Goal: Transaction & Acquisition: Purchase product/service

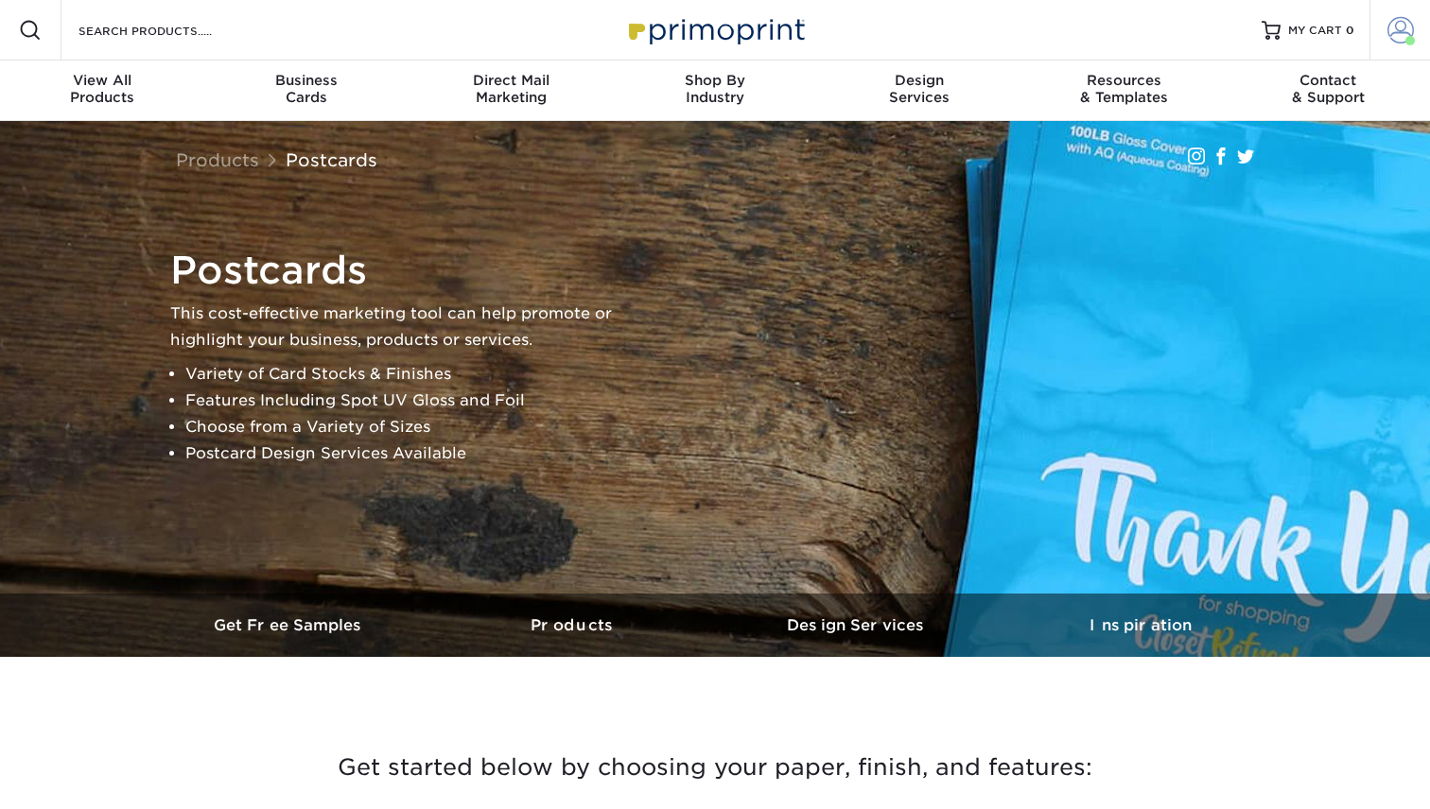
click at [1396, 25] on span at bounding box center [1400, 30] width 26 height 26
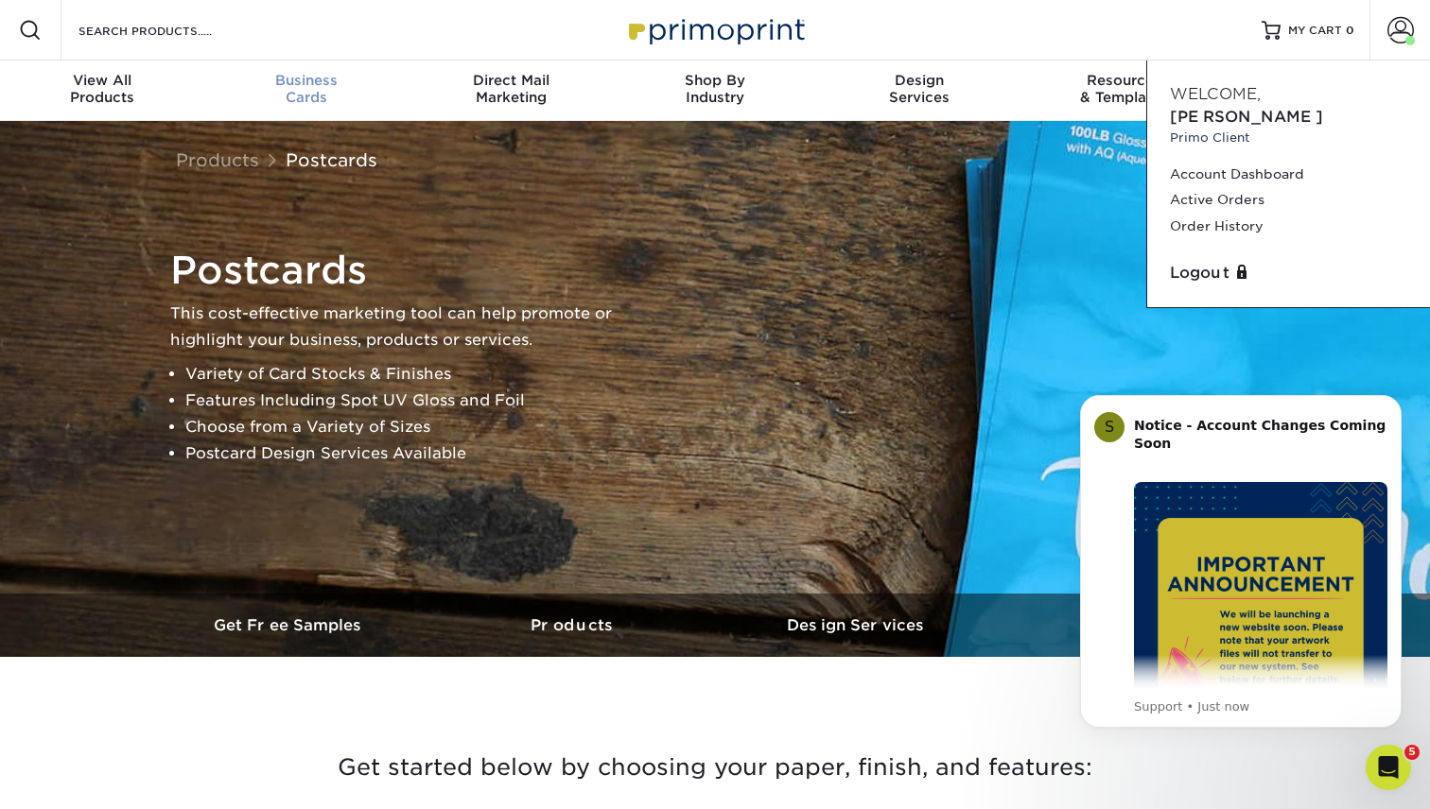
click at [320, 88] on div "Business Cards" at bounding box center [306, 89] width 204 height 34
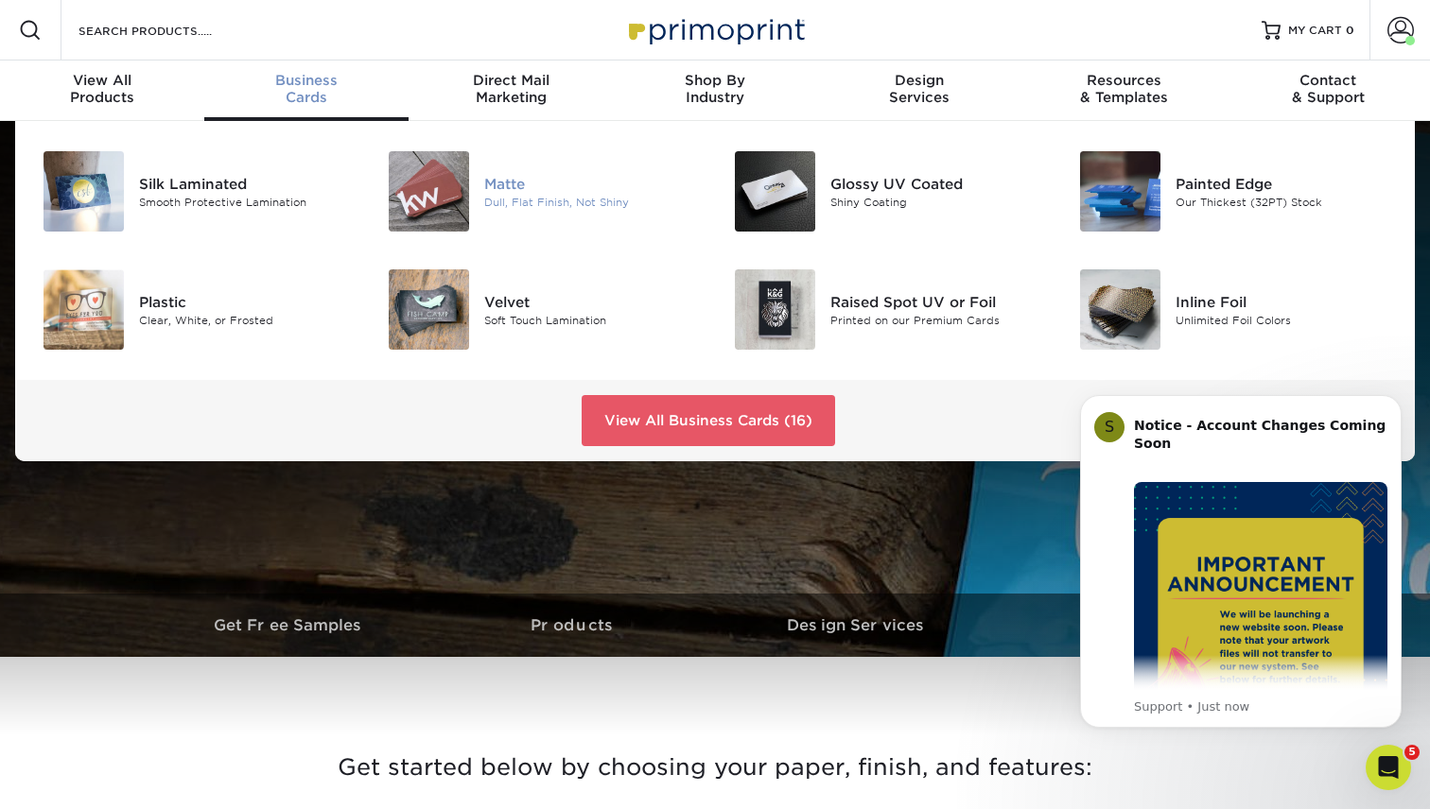
click at [576, 220] on div "Matte Dull, Flat Finish, Not Shiny" at bounding box center [599, 191] width 231 height 80
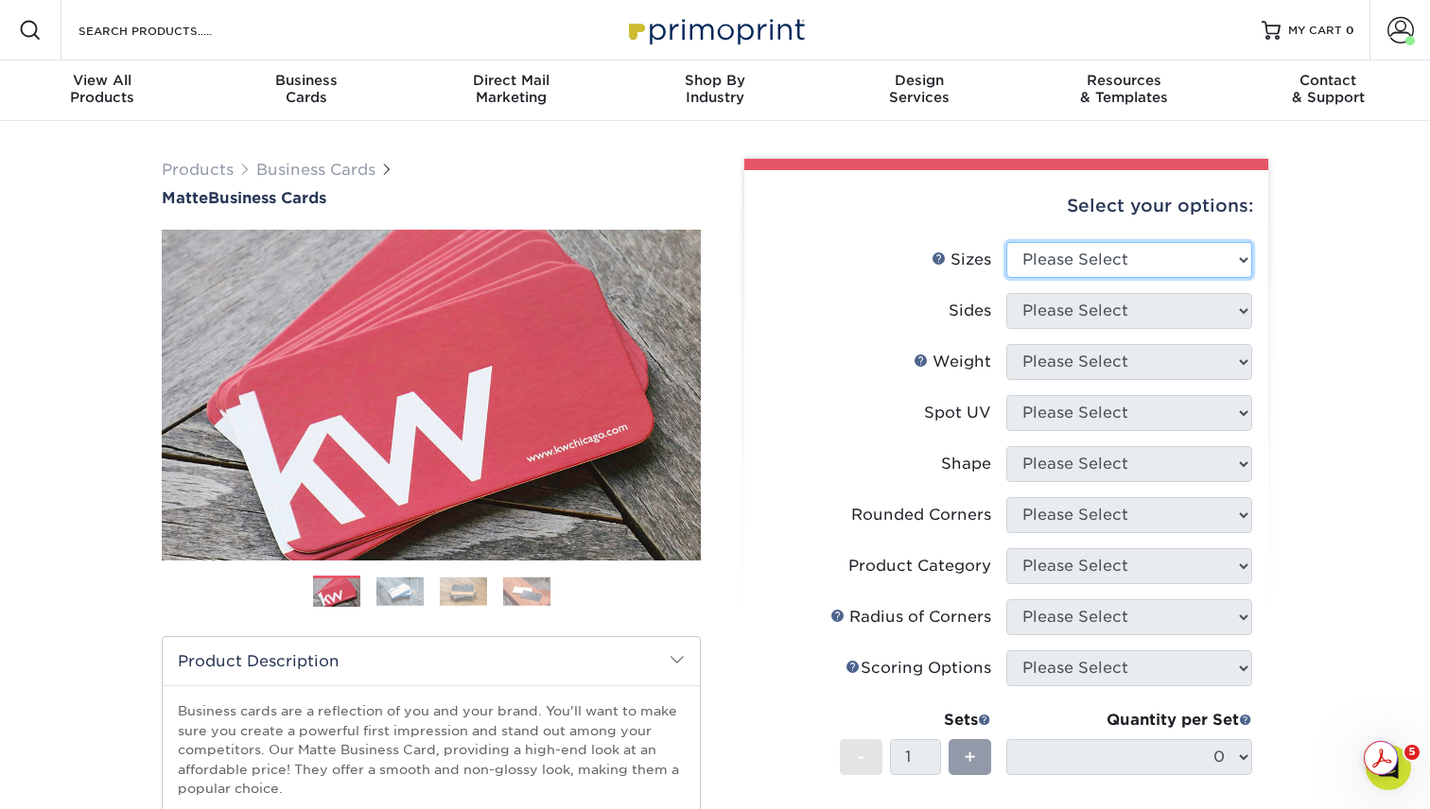
click at [1144, 266] on select "Please Select 1.5" x 3.5" - Mini 1.75" x 3.5" - Mini 2" x 2" - Square 2" x 3" -…" at bounding box center [1129, 260] width 246 height 36
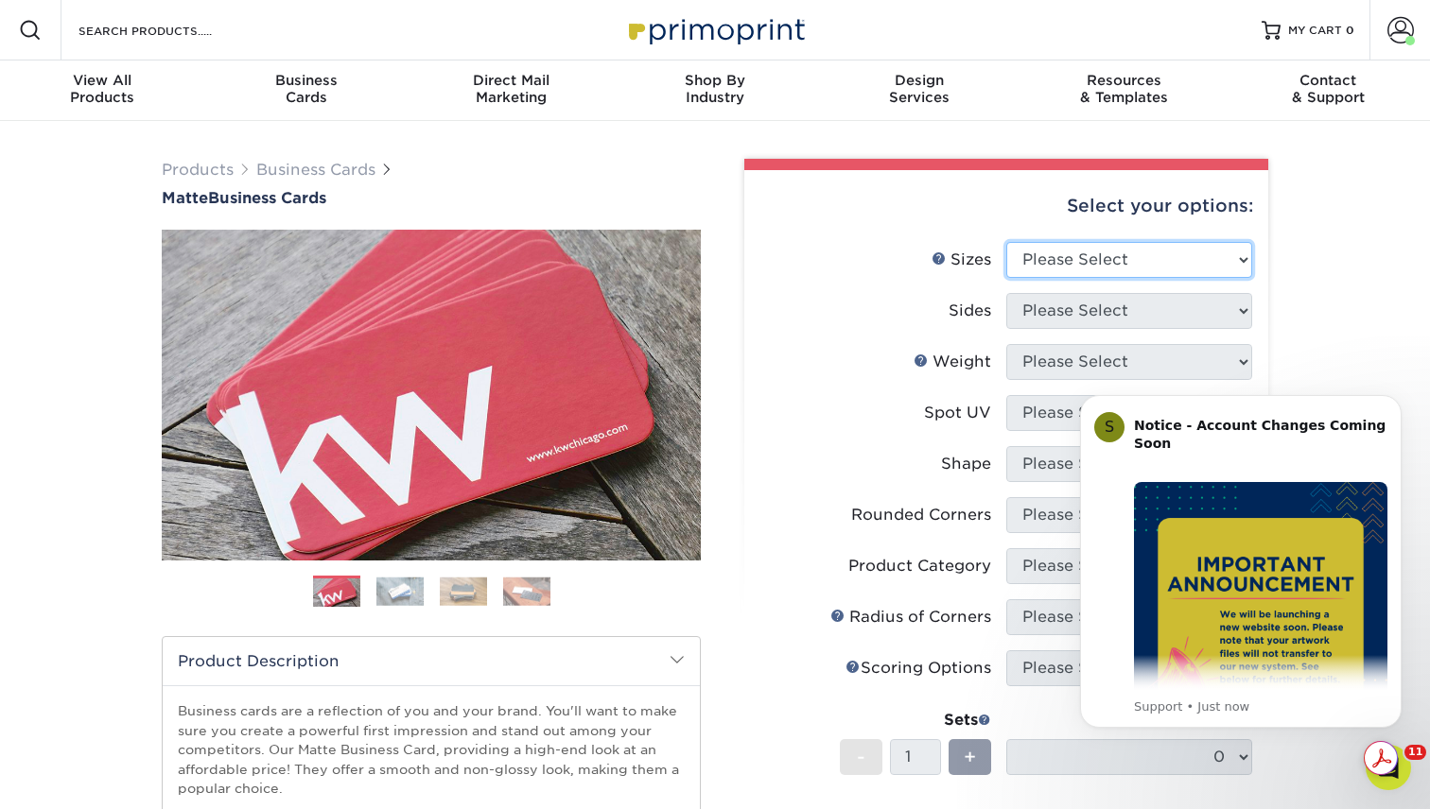
select select "2.00x3.50"
click at [1006, 242] on select "Please Select 1.5" x 3.5" - Mini 1.75" x 3.5" - Mini 2" x 2" - Square 2" x 3" -…" at bounding box center [1129, 260] width 246 height 36
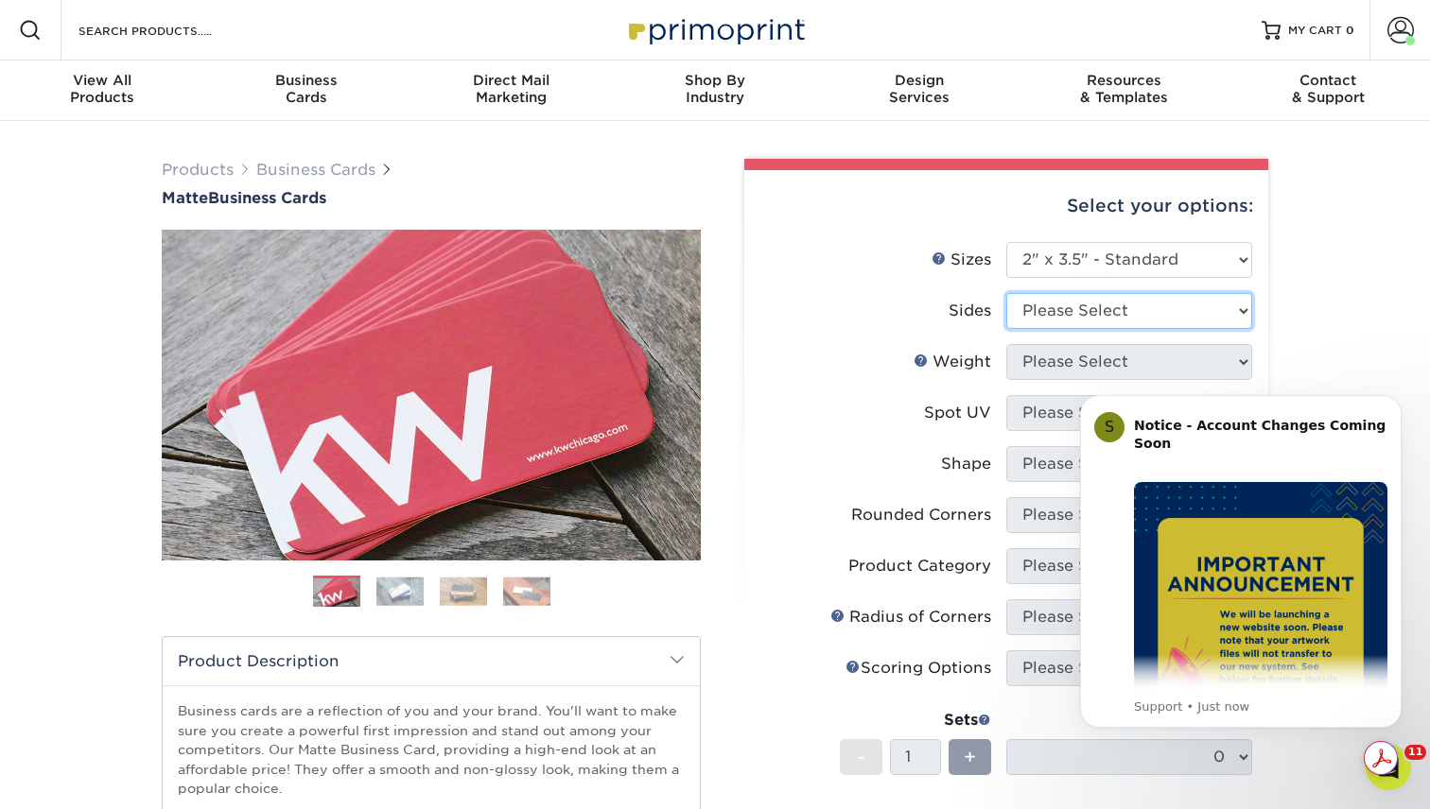
click at [1141, 312] on select "Please Select Print Both Sides Print Front Only" at bounding box center [1129, 311] width 246 height 36
select select "13abbda7-1d64-4f25-8bb2-c179b224825d"
click at [1006, 293] on select "Please Select Print Both Sides Print Front Only" at bounding box center [1129, 311] width 246 height 36
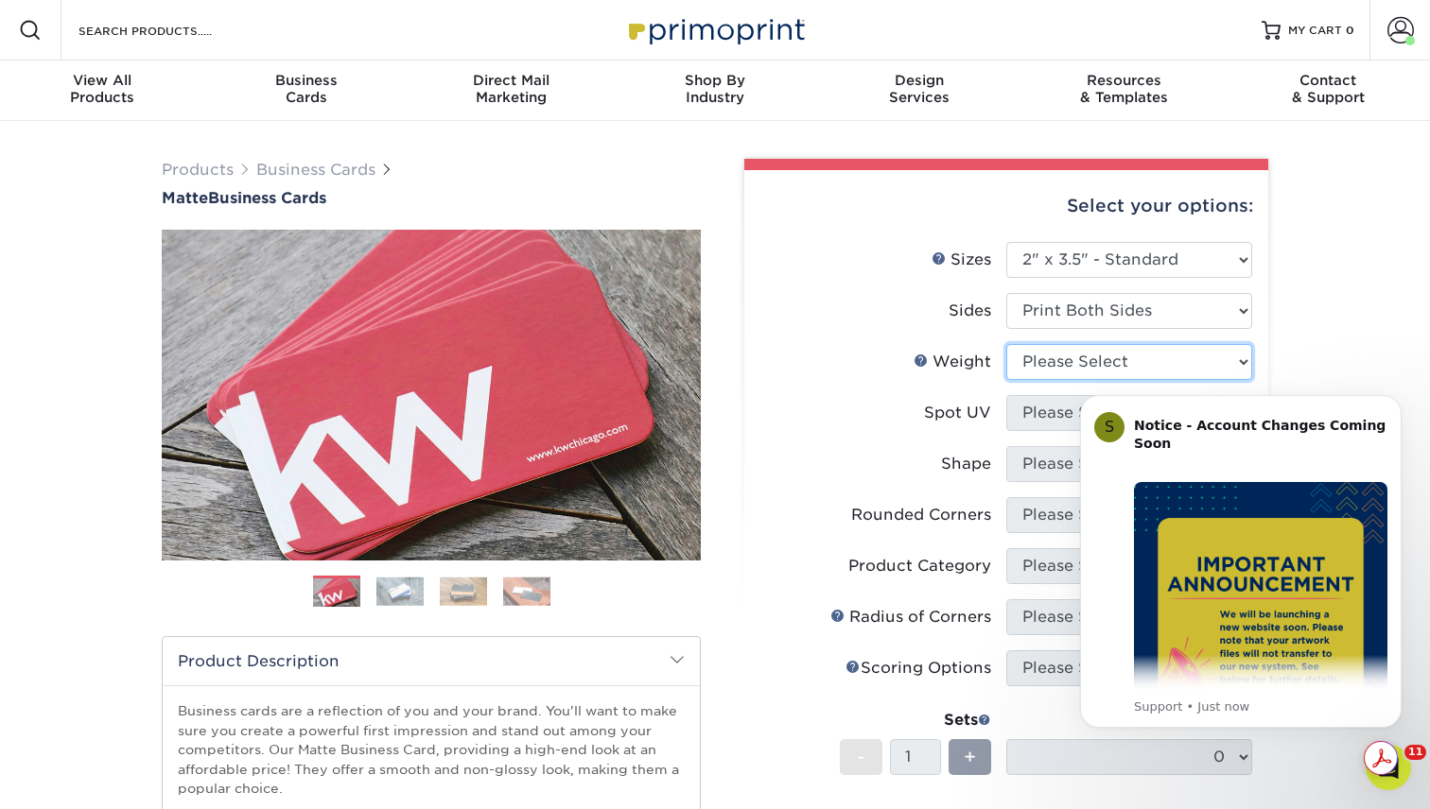
click at [1059, 368] on select "Please Select 16PT 14PT" at bounding box center [1129, 362] width 246 height 36
select select "16PT"
click at [1006, 344] on select "Please Select 16PT 14PT" at bounding box center [1129, 362] width 246 height 36
click at [1337, 332] on div "Products Business Cards Matte Business Cards Previous Next 100 $ 8" at bounding box center [715, 642] width 1430 height 1043
click at [1394, 404] on icon "Dismiss notification" at bounding box center [1396, 400] width 10 height 10
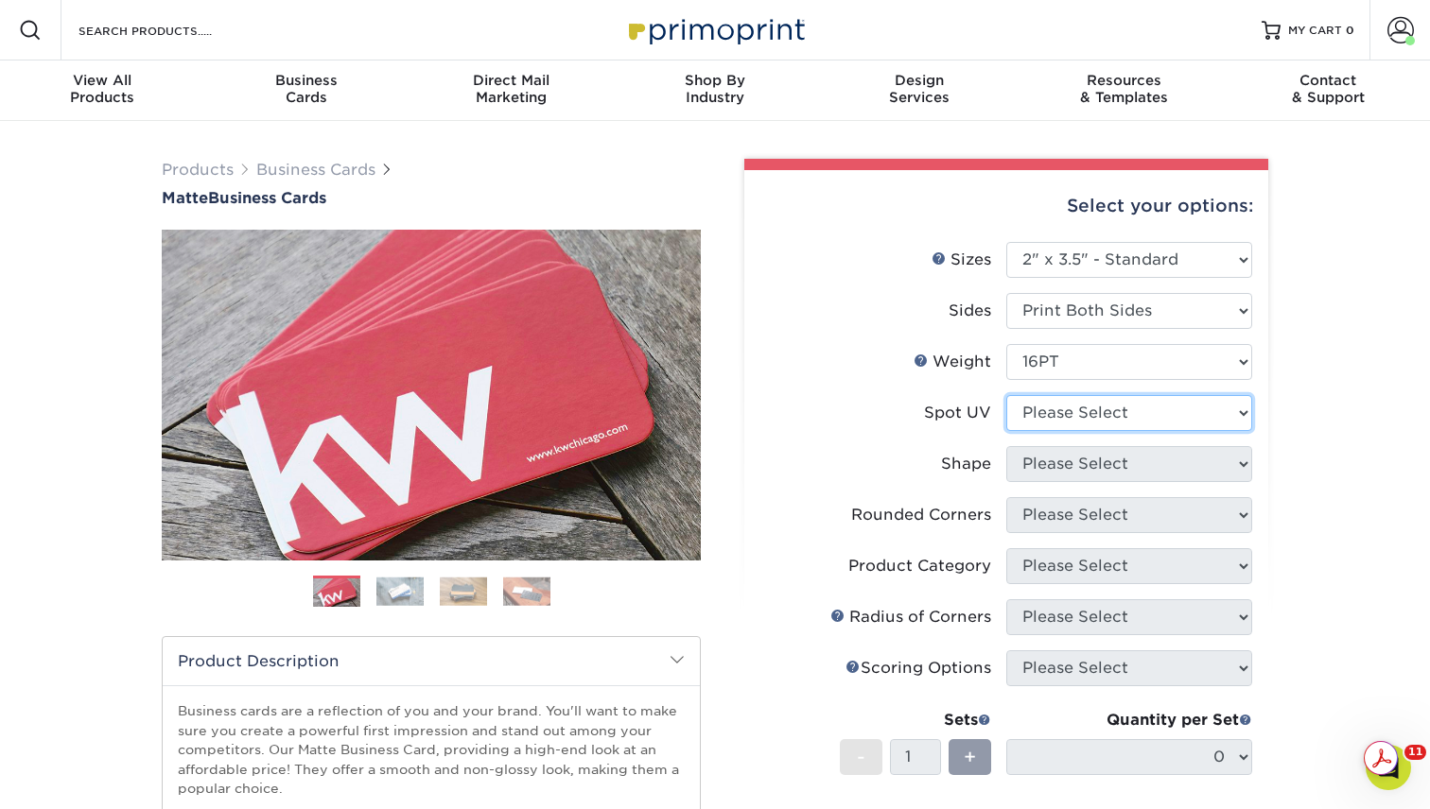
click at [1106, 425] on select "Please Select No Spot UV Front and Back (Both Sides) Front Only Back Only" at bounding box center [1129, 413] width 246 height 36
select select "3"
click at [1006, 395] on select "Please Select No Spot UV Front and Back (Both Sides) Front Only Back Only" at bounding box center [1129, 413] width 246 height 36
click at [0, 0] on select at bounding box center [0, 0] width 0 height 0
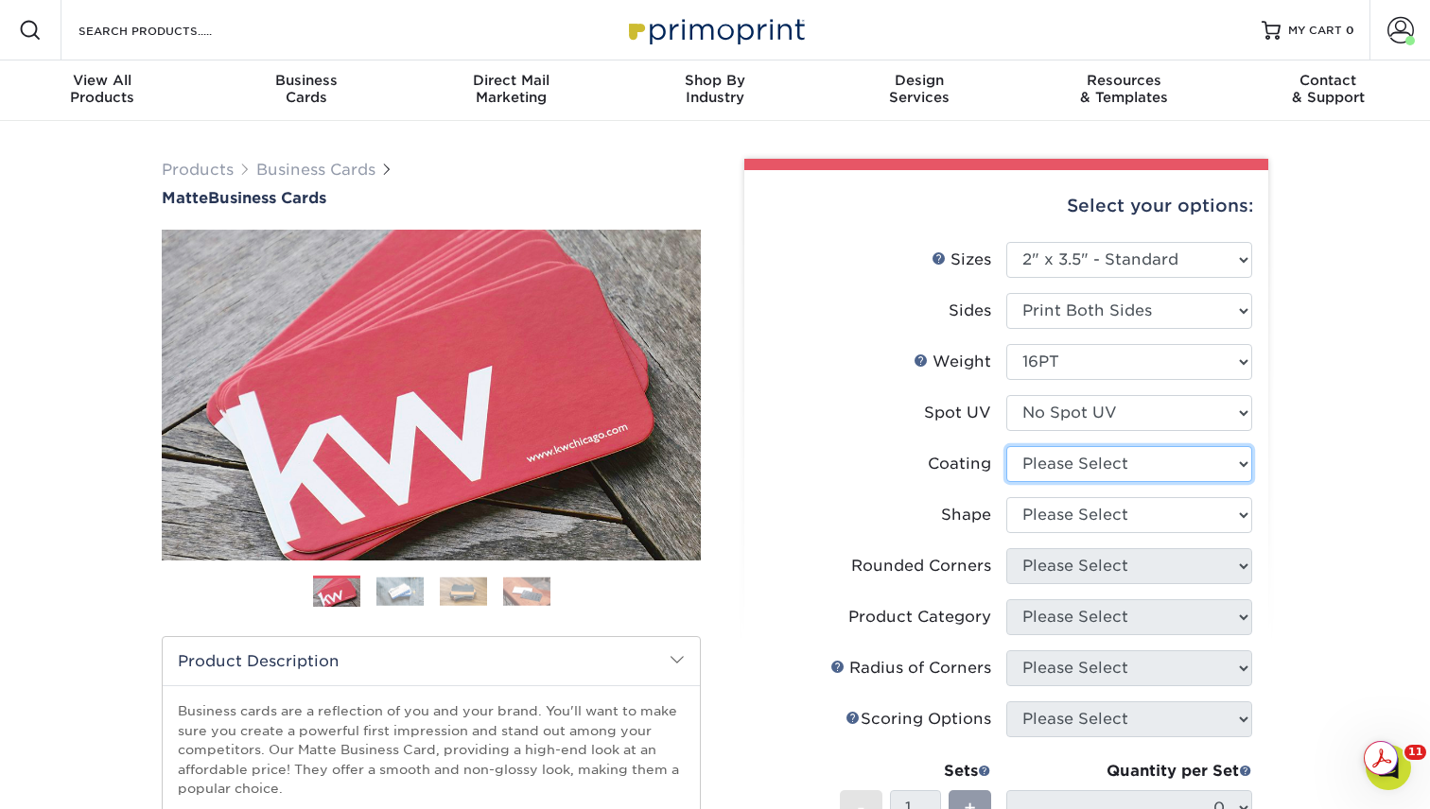
select select "121bb7b5-3b4d-429f-bd8d-bbf80e953313"
click at [1006, 446] on select at bounding box center [1129, 464] width 246 height 36
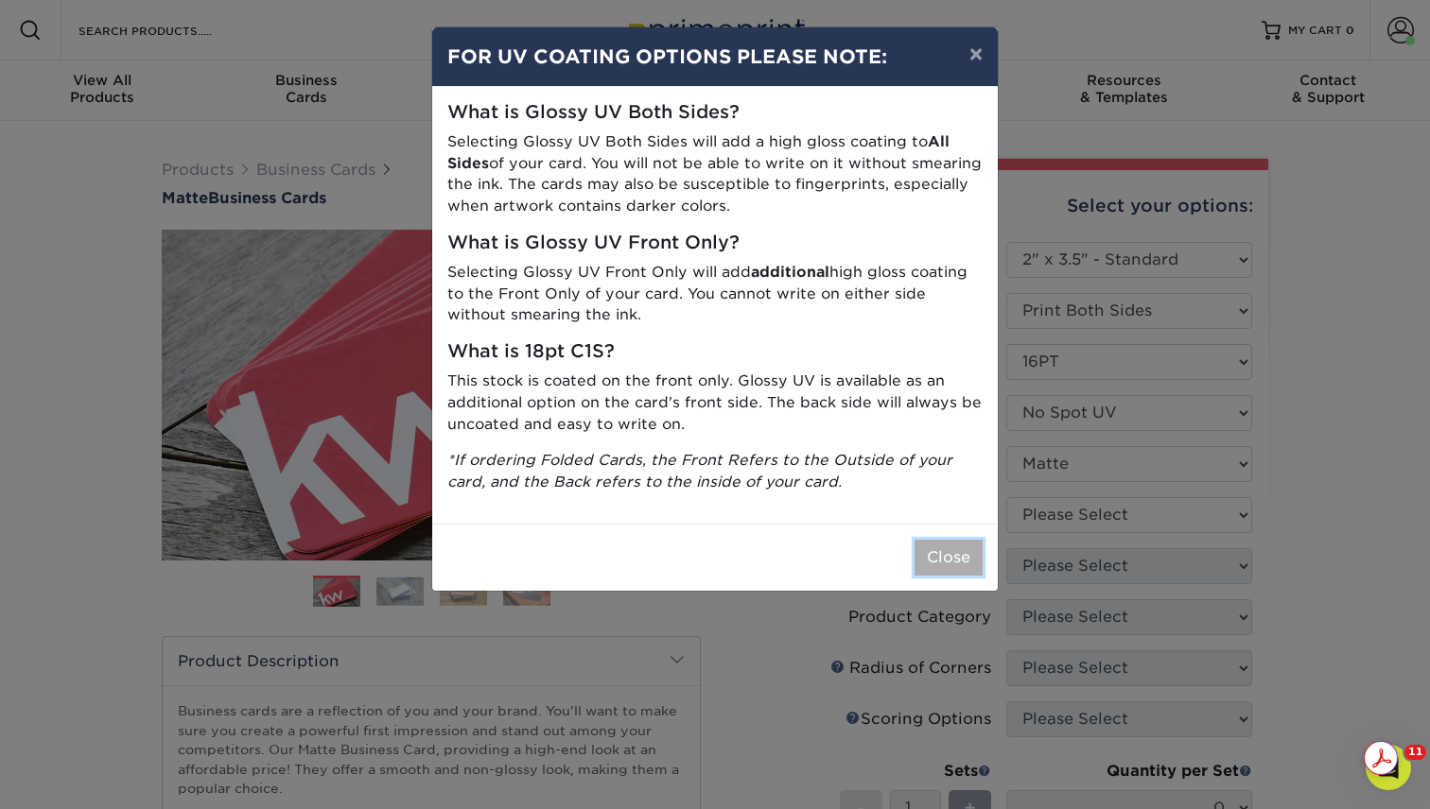
click at [953, 564] on button "Close" at bounding box center [948, 558] width 68 height 36
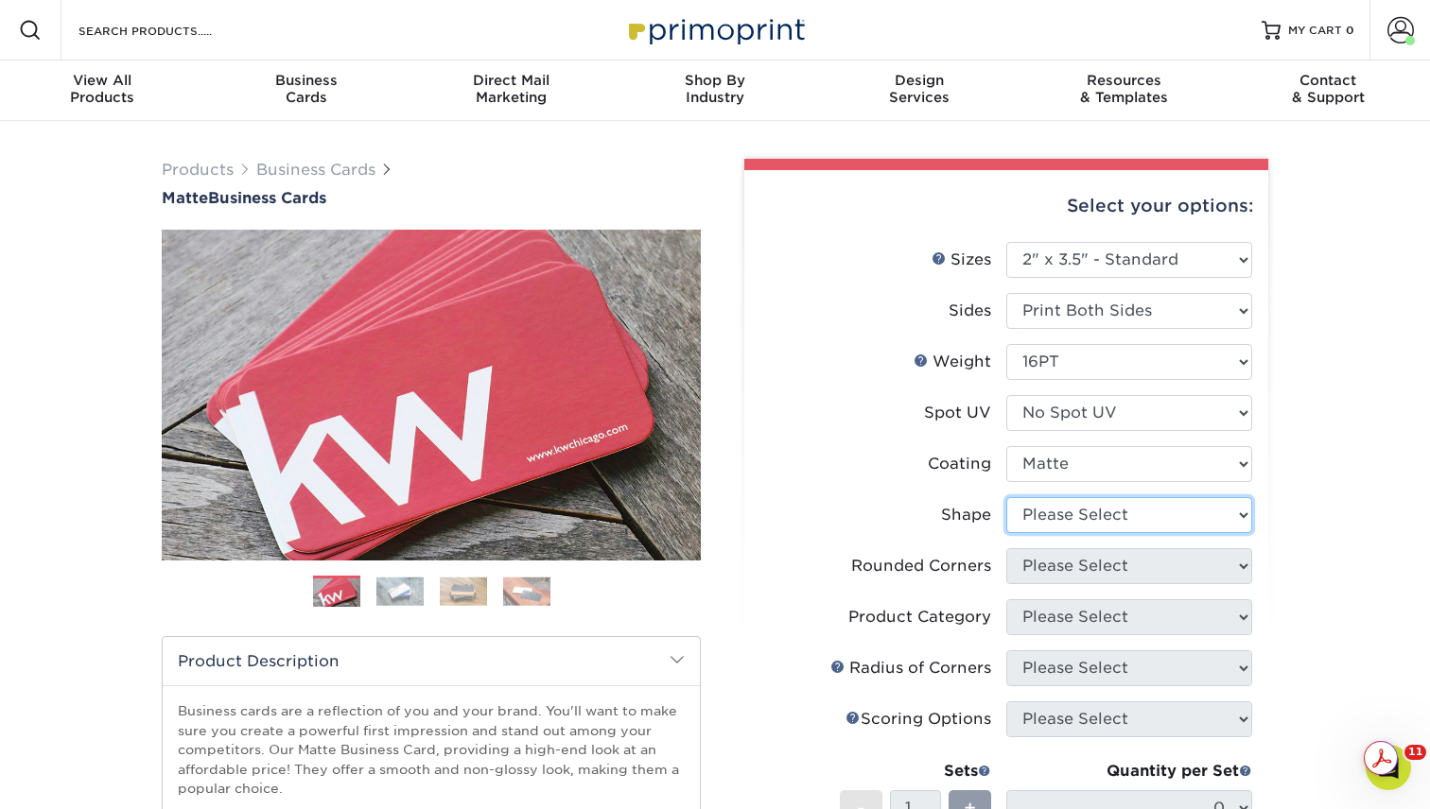
click at [1084, 509] on select "Please Select Standard Oval" at bounding box center [1129, 515] width 246 height 36
select select "standard"
click at [1006, 497] on select "Please Select Standard Oval" at bounding box center [1129, 515] width 246 height 36
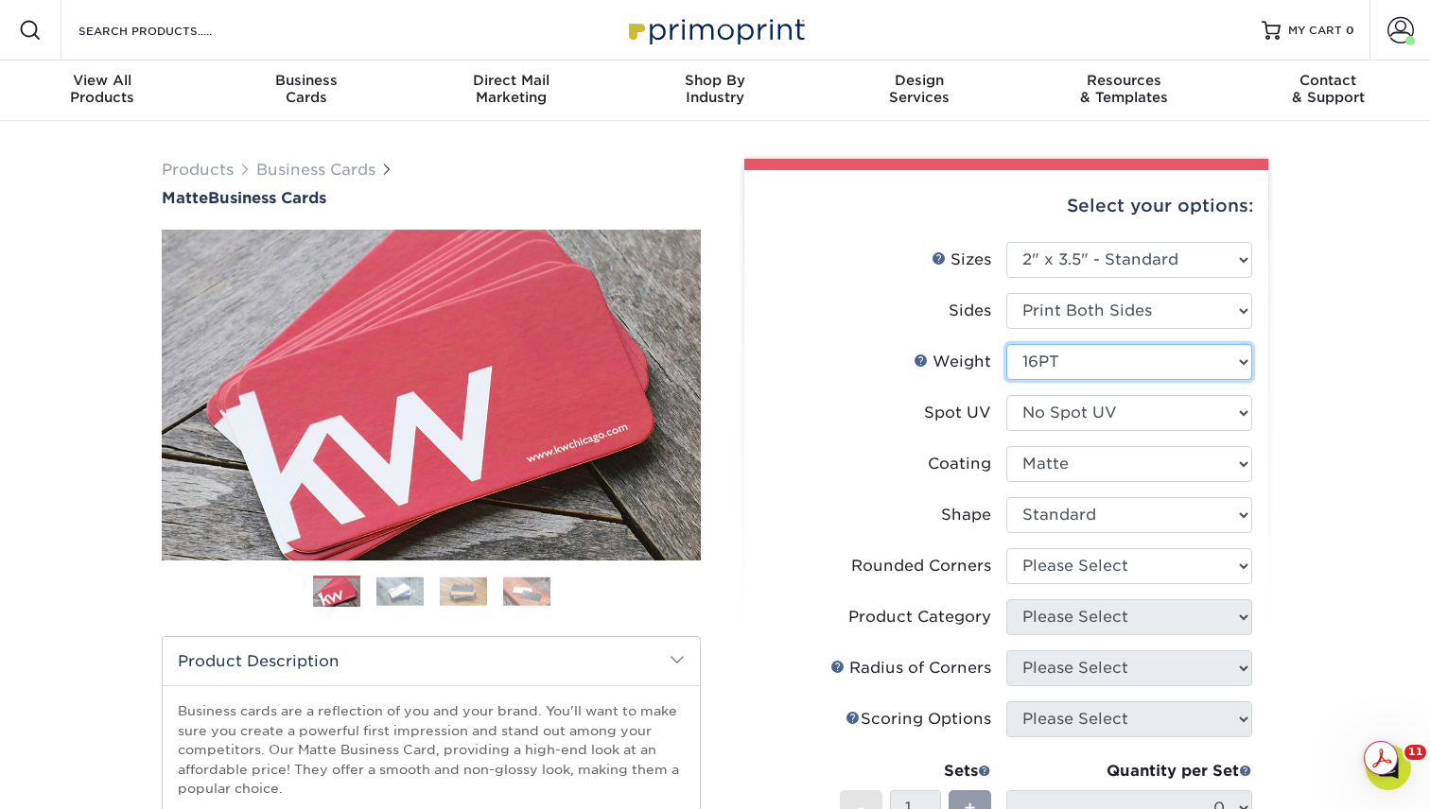
click at [1108, 354] on select "Please Select 16PT 14PT" at bounding box center [1129, 362] width 246 height 36
click at [1085, 564] on select "Please Select Yes - Round 2 Corners Yes - Round 4 Corners No" at bounding box center [1129, 566] width 246 height 36
select select "0"
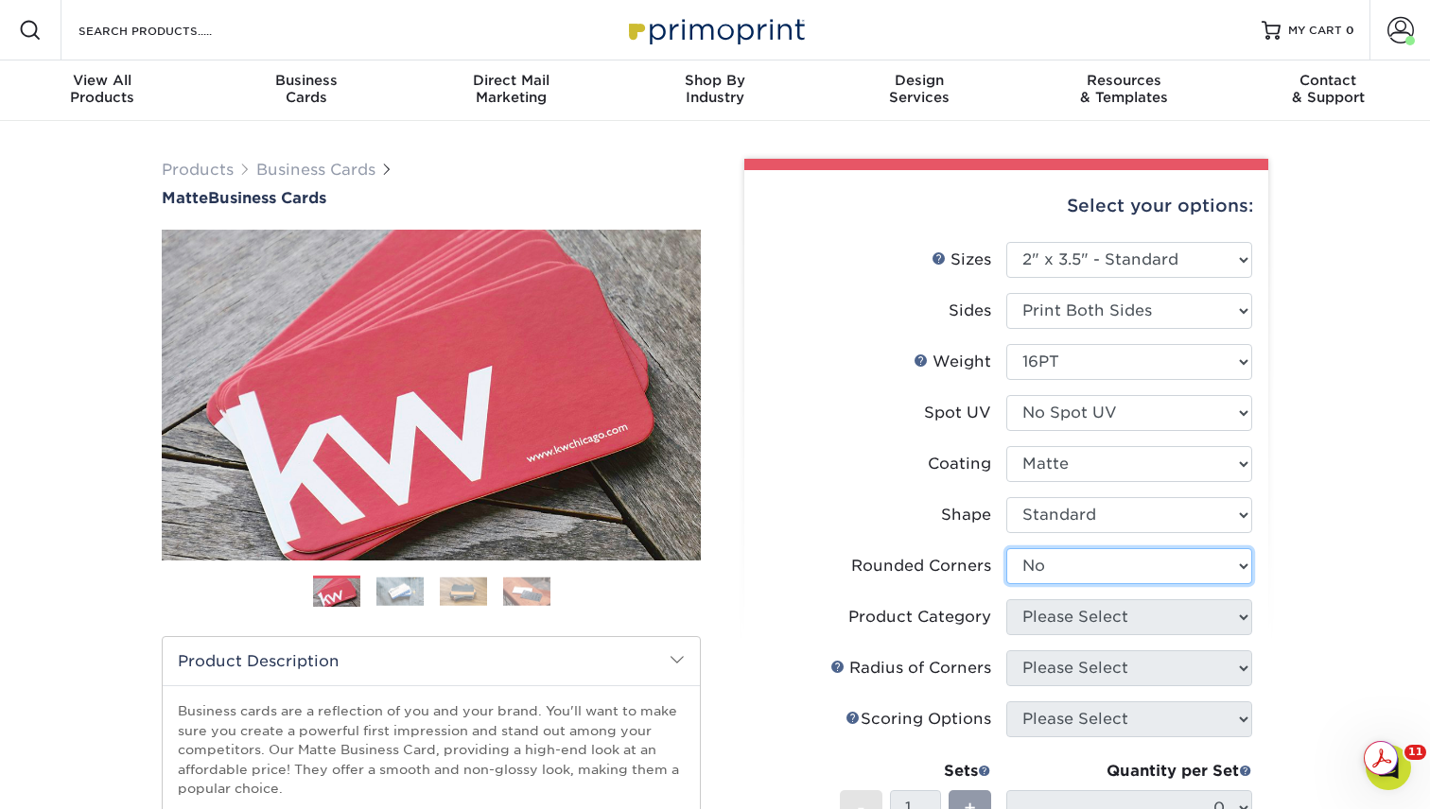
click at [1006, 548] on select "Please Select Yes - Round 2 Corners Yes - Round 4 Corners No" at bounding box center [1129, 566] width 246 height 36
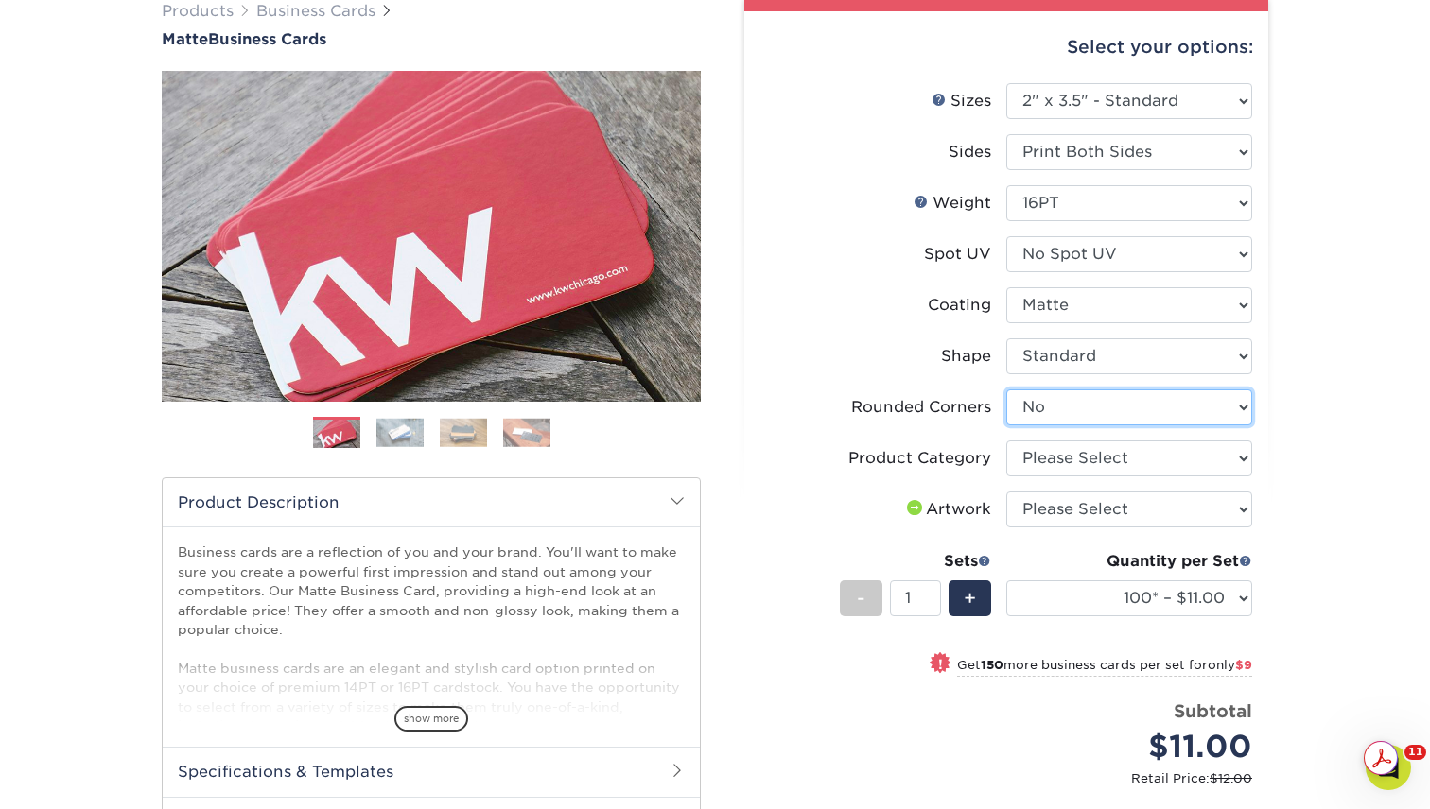
scroll to position [232, 0]
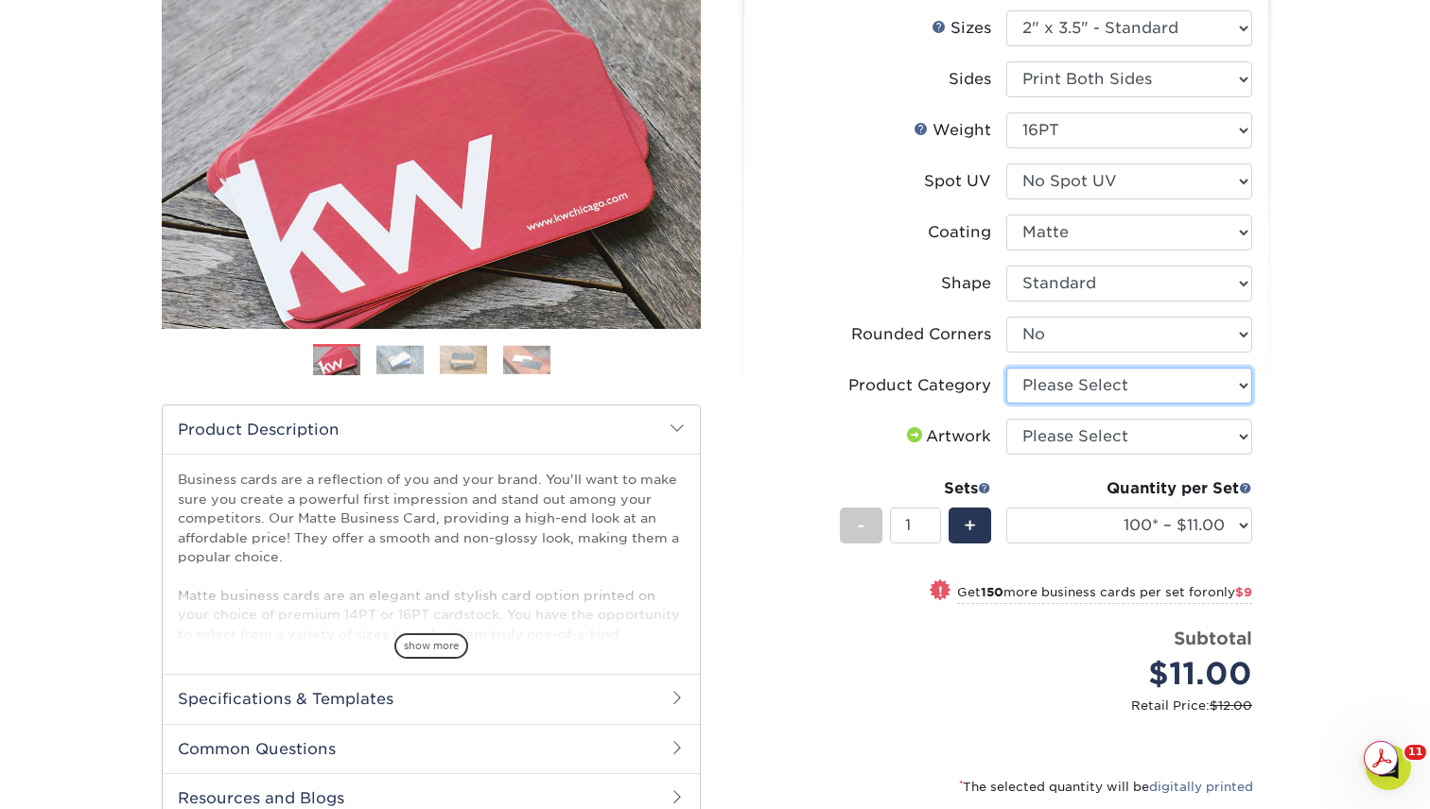
click at [1086, 391] on select "Please Select Business Cards" at bounding box center [1129, 386] width 246 height 36
select select "3b5148f1-0588-4f88-a218-97bcfdce65c1"
click at [1006, 368] on select "Please Select Business Cards" at bounding box center [1129, 386] width 246 height 36
click at [1069, 449] on select "Please Select I will upload files I need a design - $100" at bounding box center [1129, 437] width 246 height 36
select select "upload"
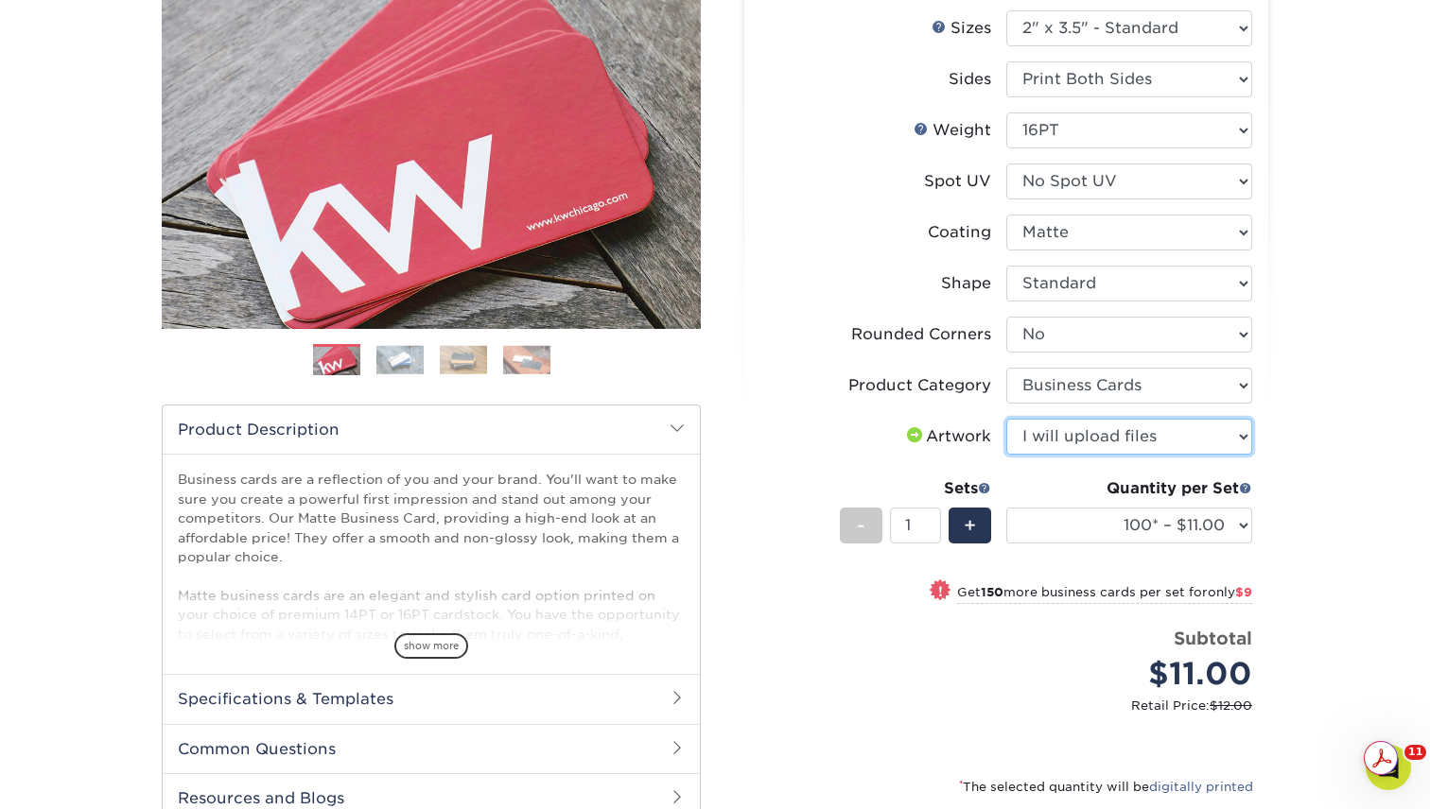
click at [1006, 419] on select "Please Select I will upload files I need a design - $100" at bounding box center [1129, 437] width 246 height 36
click at [950, 532] on div "+" at bounding box center [969, 526] width 43 height 36
type input "2"
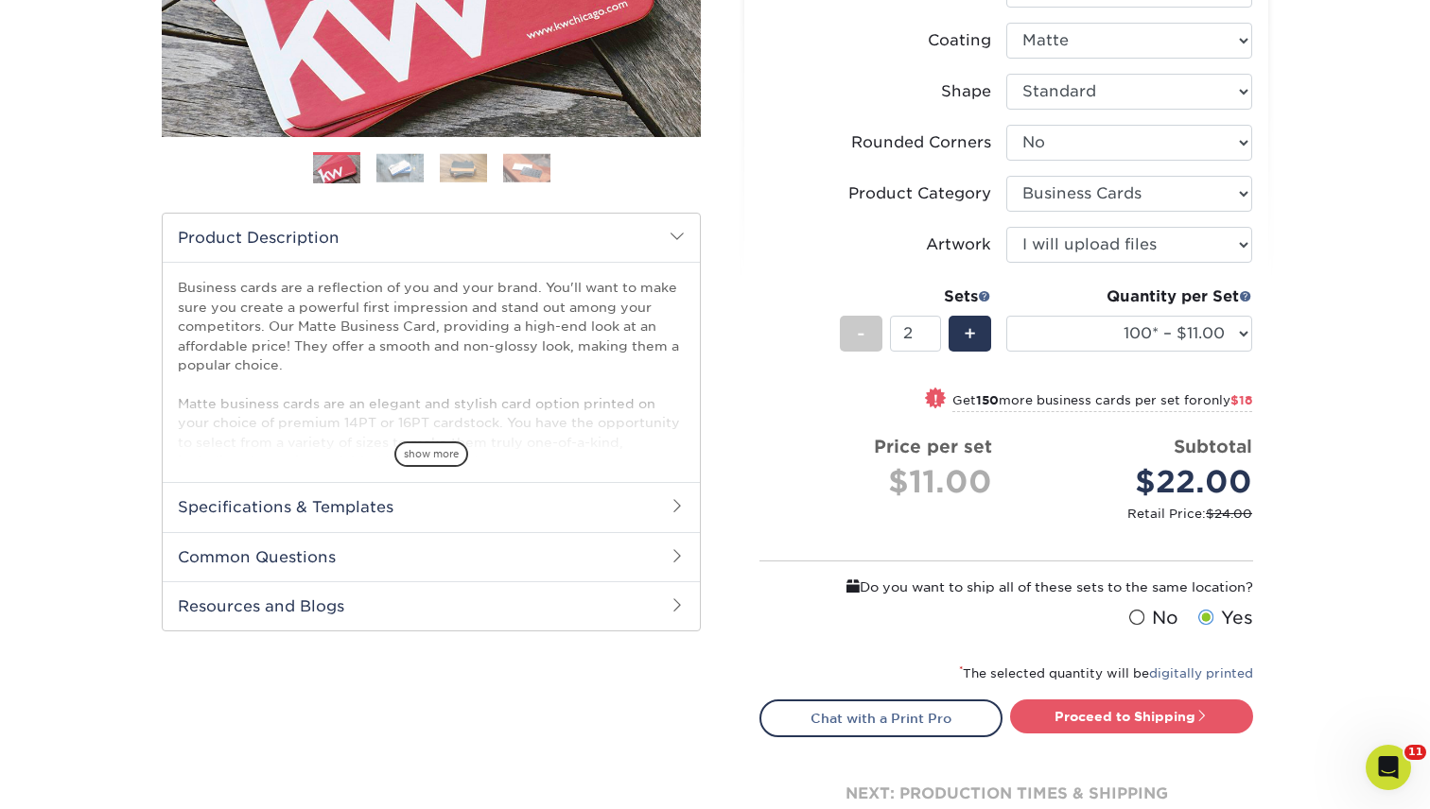
scroll to position [509, 0]
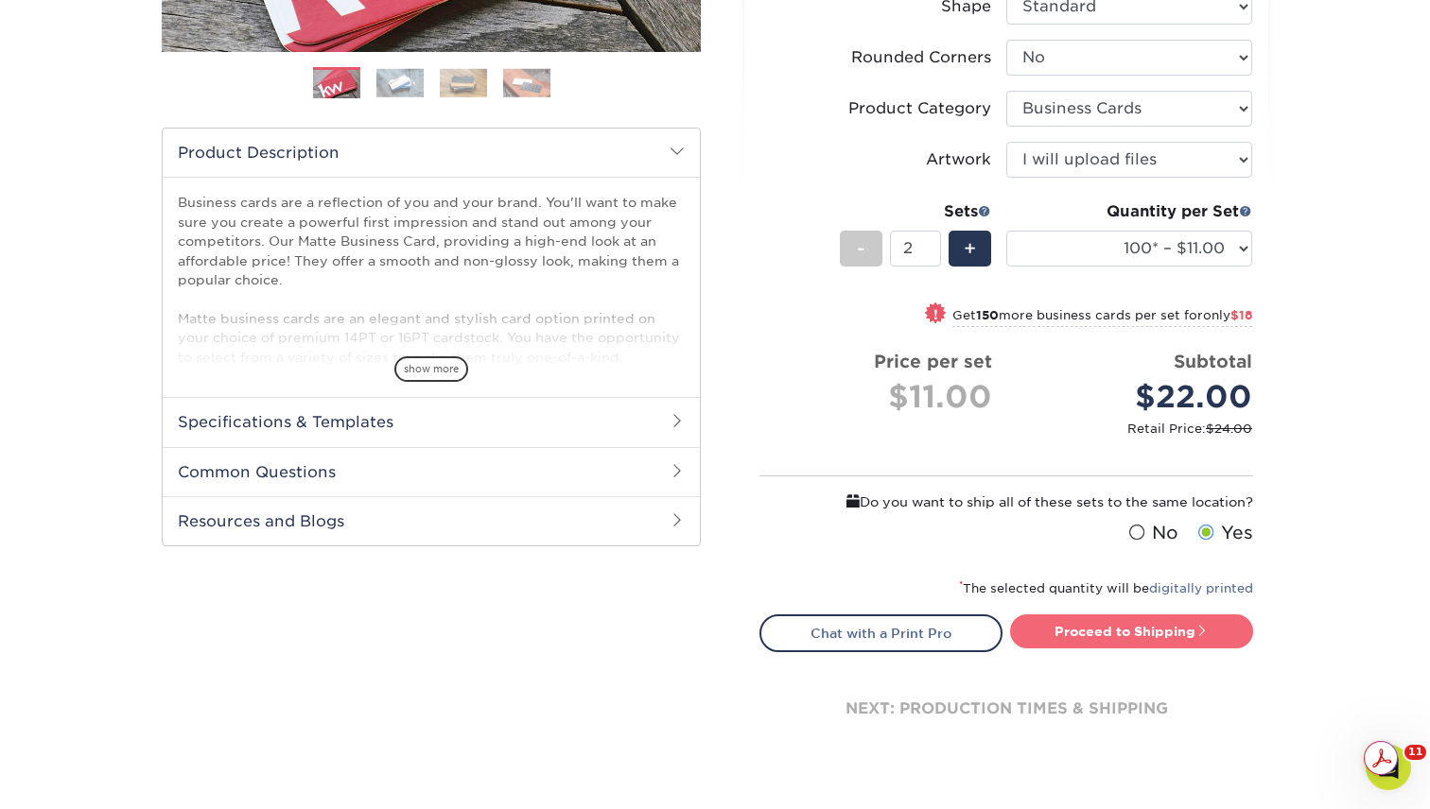
click at [1137, 632] on link "Proceed to Shipping" at bounding box center [1131, 632] width 243 height 34
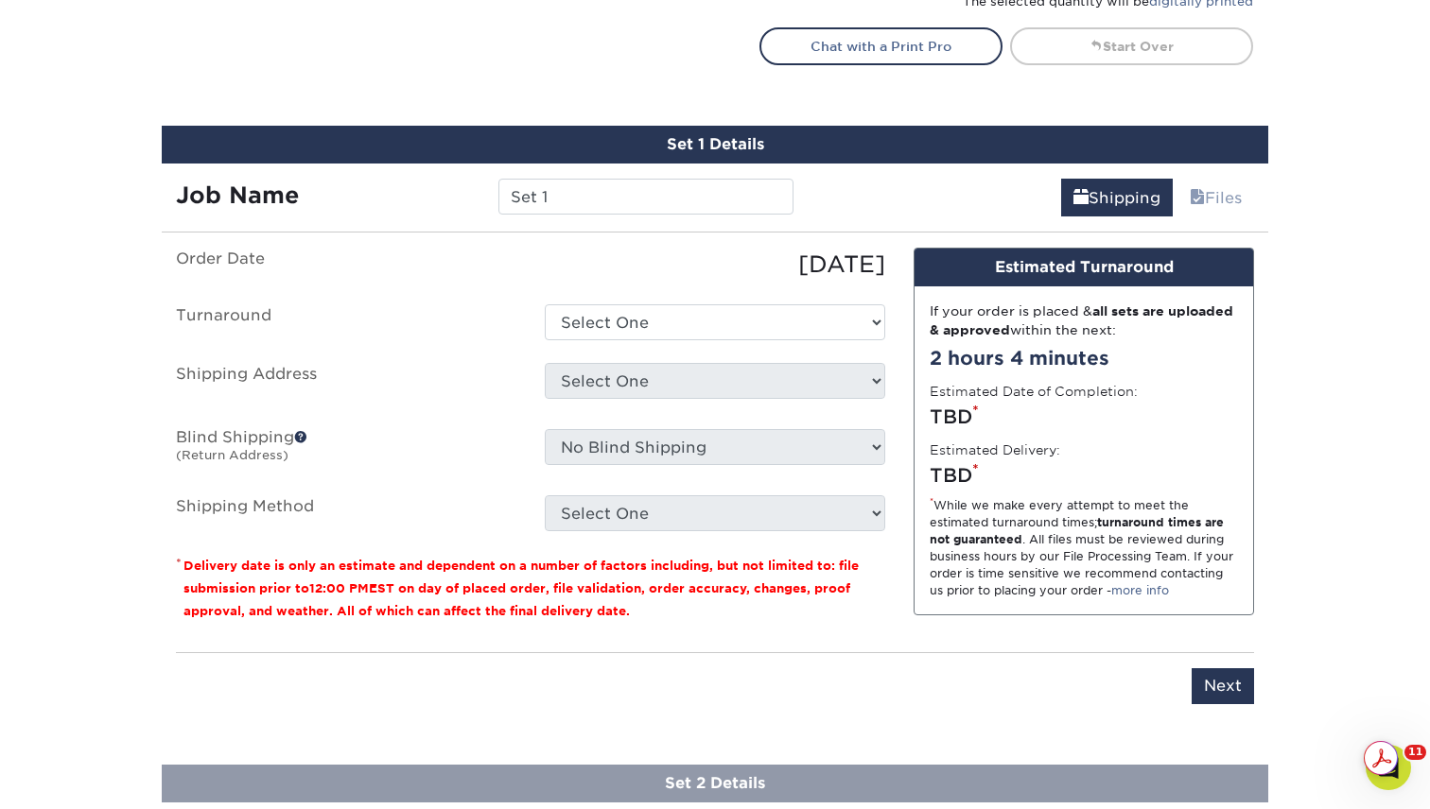
scroll to position [1173, 0]
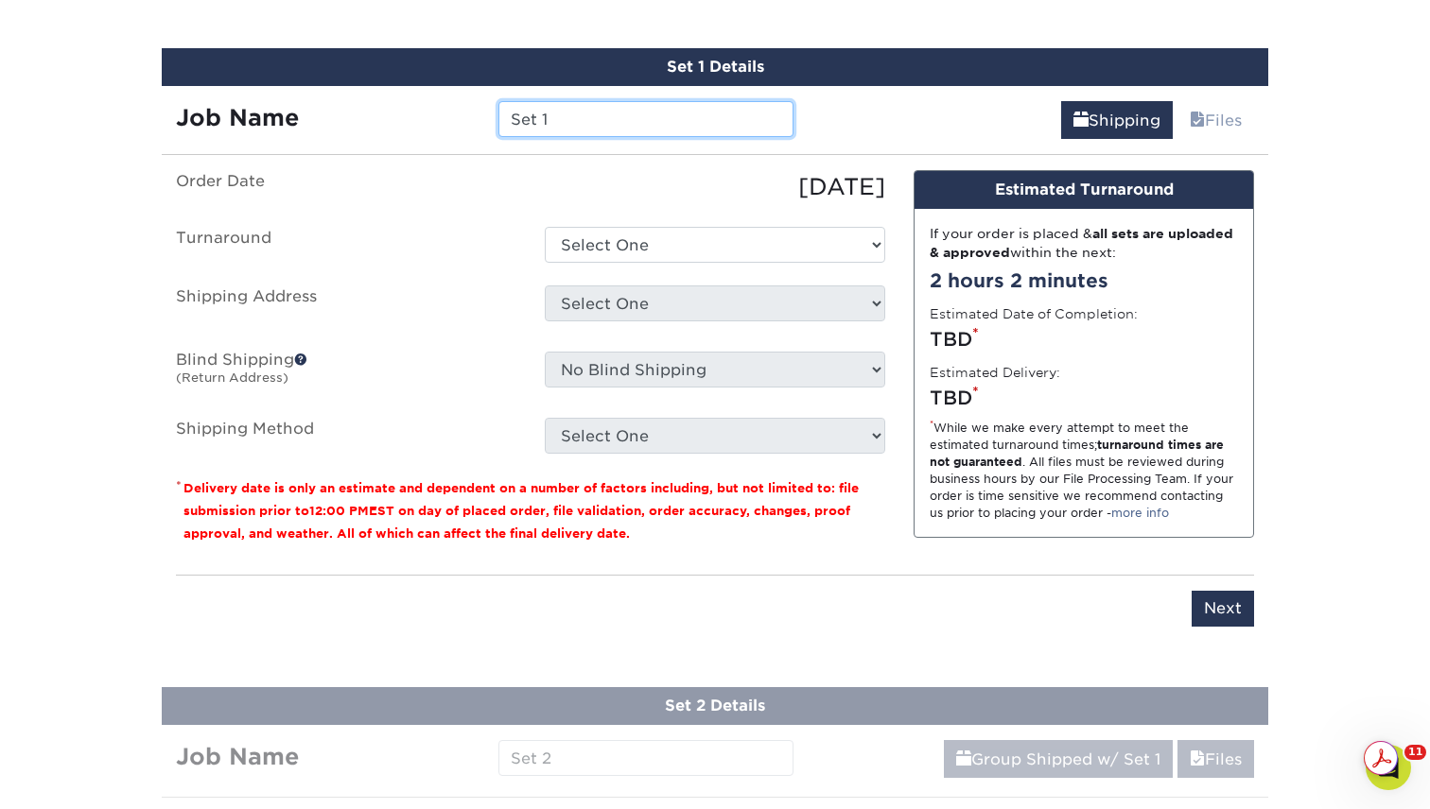
click at [549, 127] on input "Set 1" at bounding box center [645, 119] width 294 height 36
paste input "Gaby Baldeon Vaca"
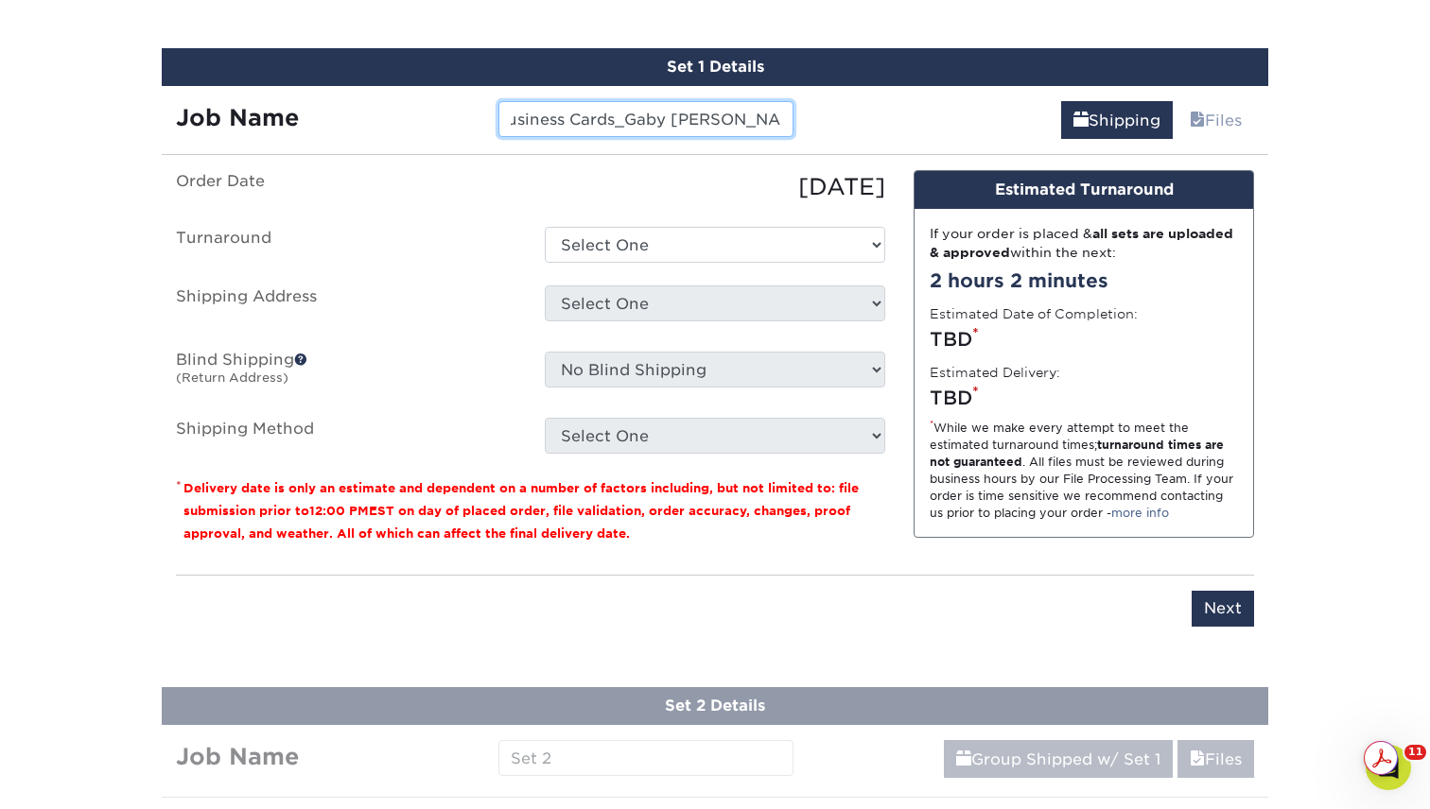
type input "CLA_Business Cards_Gaby Baldeon Vaca"
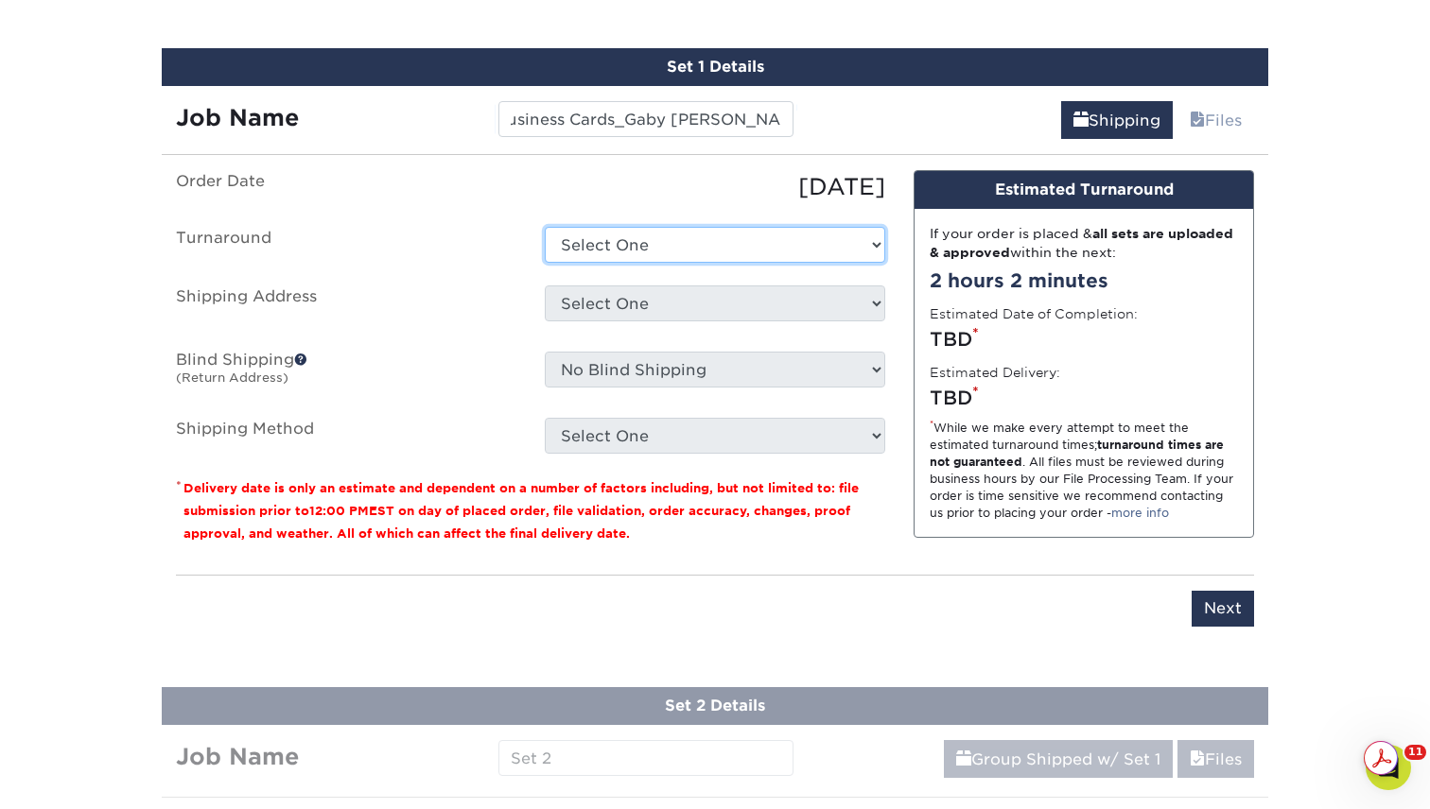
click at [667, 250] on select "Select One 2-4 Business Days 2 Day Next Business Day" at bounding box center [715, 245] width 340 height 36
select select "64c822c2-3af2-41d2-bec4-d4207c89befa"
click at [545, 227] on select "Select One 2-4 Business Days 2 Day Next Business Day" at bounding box center [715, 245] width 340 height 36
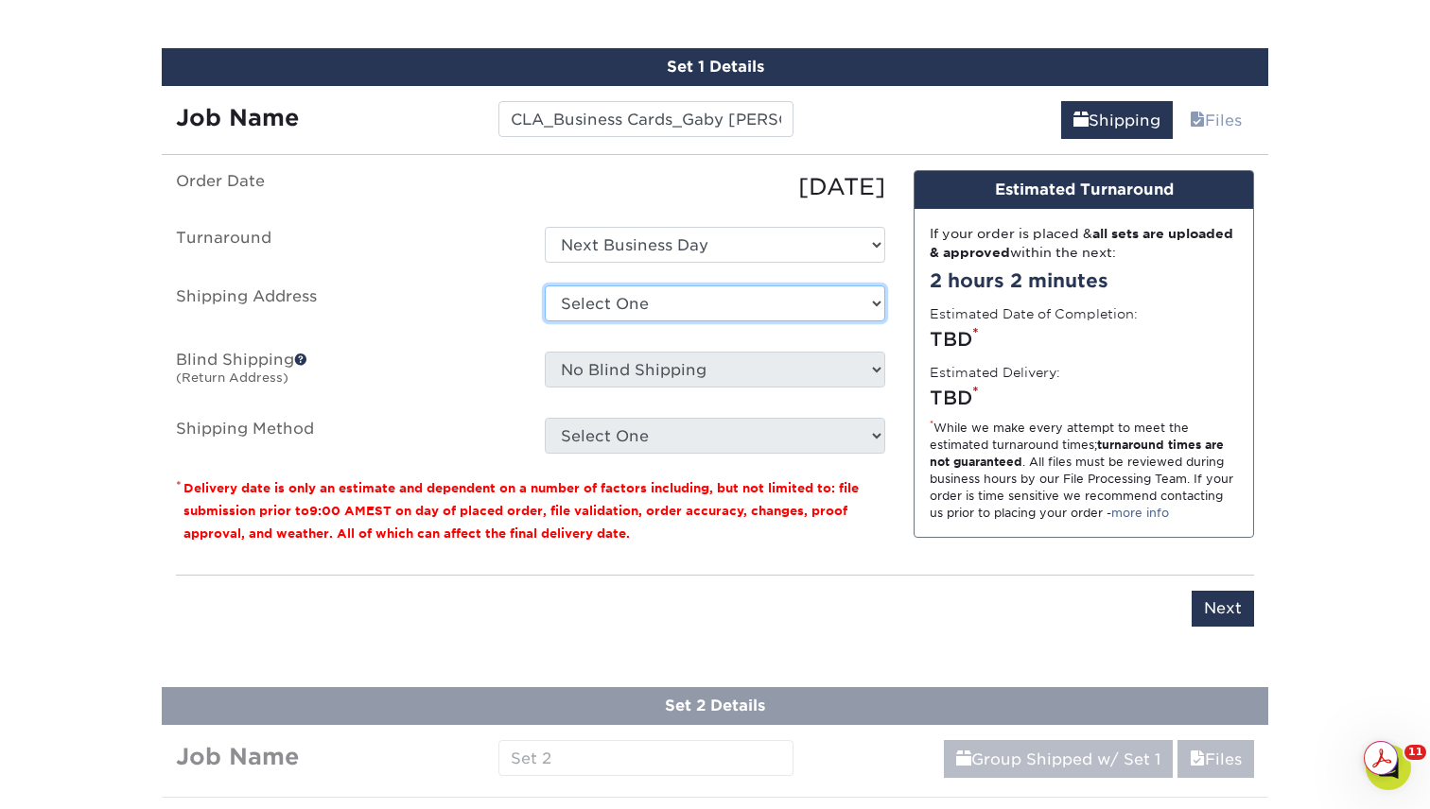
click at [637, 304] on select "Select One ACR Consulting Services Dawn Blessing San Fran DSC Columbus DSC Port…" at bounding box center [715, 304] width 340 height 36
select select "208381"
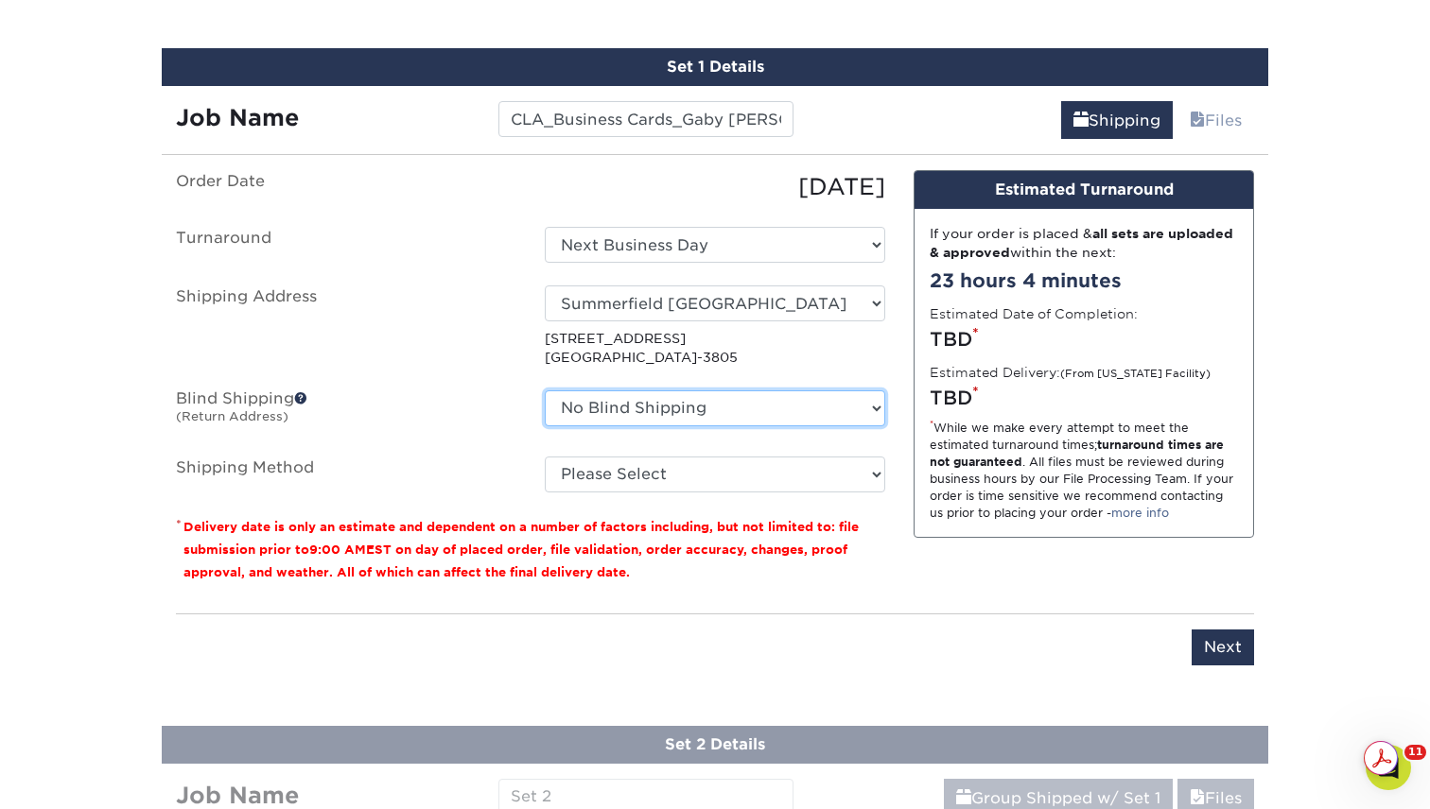
click at [610, 410] on select "No Blind Shipping ACR Consulting Services Dawn Blessing San Fran DSC Columbus D…" at bounding box center [715, 408] width 340 height 36
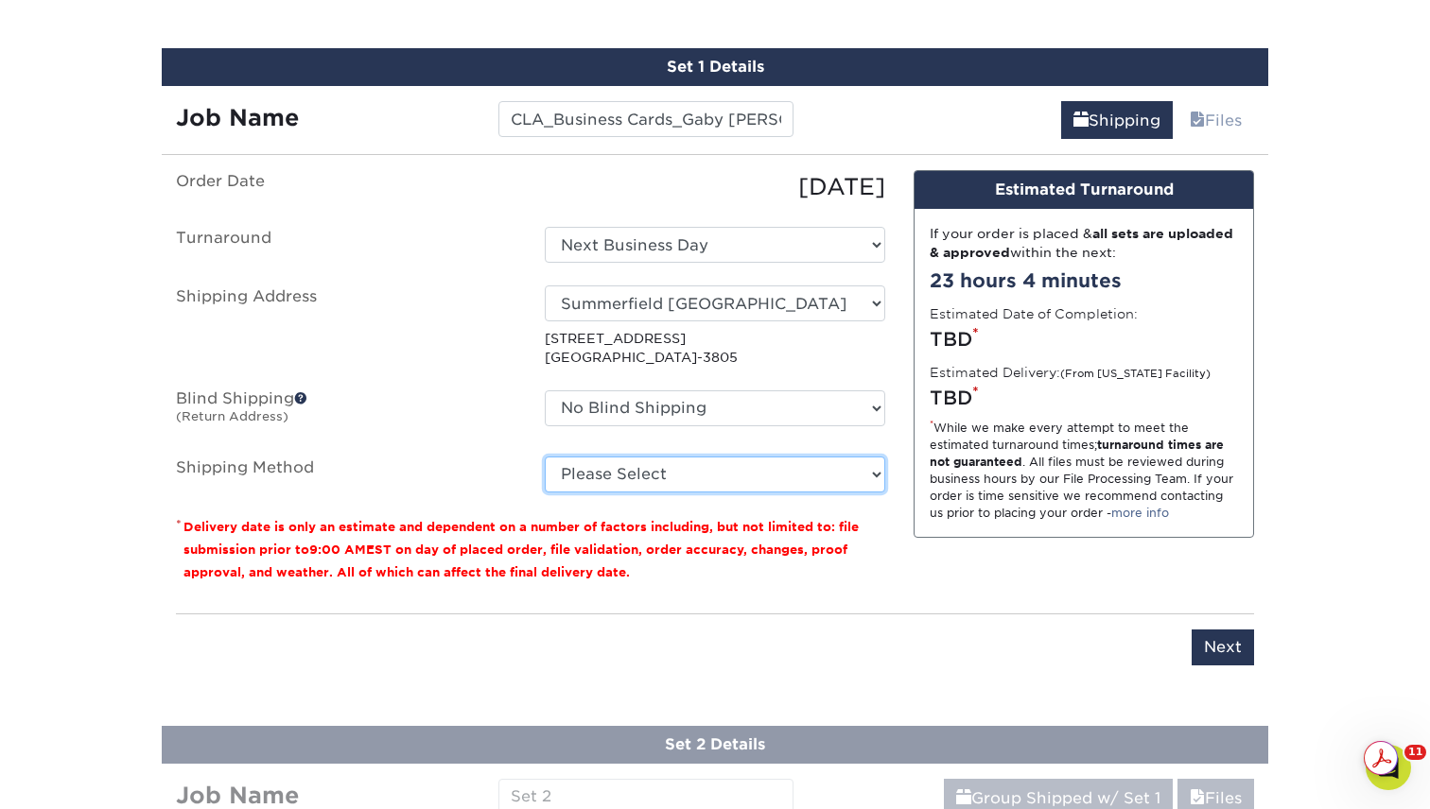
click at [673, 474] on select "Please Select Ground Shipping (+$15.68) 3 Day Shipping Service (+$20.04) 2 Day …" at bounding box center [715, 475] width 340 height 36
click at [545, 457] on select "Please Select Ground Shipping (+$15.68) 3 Day Shipping Service (+$20.04) 2 Day …" at bounding box center [715, 475] width 340 height 36
click at [683, 490] on select "Please Select Ground Shipping (+$15.68) 3 Day Shipping Service (+$20.04) 2 Day …" at bounding box center [715, 475] width 340 height 36
select select "03"
click at [545, 457] on select "Please Select Ground Shipping (+$15.68) 3 Day Shipping Service (+$20.04) 2 Day …" at bounding box center [715, 475] width 340 height 36
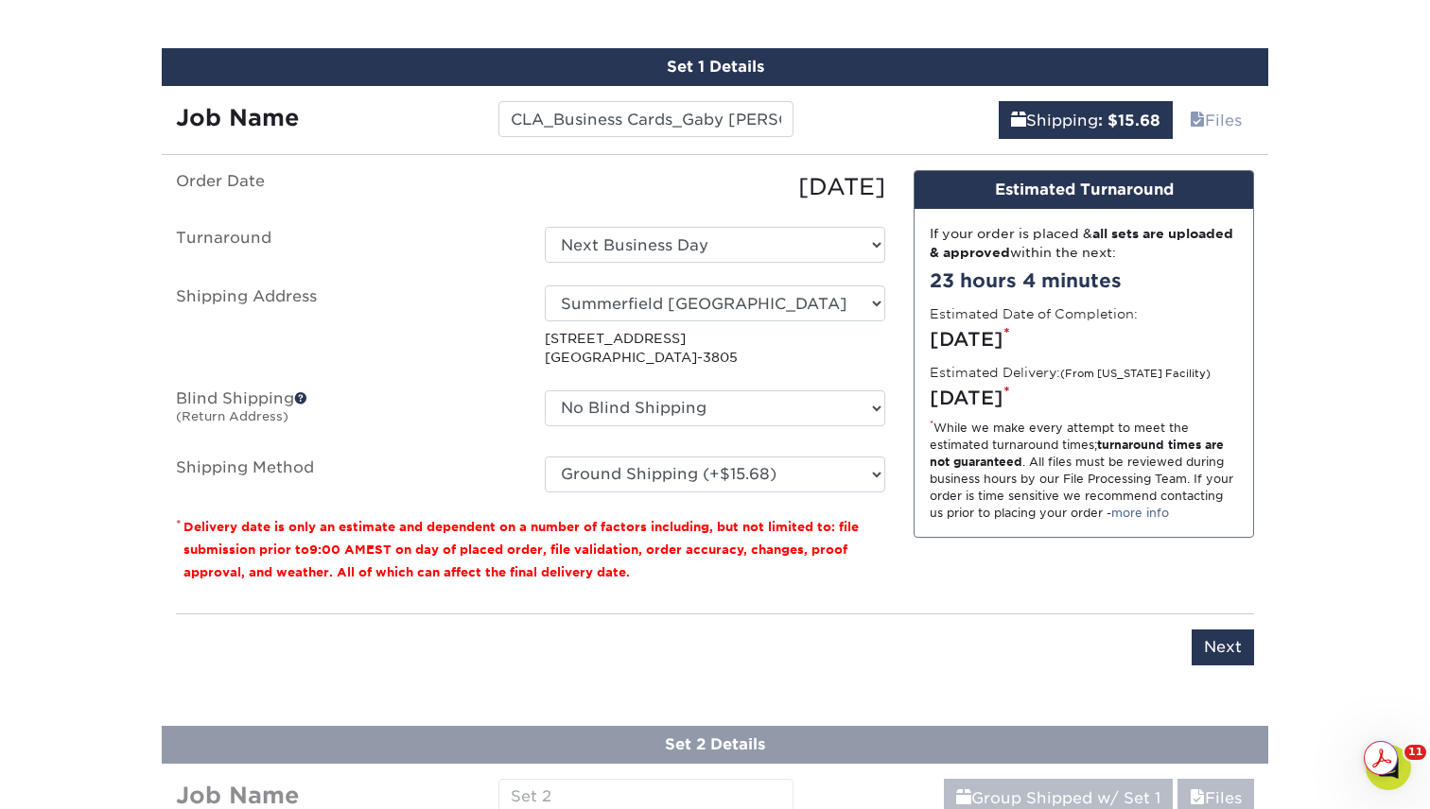
click at [720, 605] on div "You've choosen mailing services! If you have a csv address list please upload i…" at bounding box center [715, 429] width 1078 height 518
click at [1215, 652] on input "Next" at bounding box center [1222, 648] width 62 height 36
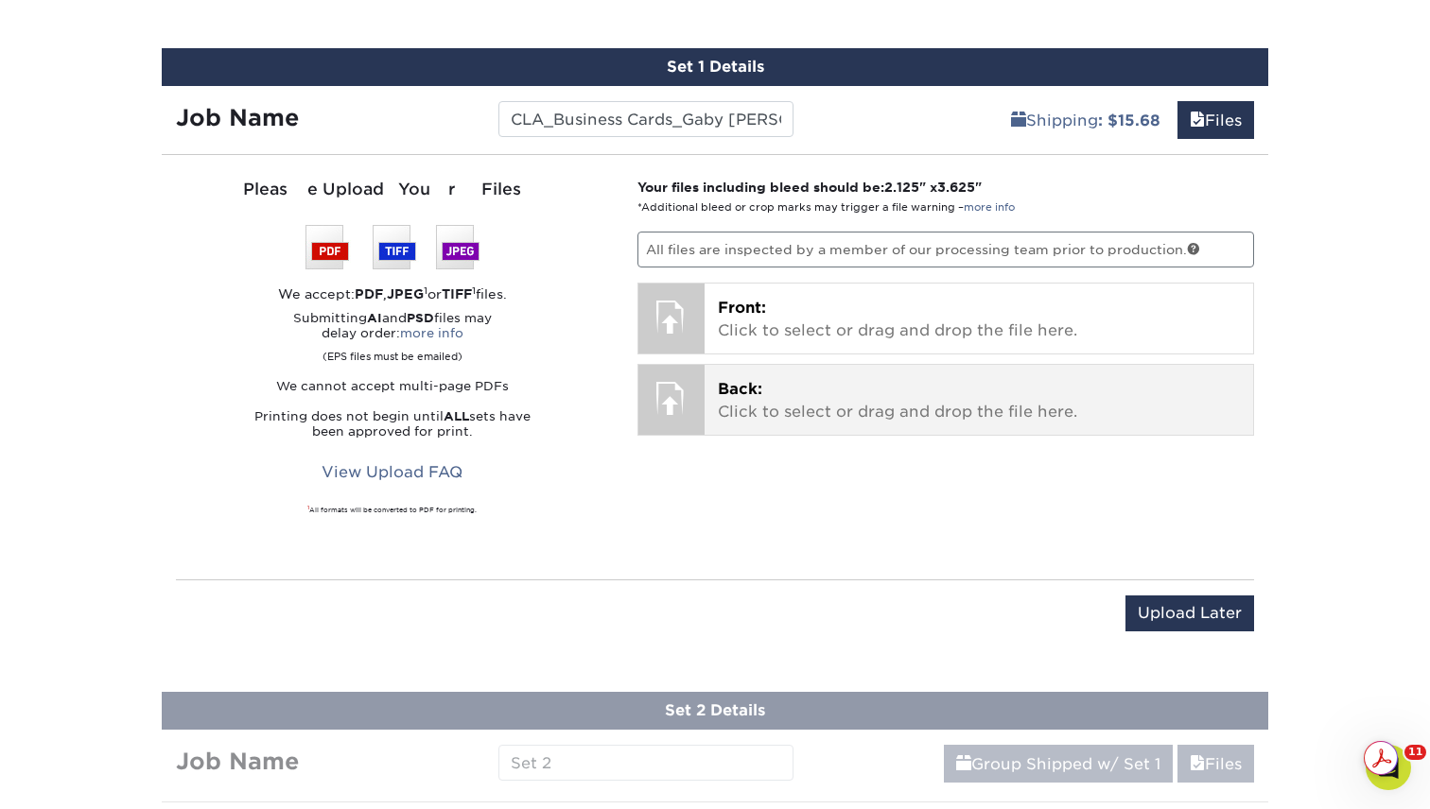
click at [830, 385] on p "Back: Click to select or drag and drop the file here." at bounding box center [979, 400] width 523 height 45
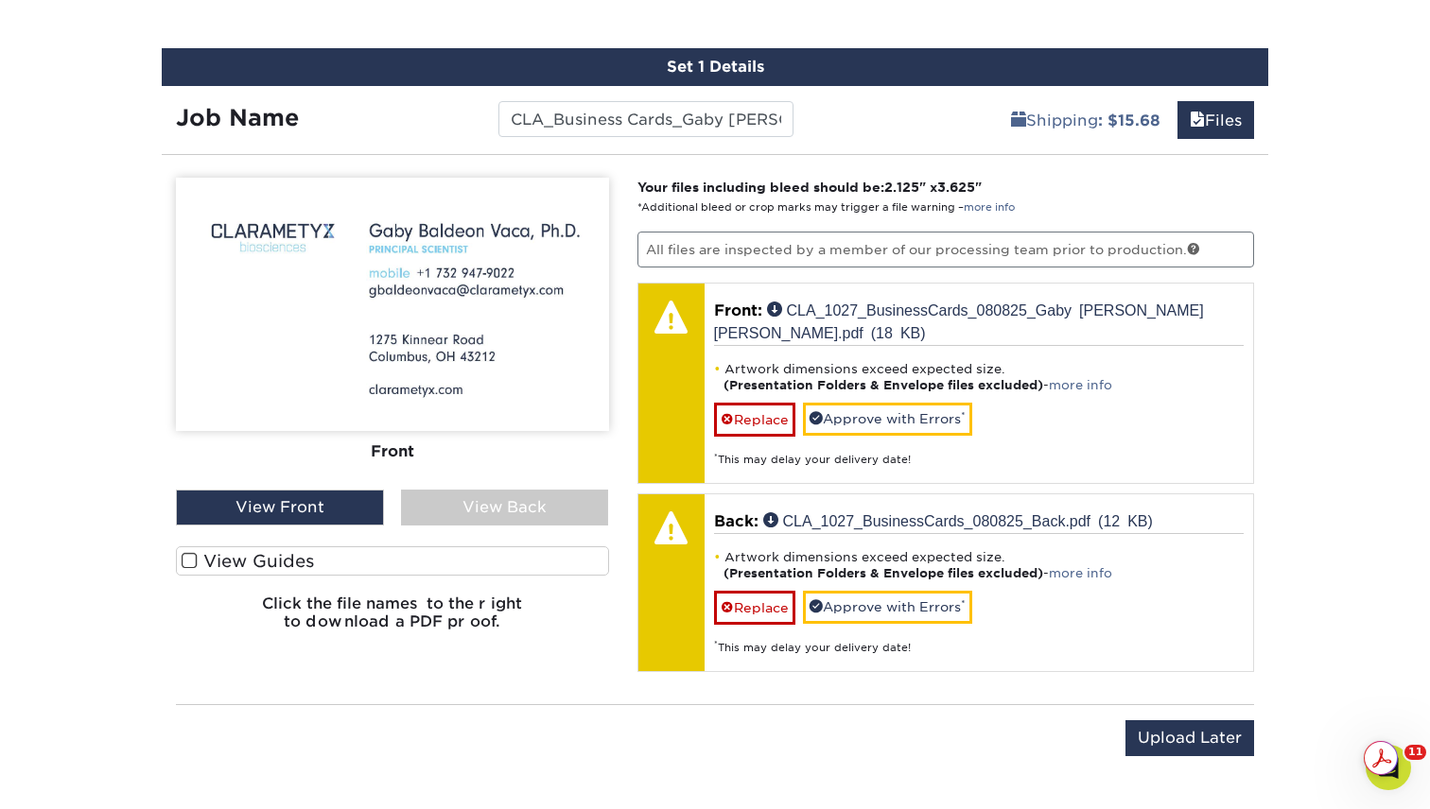
click at [792, 660] on div "You've choosen design services and can continue without uploading files. The fi…" at bounding box center [715, 474] width 1106 height 609
click at [508, 500] on div "View Back" at bounding box center [505, 508] width 208 height 36
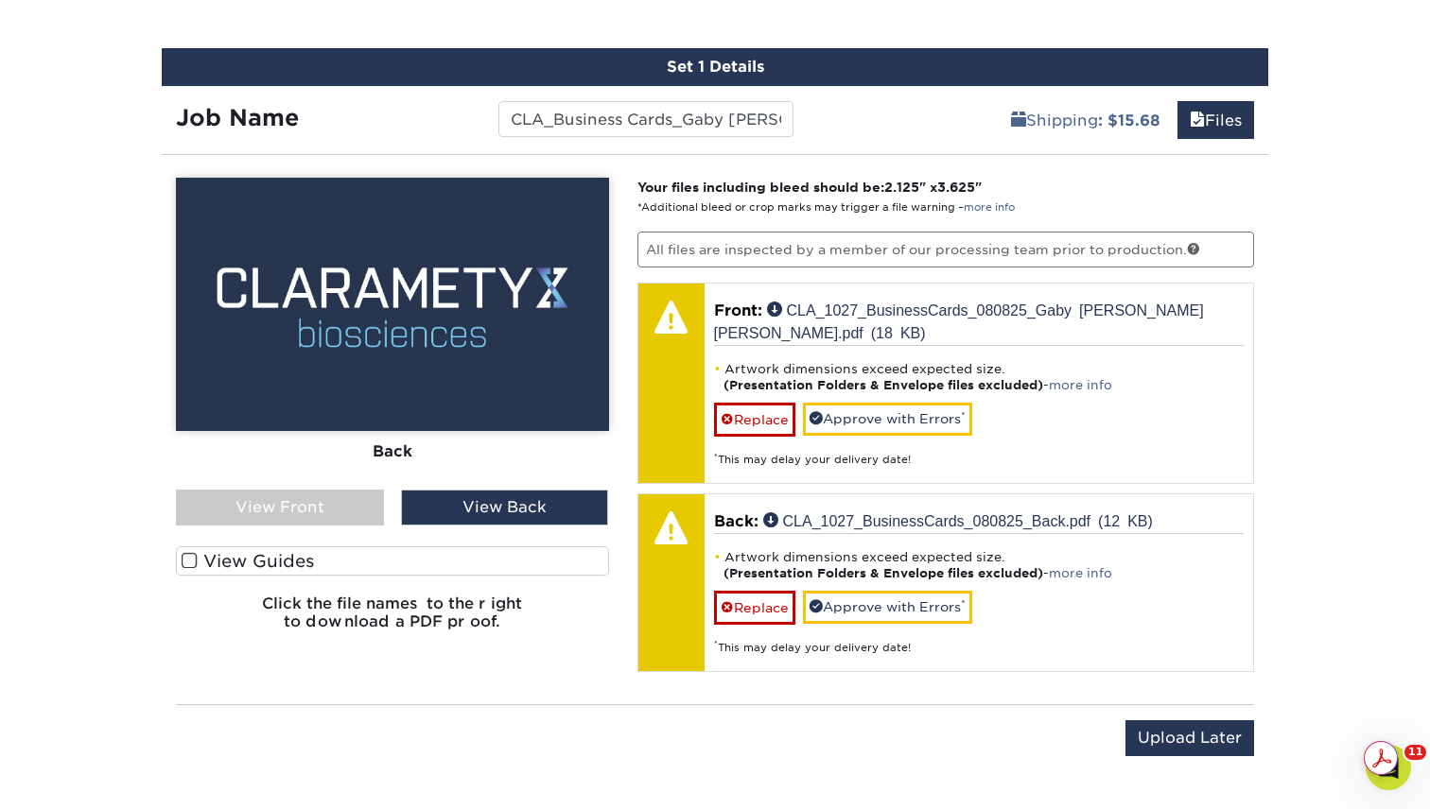
click at [303, 511] on div "View Front" at bounding box center [280, 508] width 208 height 36
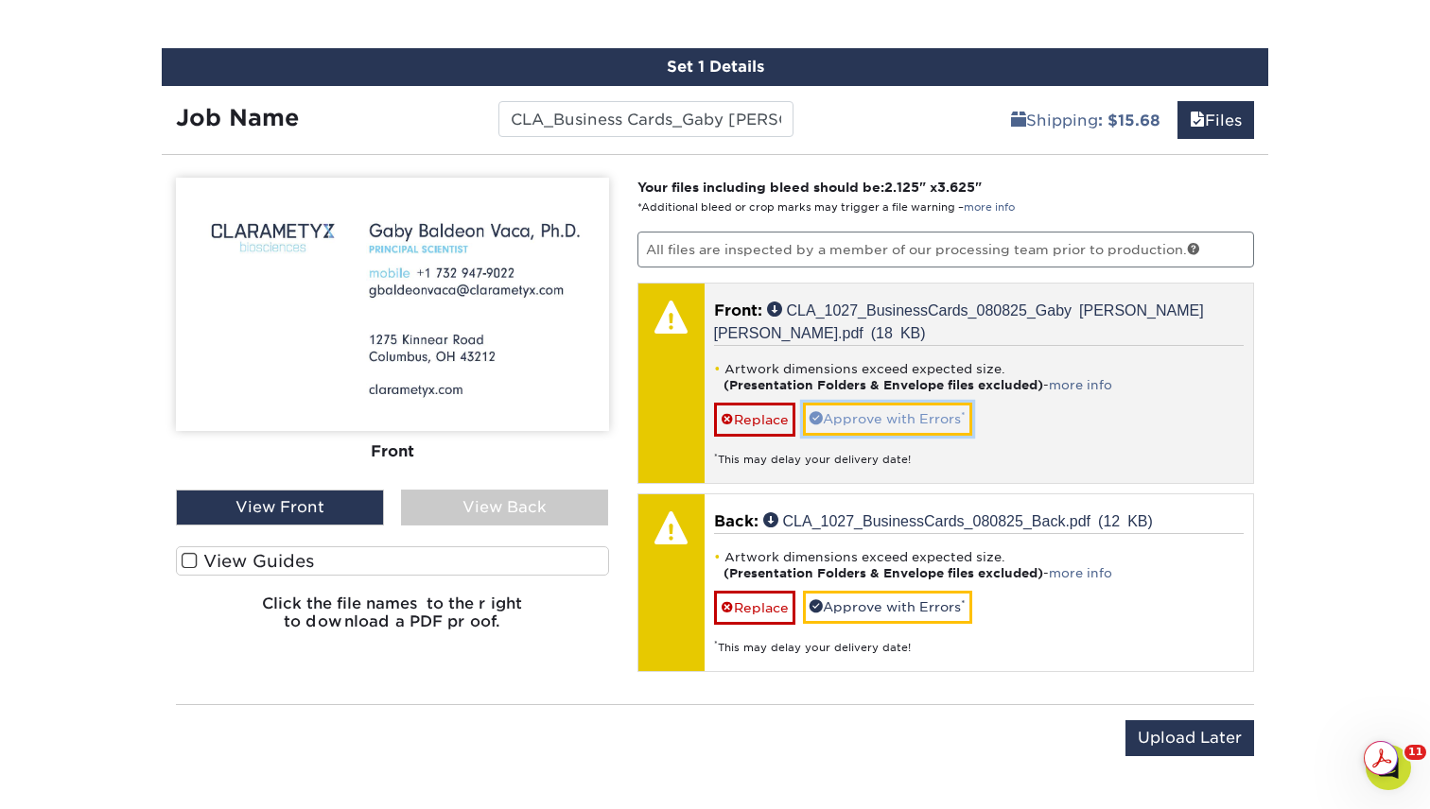
click at [919, 419] on link "Approve with Errors *" at bounding box center [887, 419] width 169 height 32
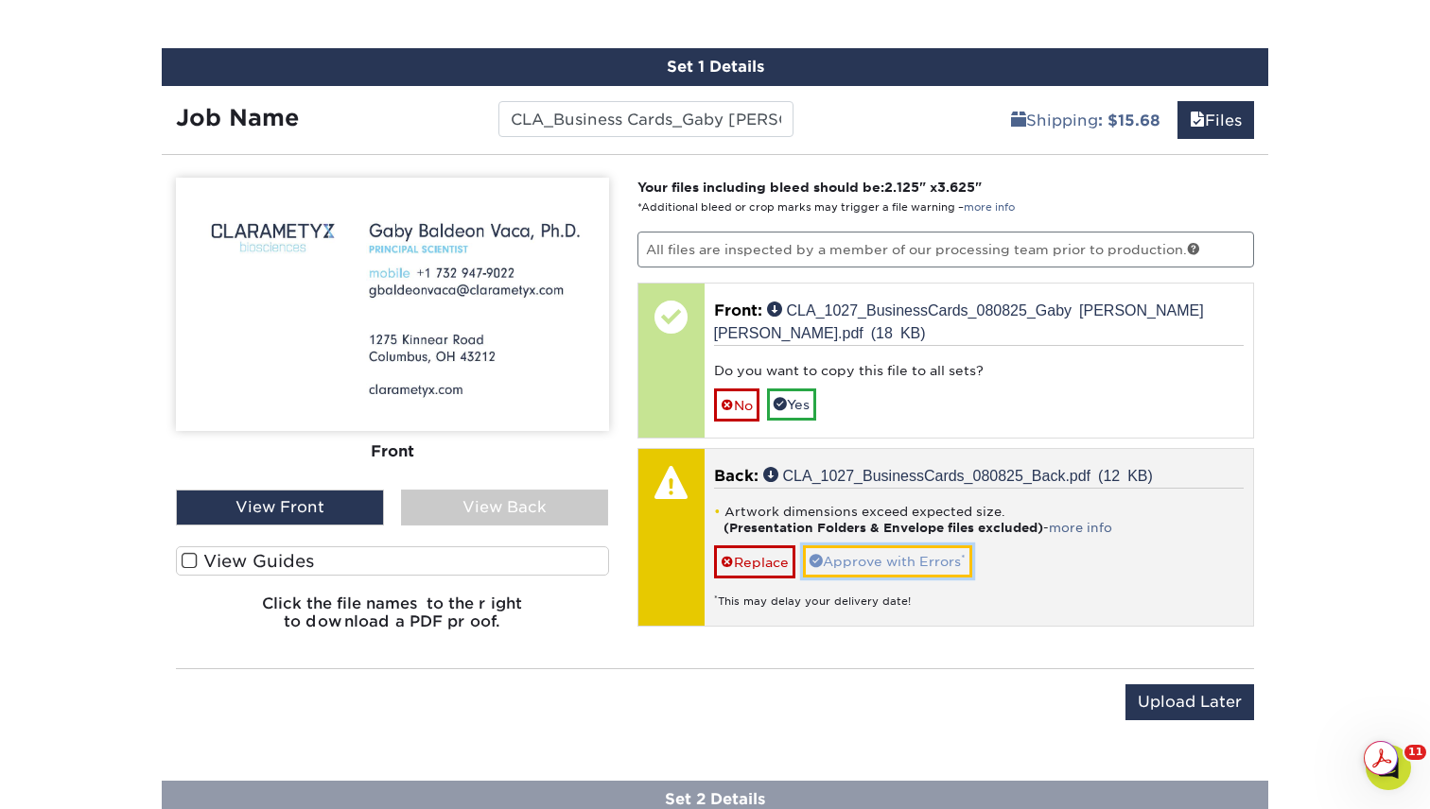
click at [890, 554] on link "Approve with Errors *" at bounding box center [887, 562] width 169 height 32
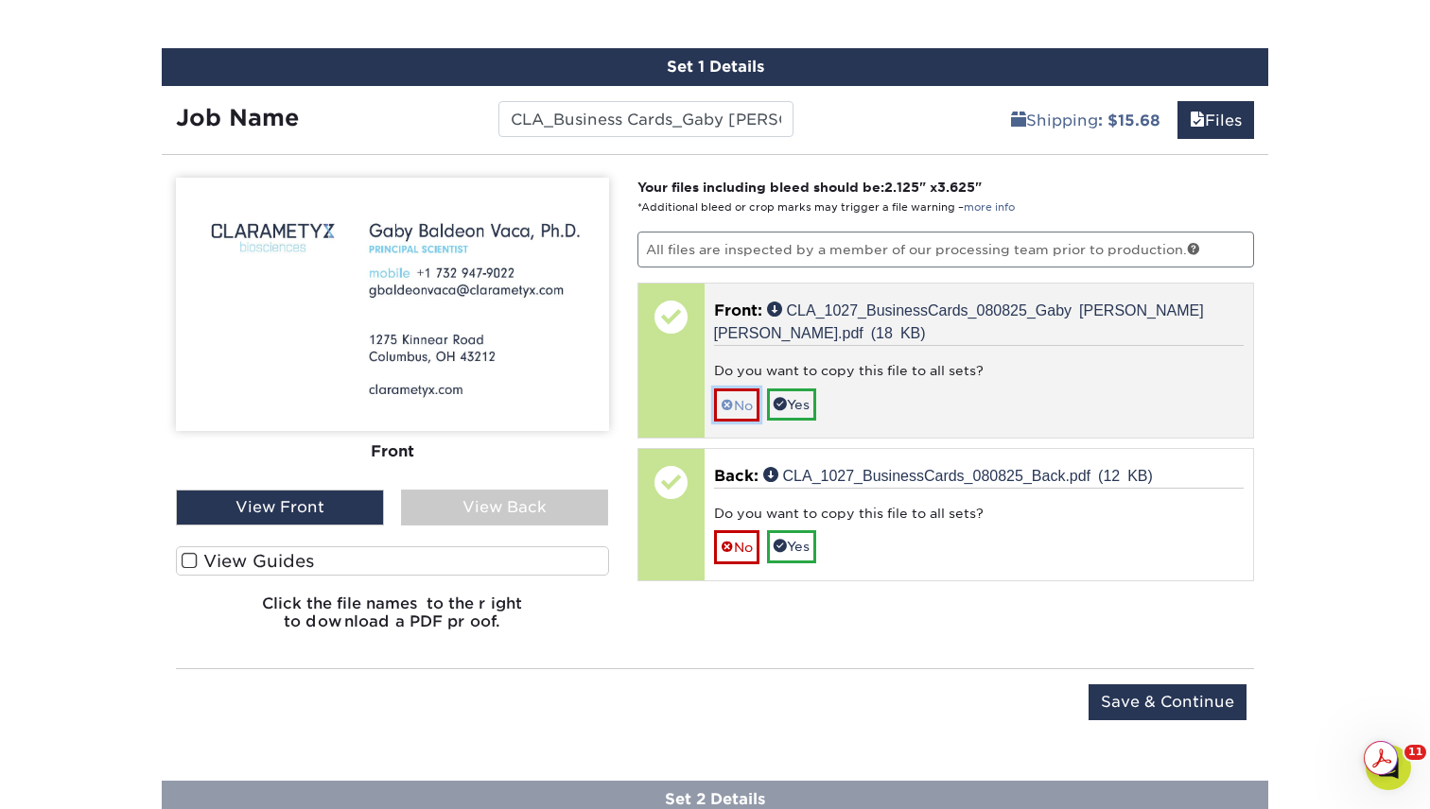
click at [732, 397] on link "No" at bounding box center [736, 405] width 45 height 33
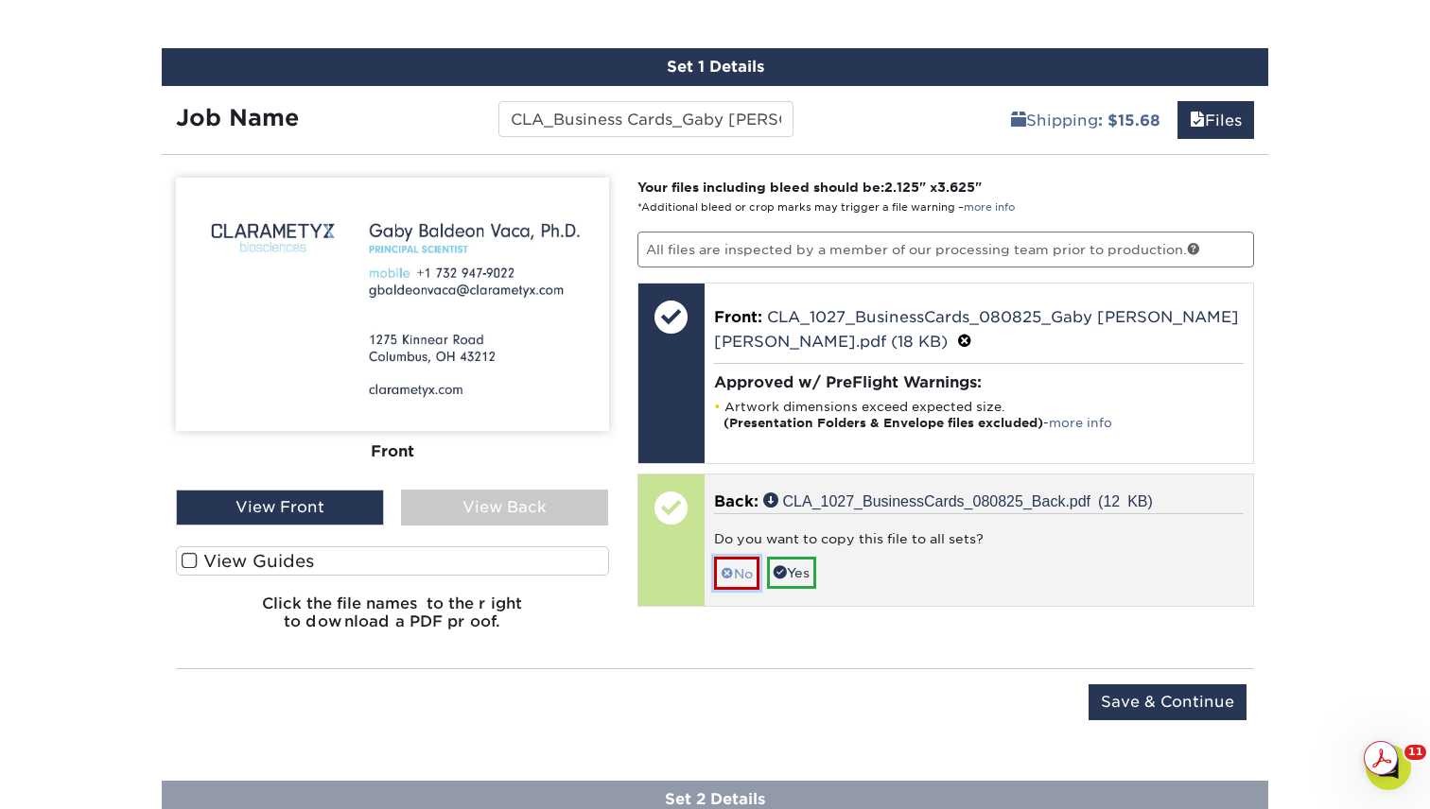
click at [727, 566] on span at bounding box center [726, 573] width 13 height 15
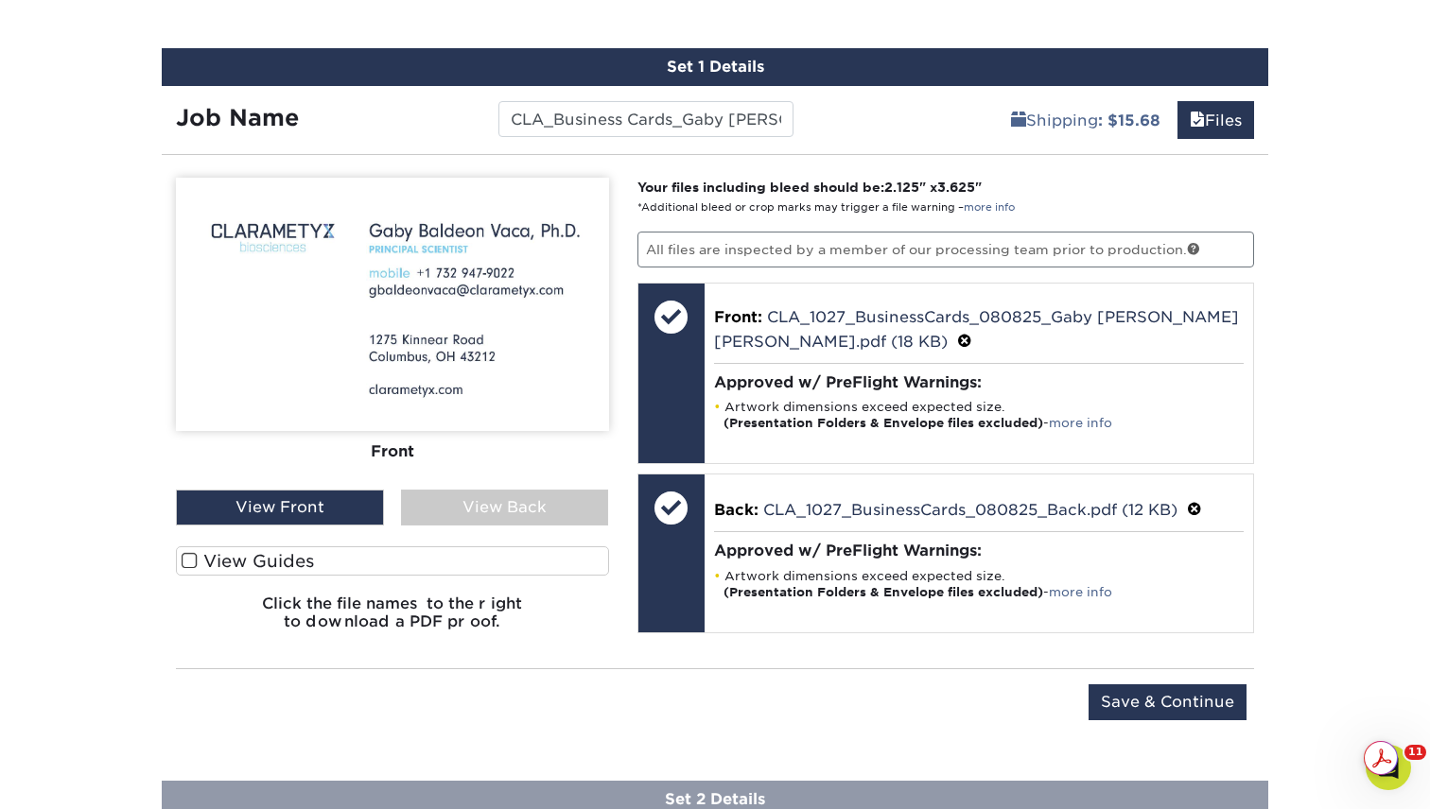
click at [458, 502] on div "View Back" at bounding box center [505, 508] width 208 height 36
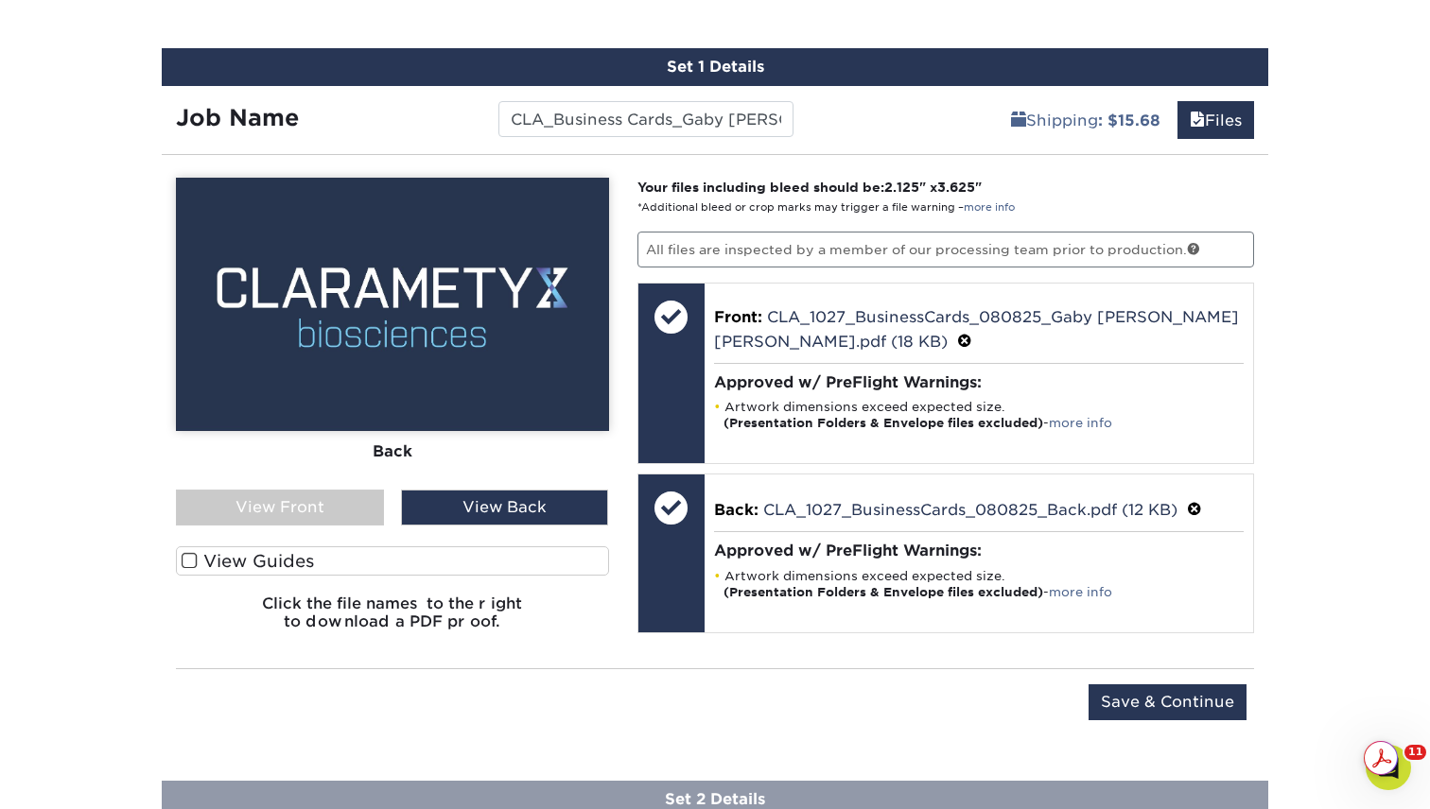
click at [327, 480] on div "Front Back" at bounding box center [392, 334] width 433 height 312
click at [329, 493] on div "View Front" at bounding box center [280, 508] width 208 height 36
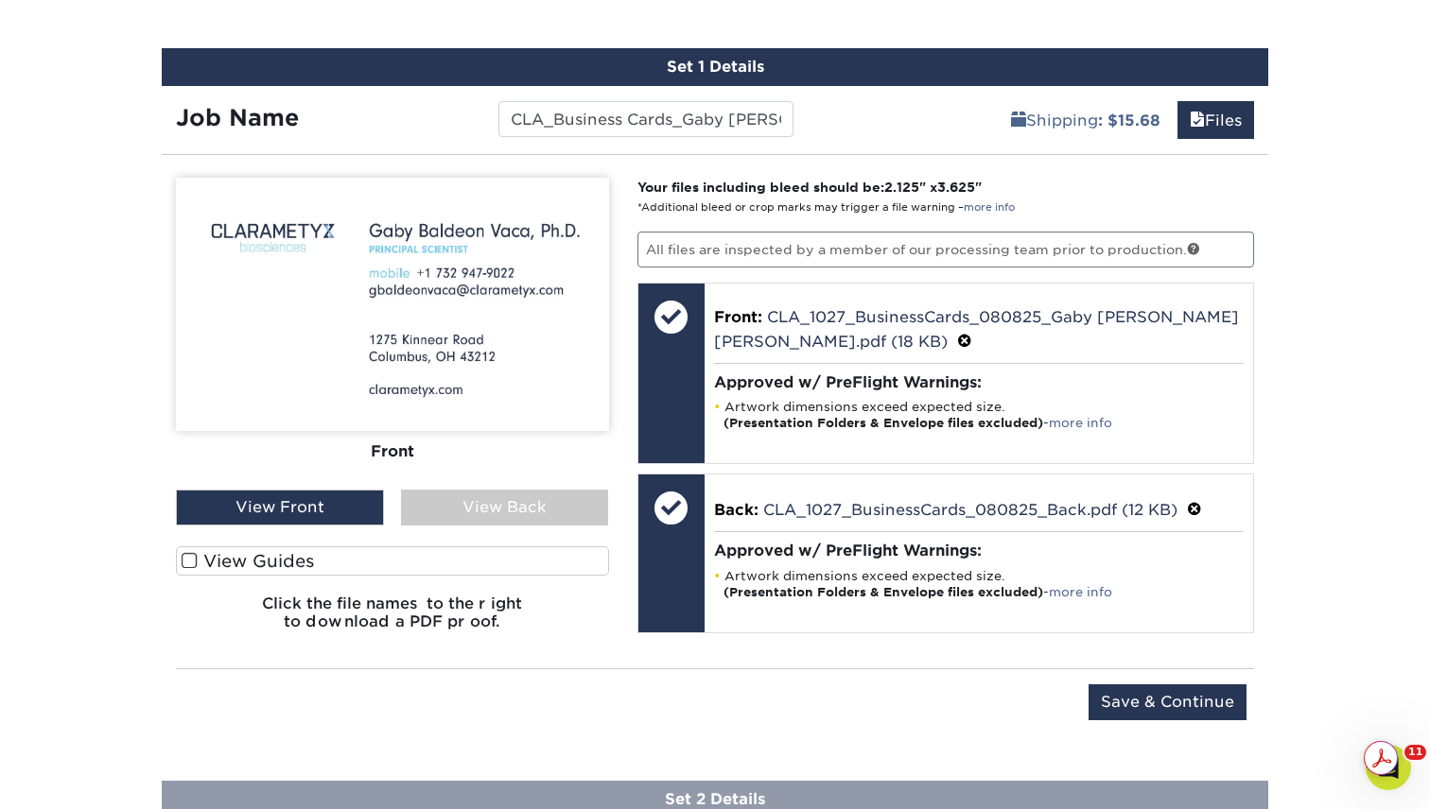
click at [234, 554] on label "View Guides" at bounding box center [392, 561] width 433 height 29
click at [0, 0] on input "View Guides" at bounding box center [0, 0] width 0 height 0
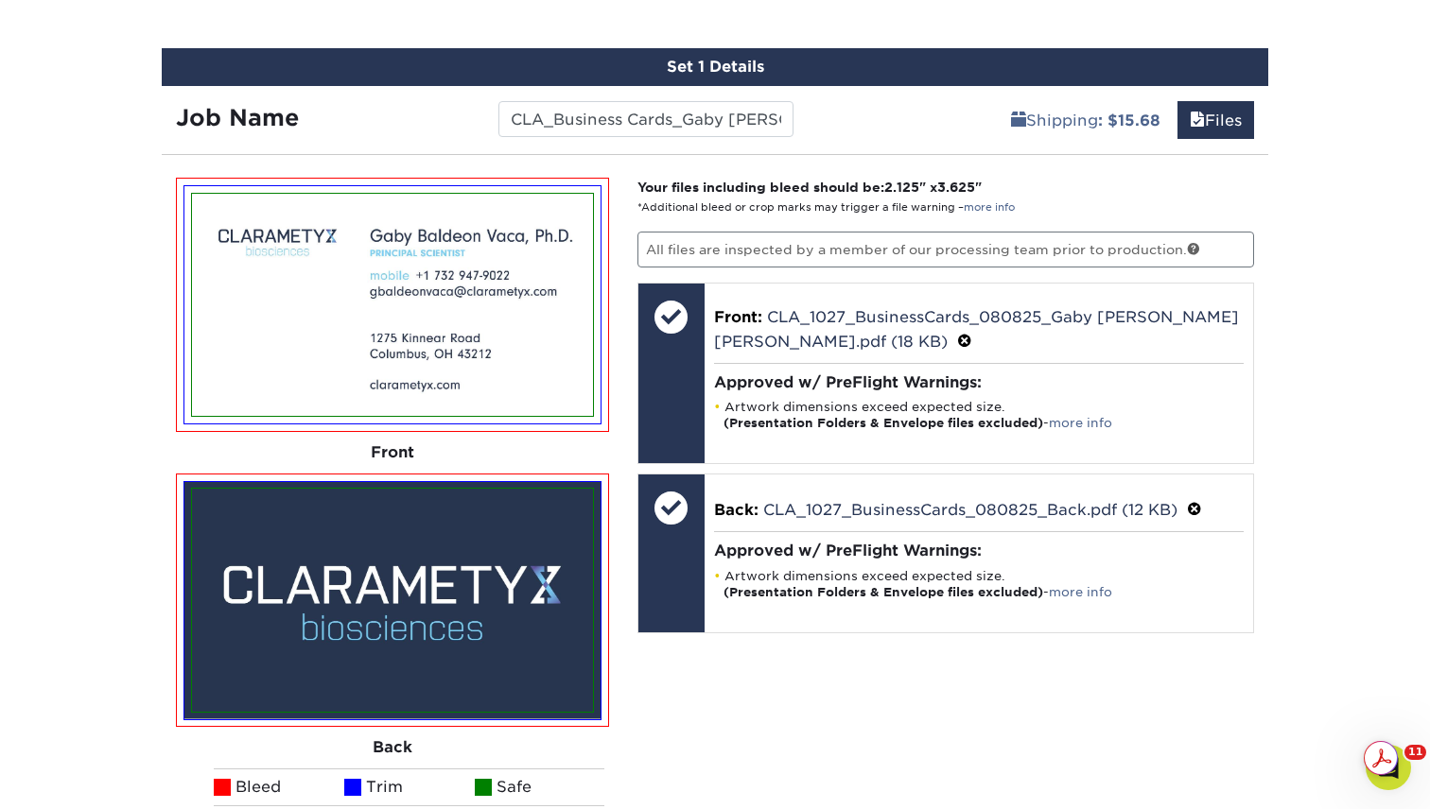
click at [234, 554] on img at bounding box center [392, 600] width 401 height 222
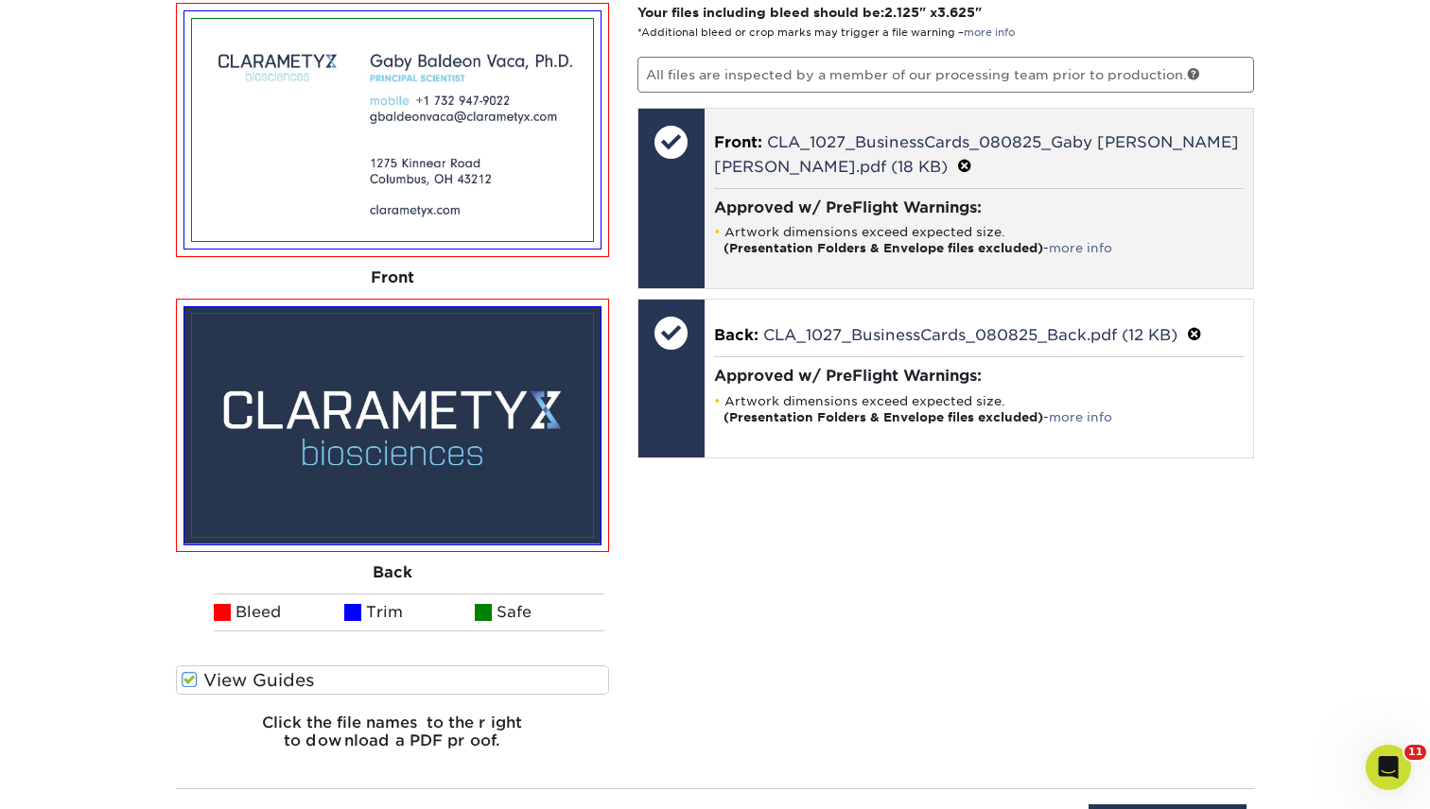
scroll to position [1451, 0]
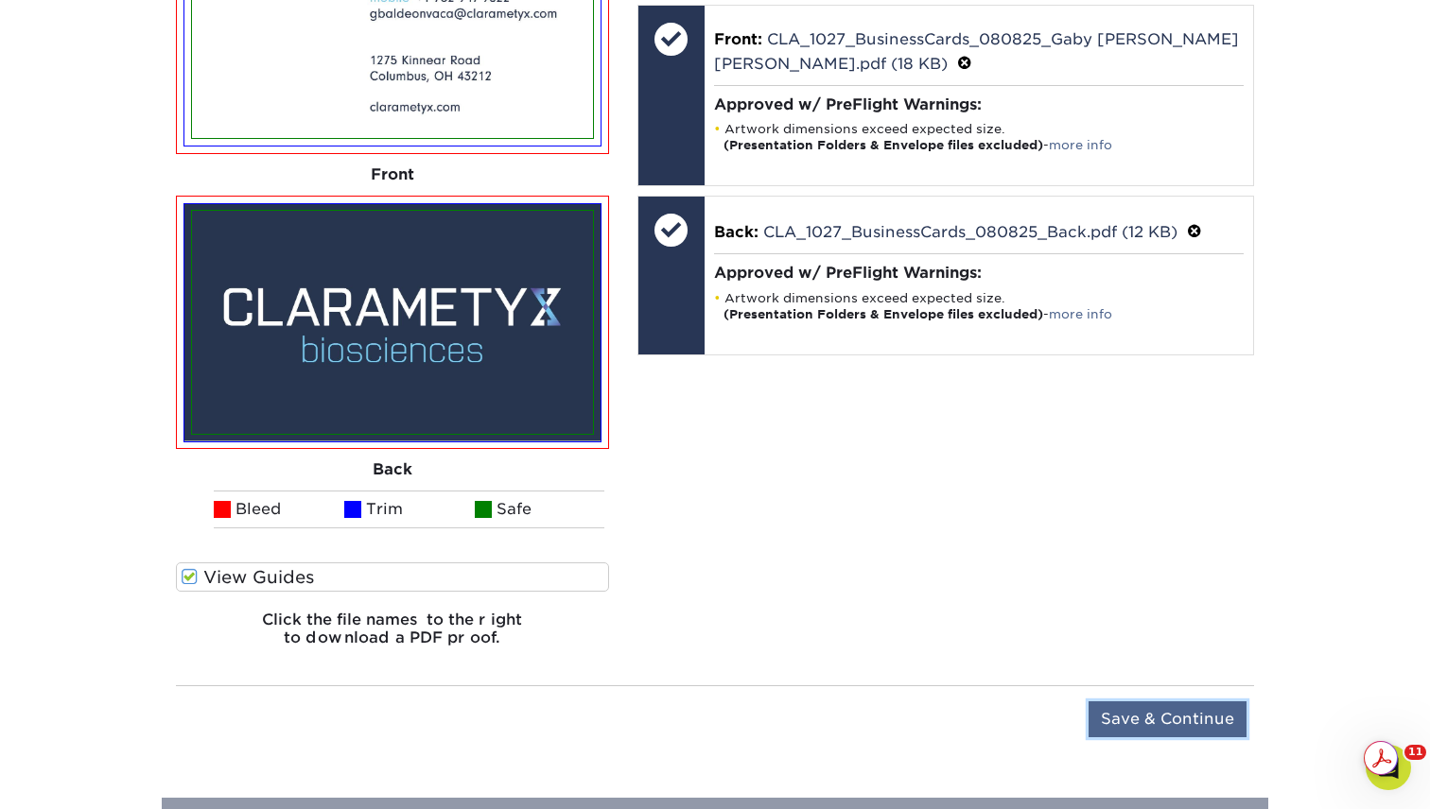
click at [1221, 723] on input "Save & Continue" at bounding box center [1167, 720] width 158 height 36
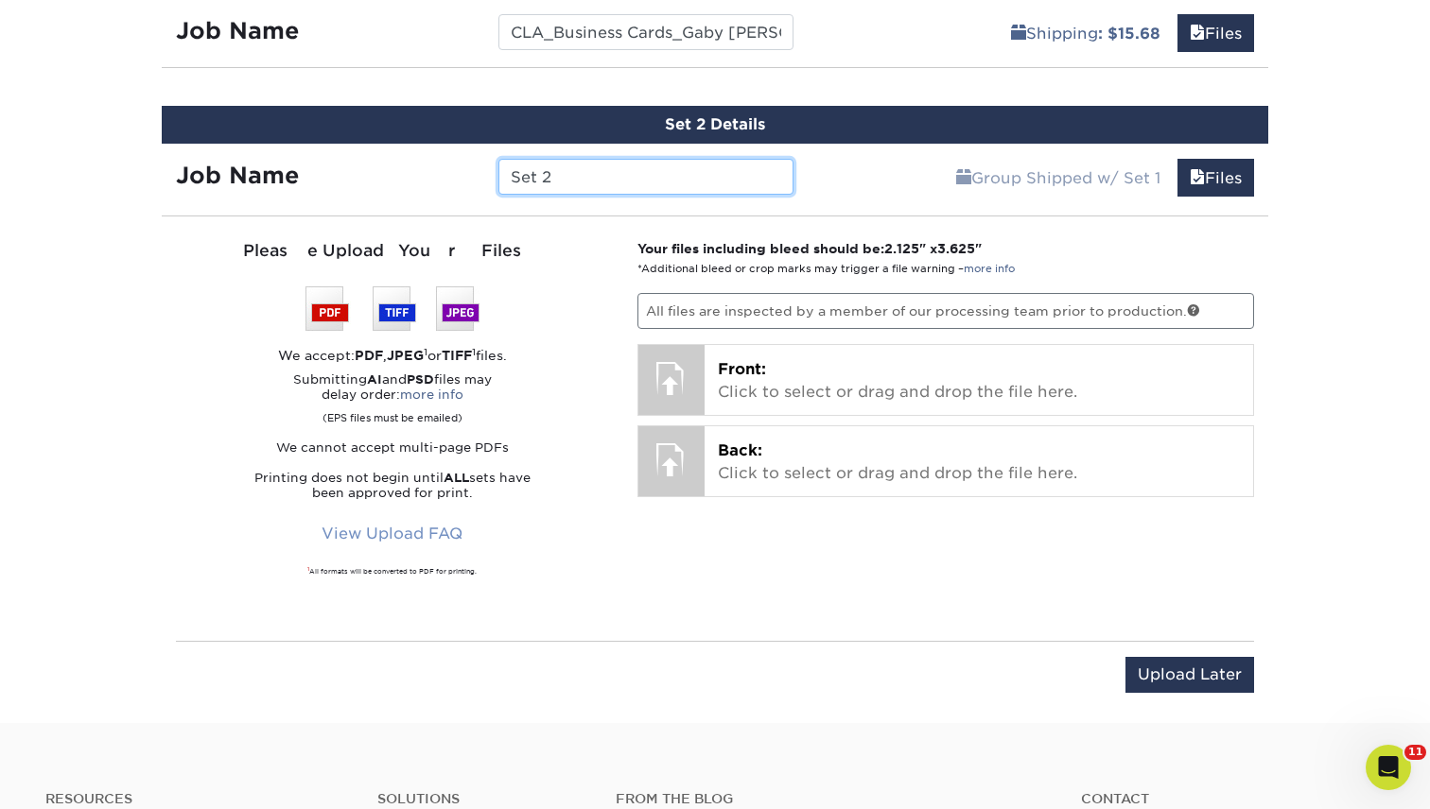
scroll to position [1094, 0]
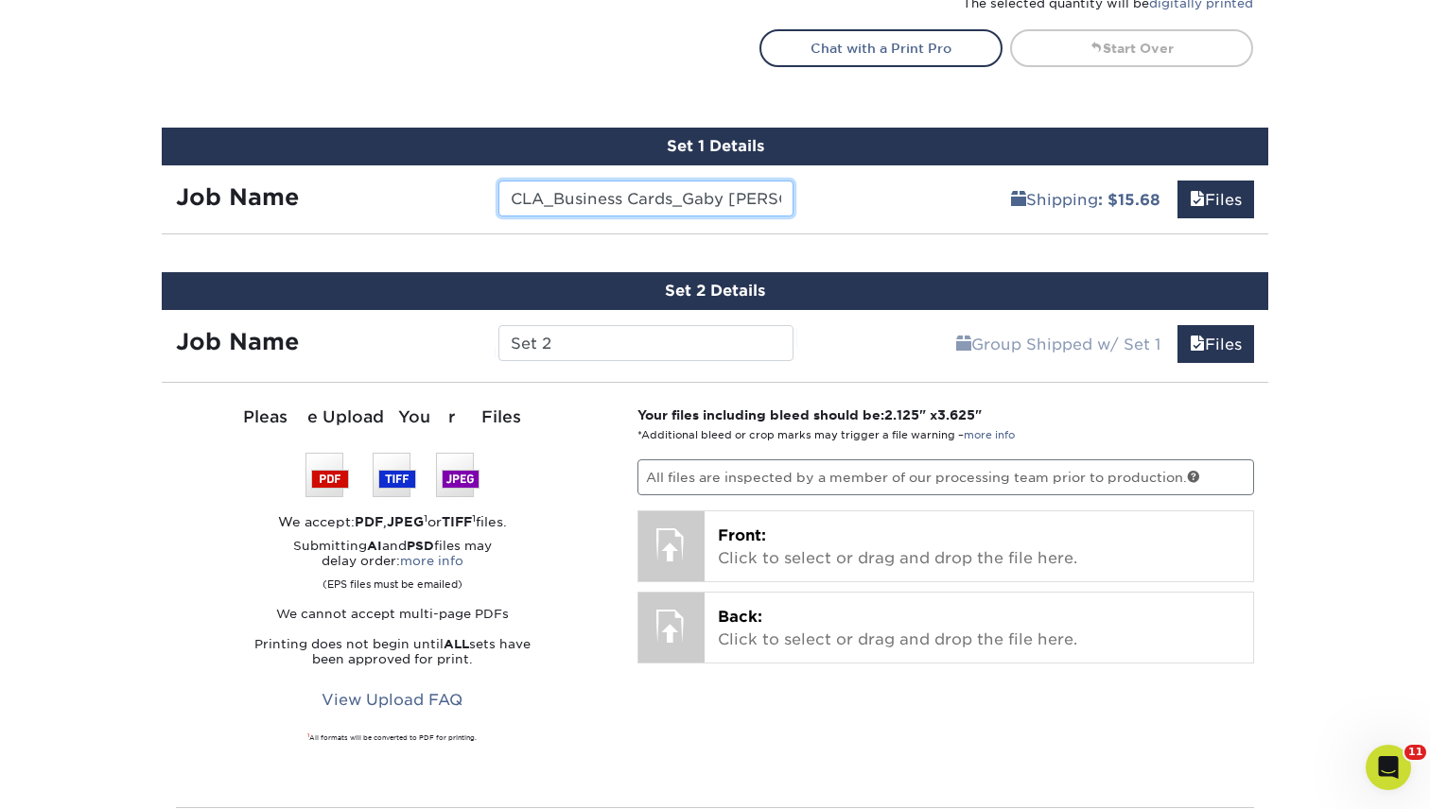
click at [672, 194] on input "CLA_Business Cards_Gaby Baldeon Vaca" at bounding box center [645, 199] width 294 height 36
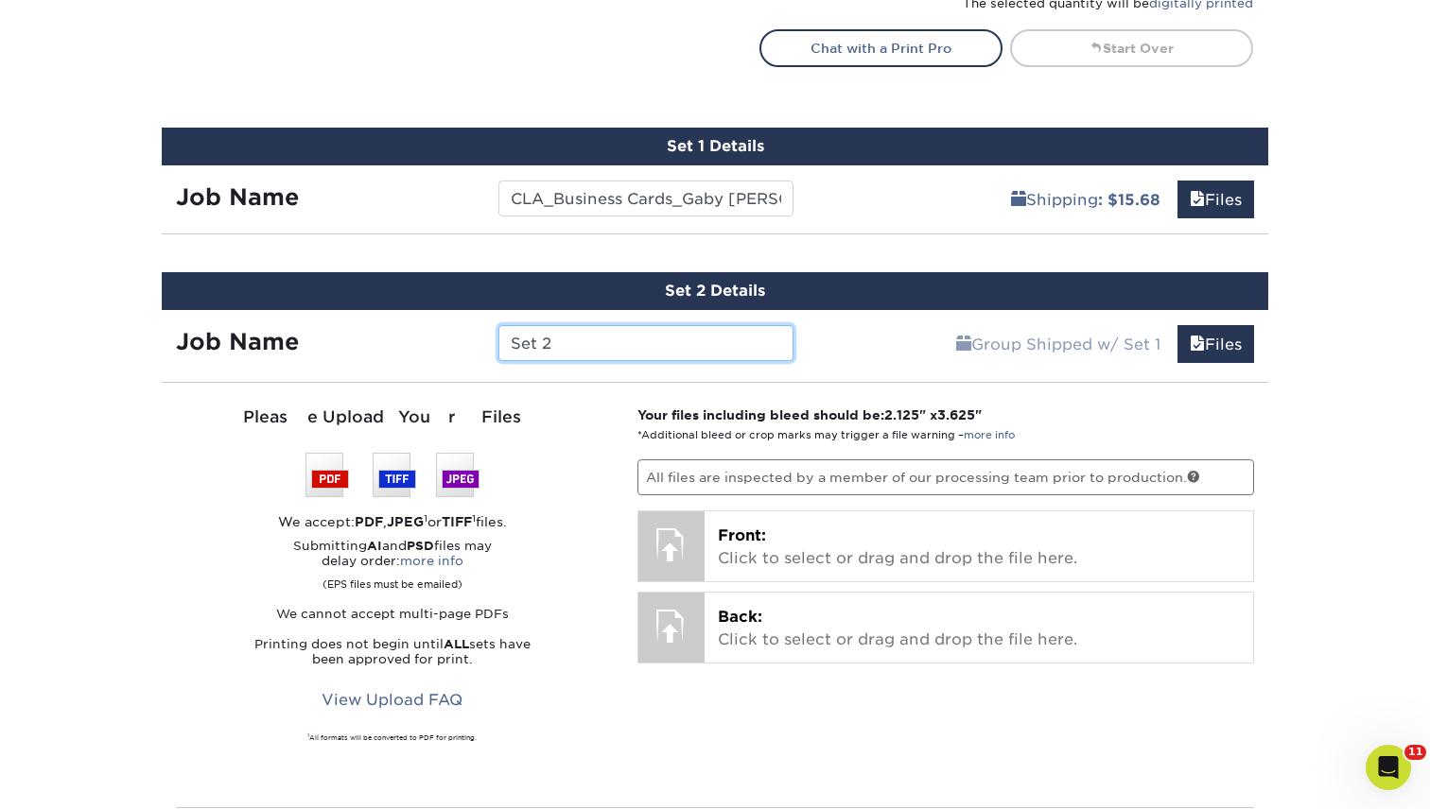
click at [606, 341] on input "Set 2" at bounding box center [645, 343] width 294 height 36
paste input "CLA_Business Cards_Gaby Baldeon Vaca"
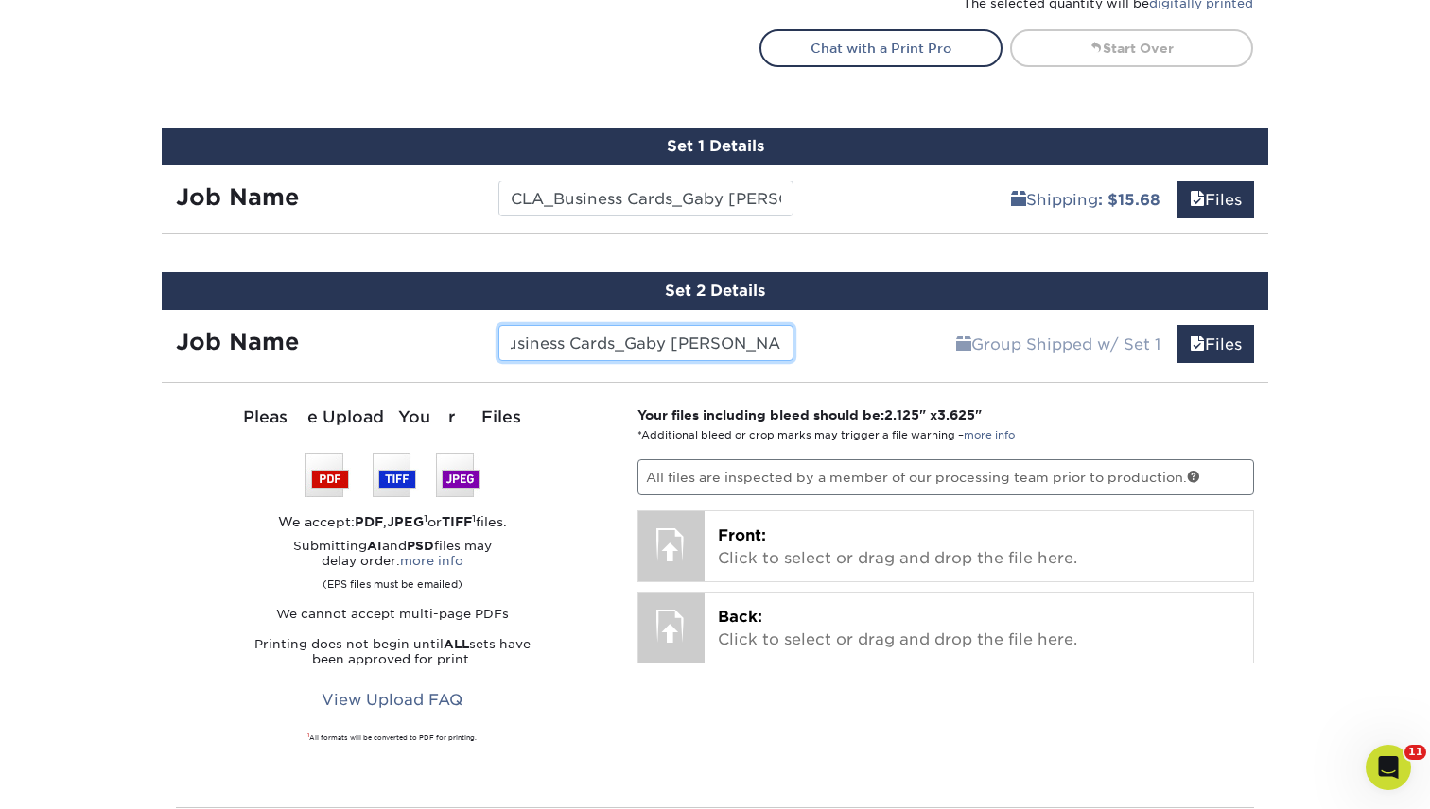
click at [629, 347] on input "CLA_Business Cards_Gaby Baldeon Vaca" at bounding box center [645, 343] width 294 height 36
paste input "Veronica Hall"
type input "CLA_Business Cards_Veronica Hall"
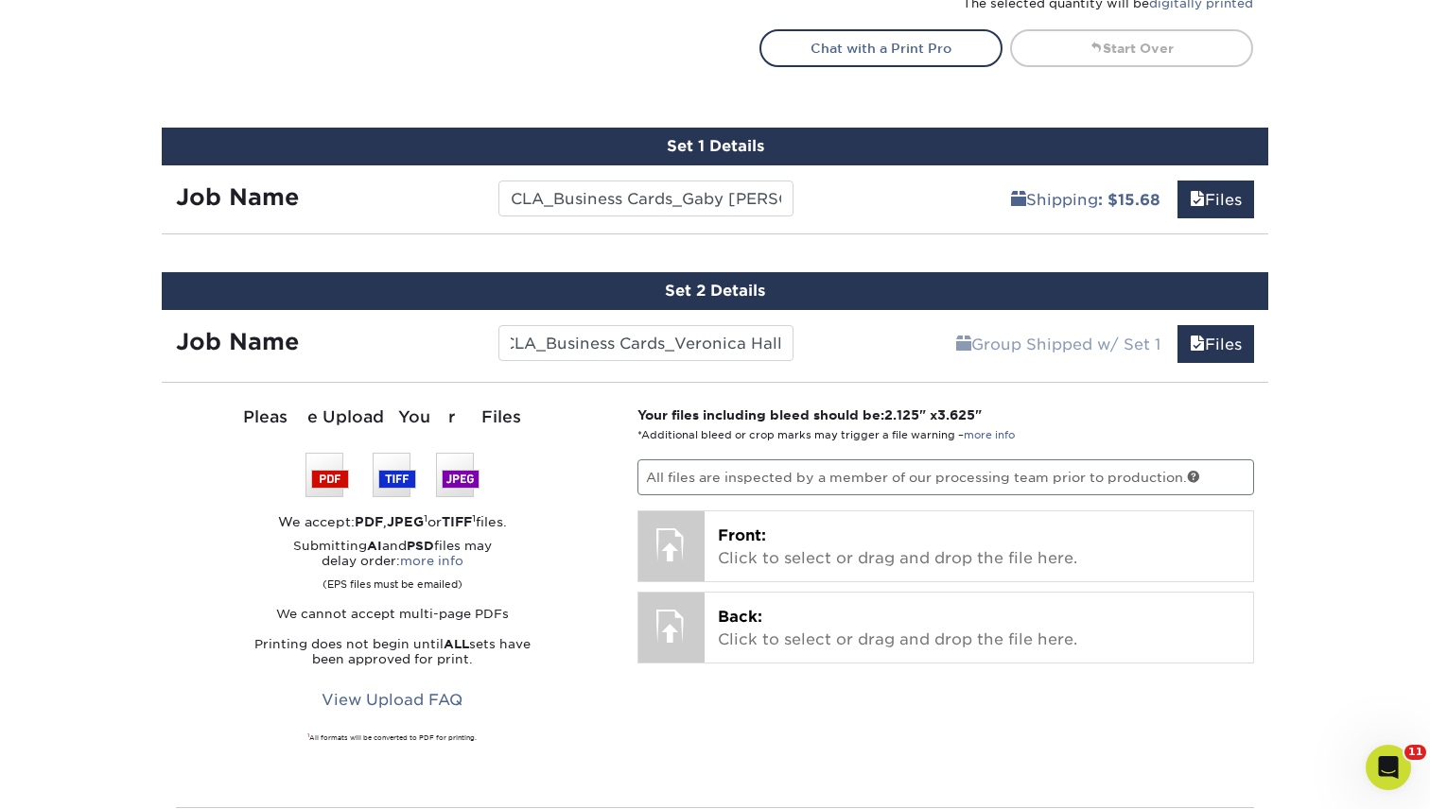
scroll to position [0, 0]
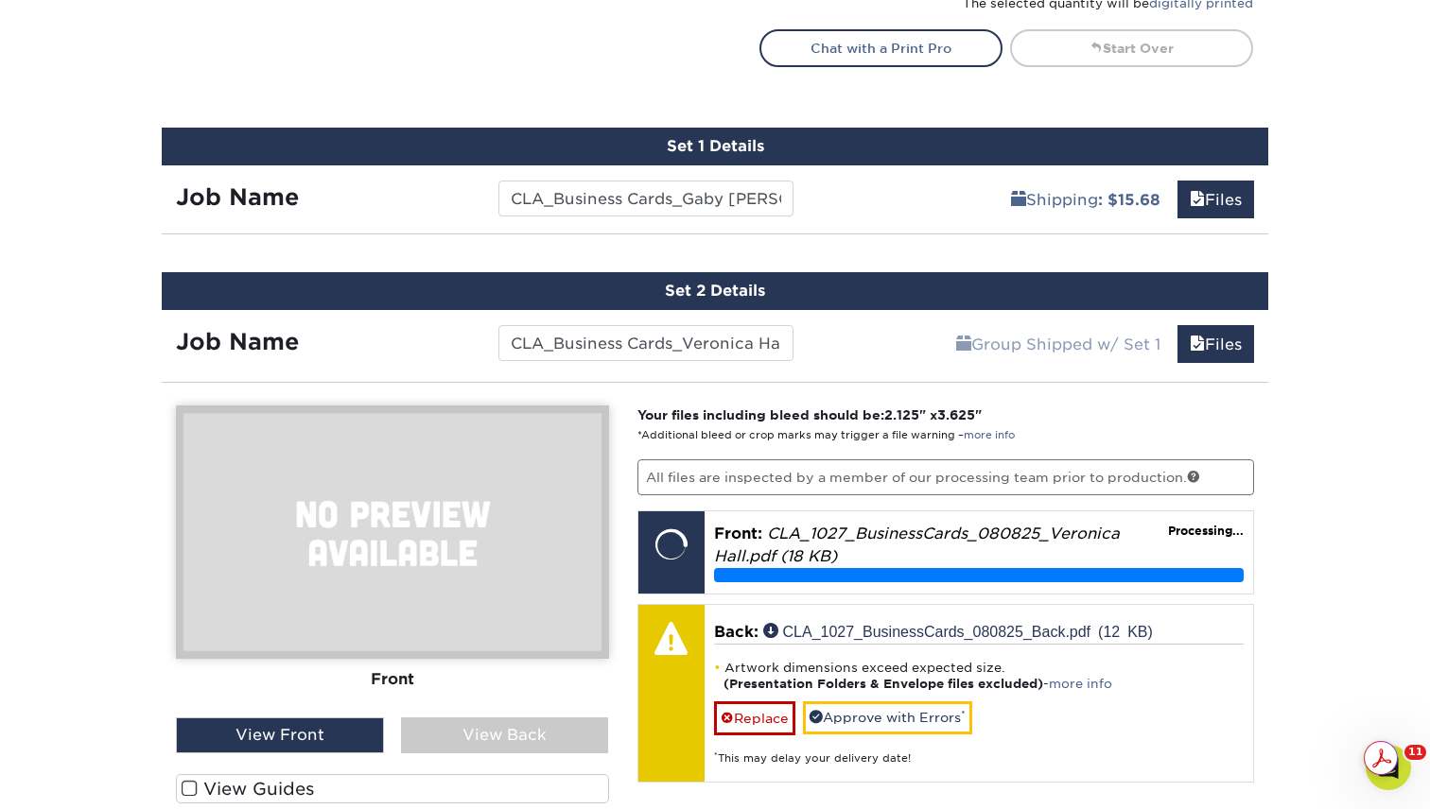
click at [1305, 585] on div "Products Business Cards Matte Business Cards Previous Next 100 $ 8" at bounding box center [715, 51] width 1430 height 2048
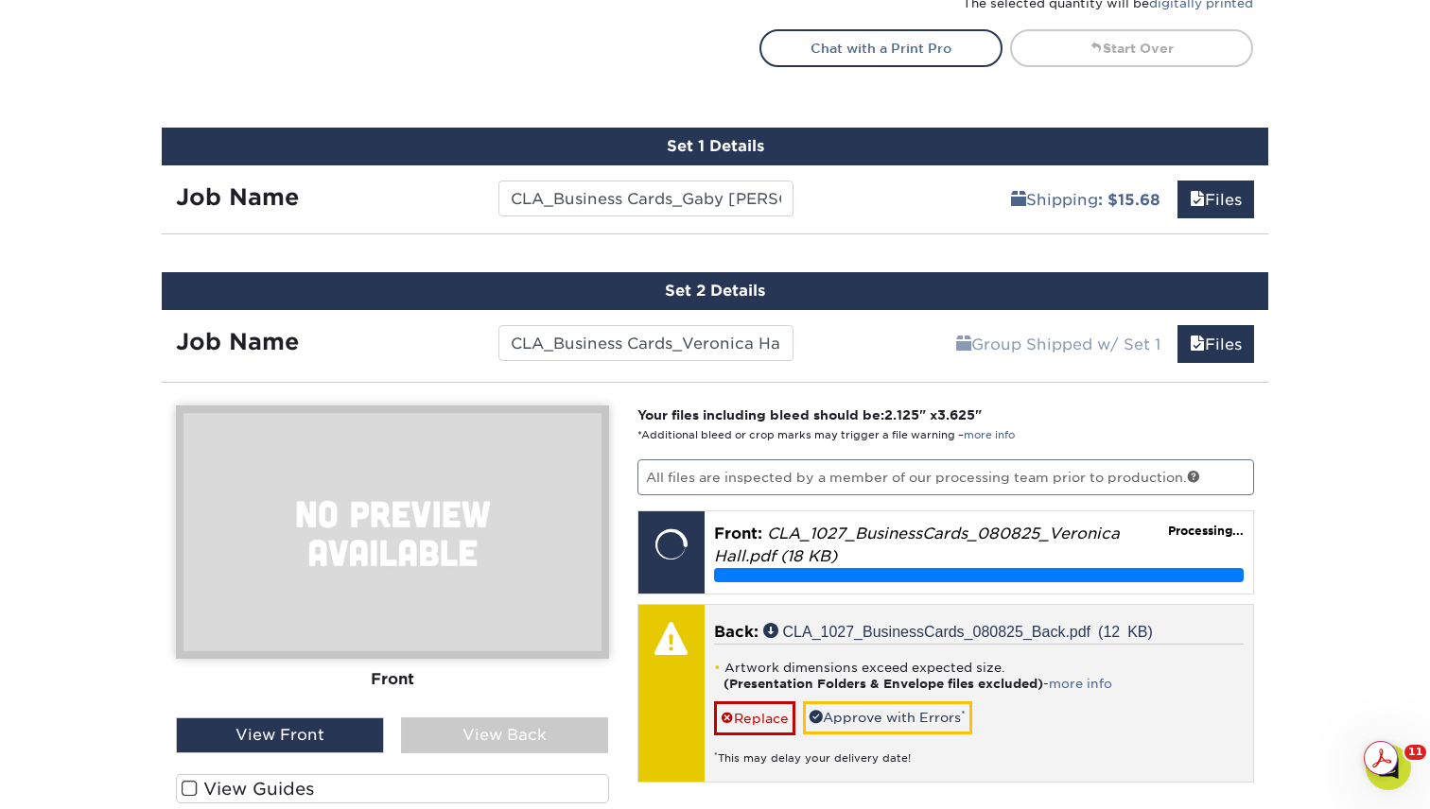
click at [838, 736] on div "* This may delay your delivery date!" at bounding box center [979, 751] width 530 height 31
click at [848, 711] on link "Approve with Errors *" at bounding box center [887, 718] width 169 height 32
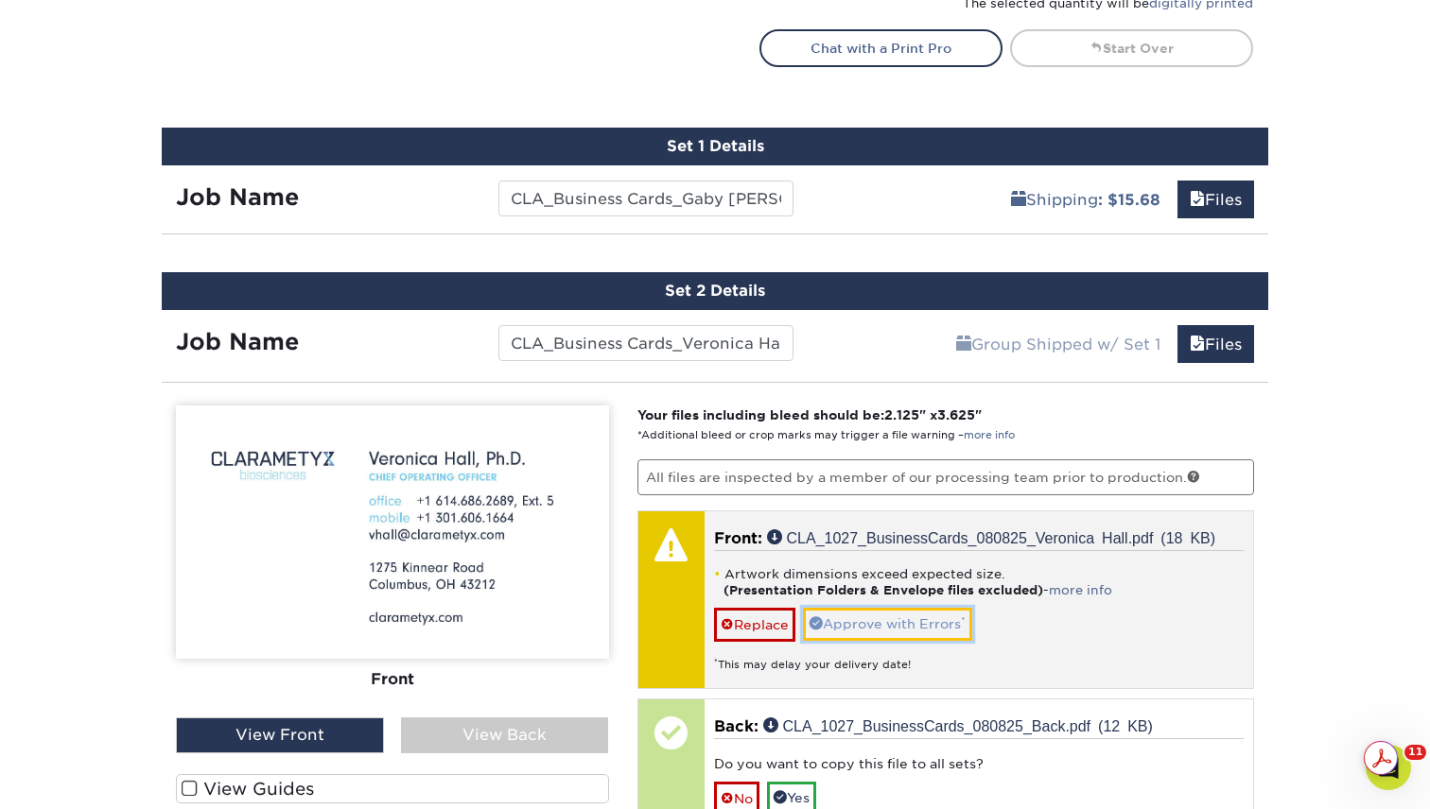
click at [883, 623] on link "Approve with Errors *" at bounding box center [887, 624] width 169 height 32
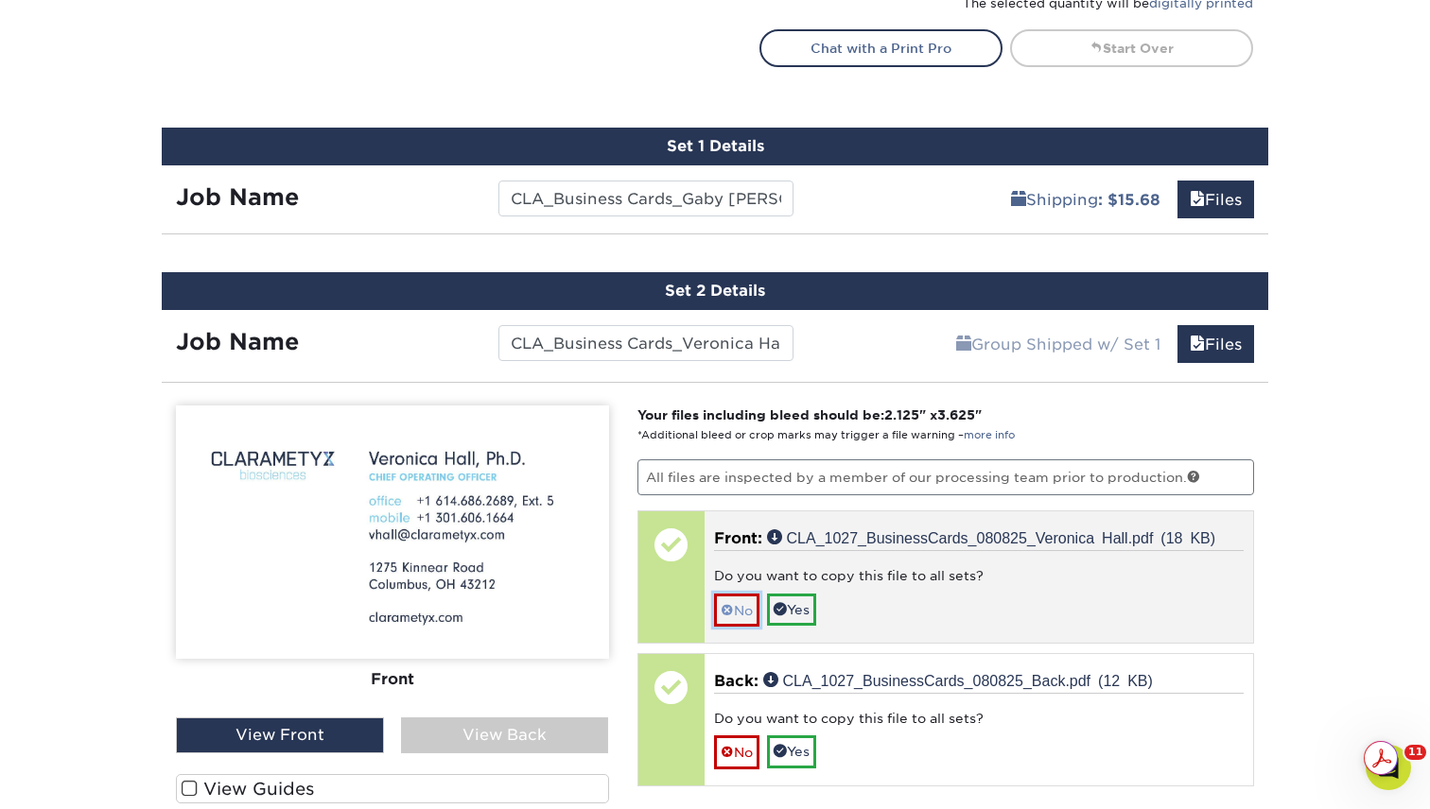
click at [736, 608] on link "No" at bounding box center [736, 610] width 45 height 33
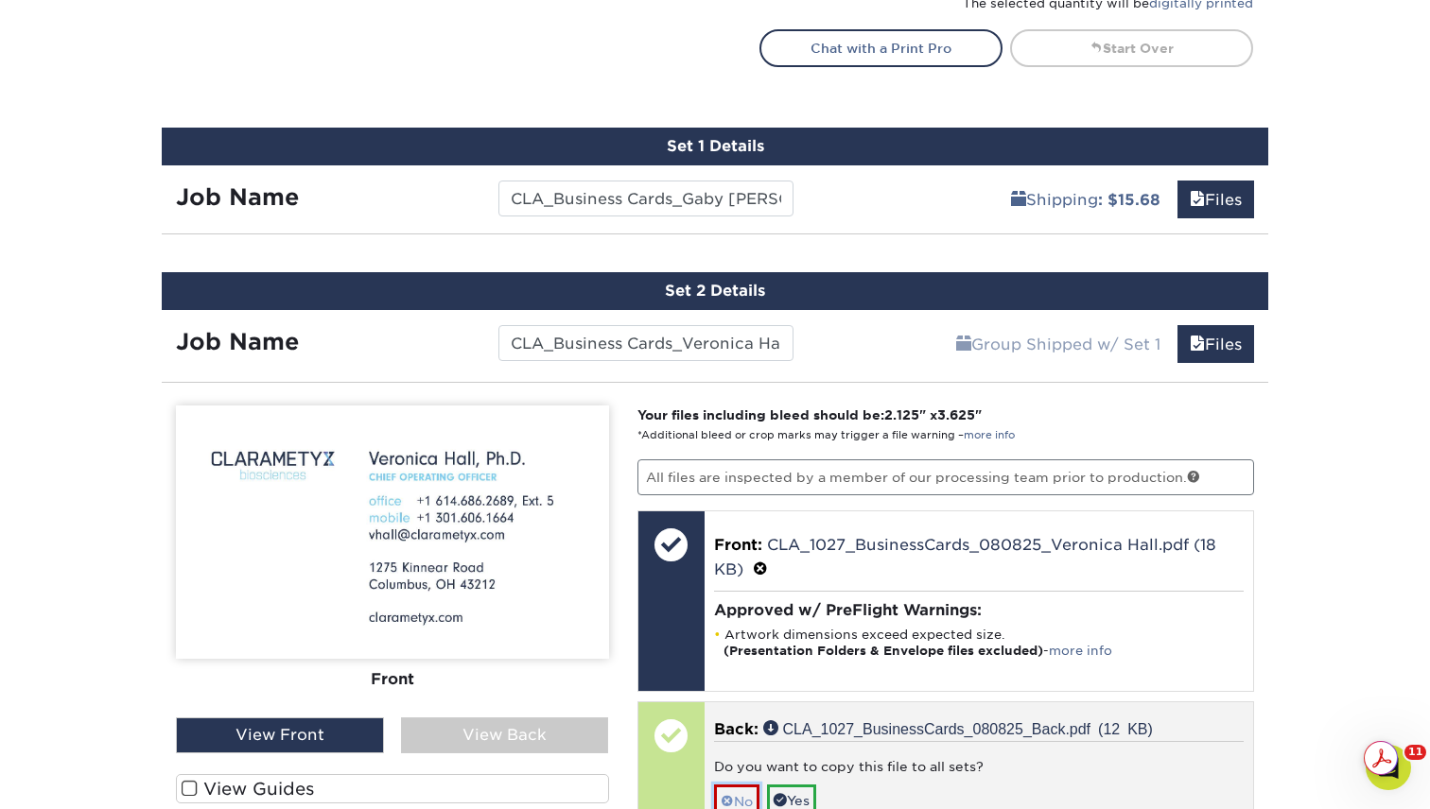
click at [728, 794] on span at bounding box center [726, 801] width 13 height 15
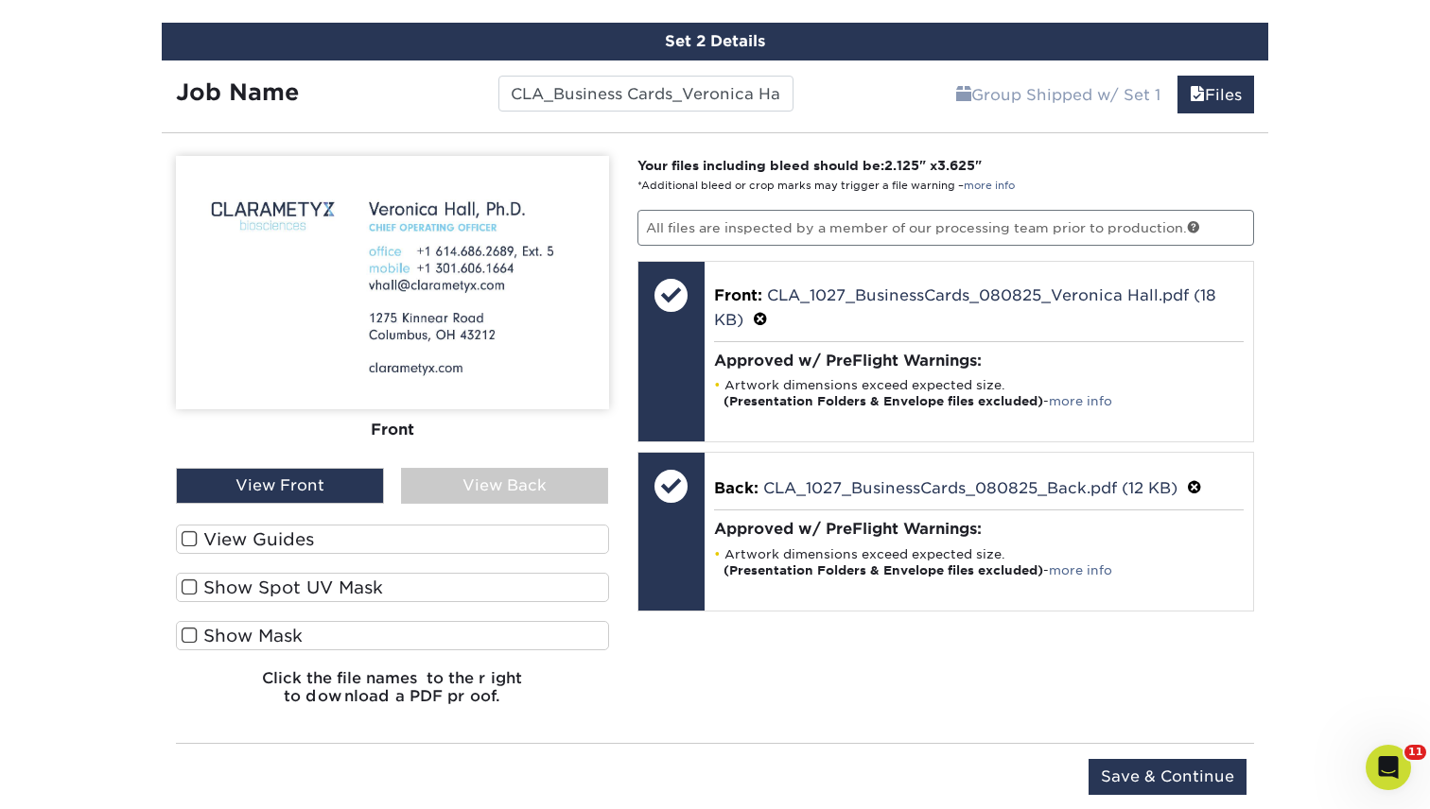
scroll to position [1358, 0]
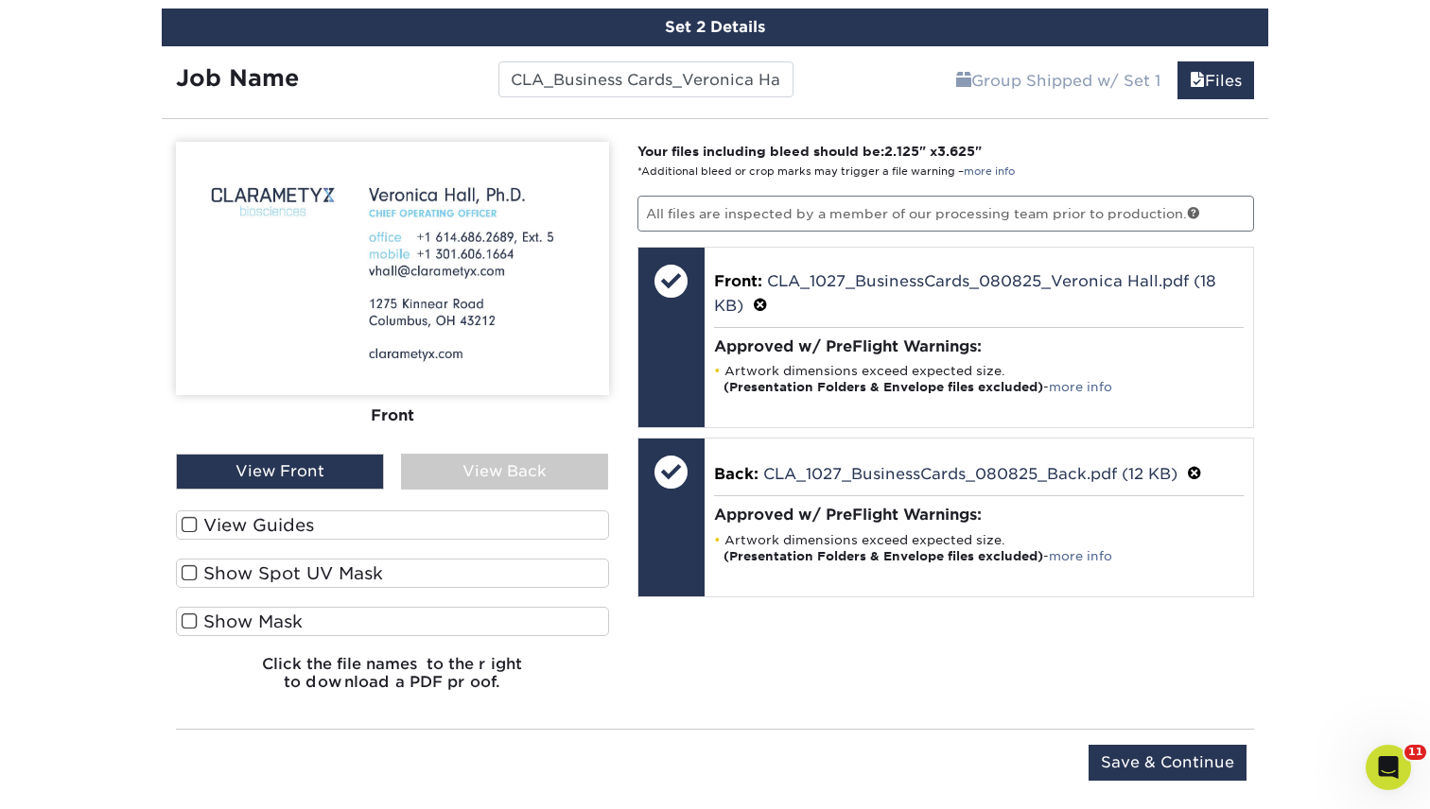
click at [506, 464] on div "View Back" at bounding box center [505, 472] width 208 height 36
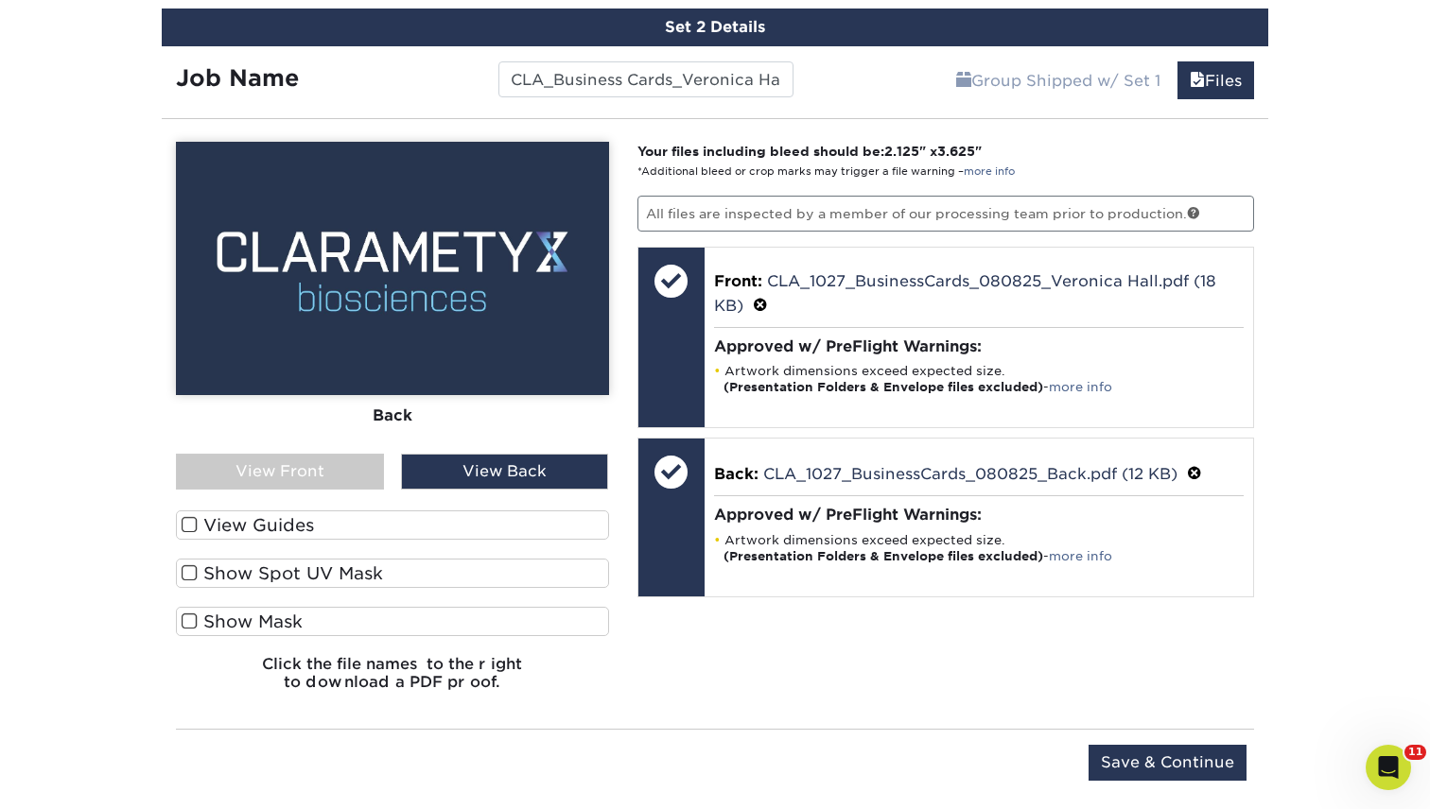
click at [315, 471] on div "View Front" at bounding box center [280, 472] width 208 height 36
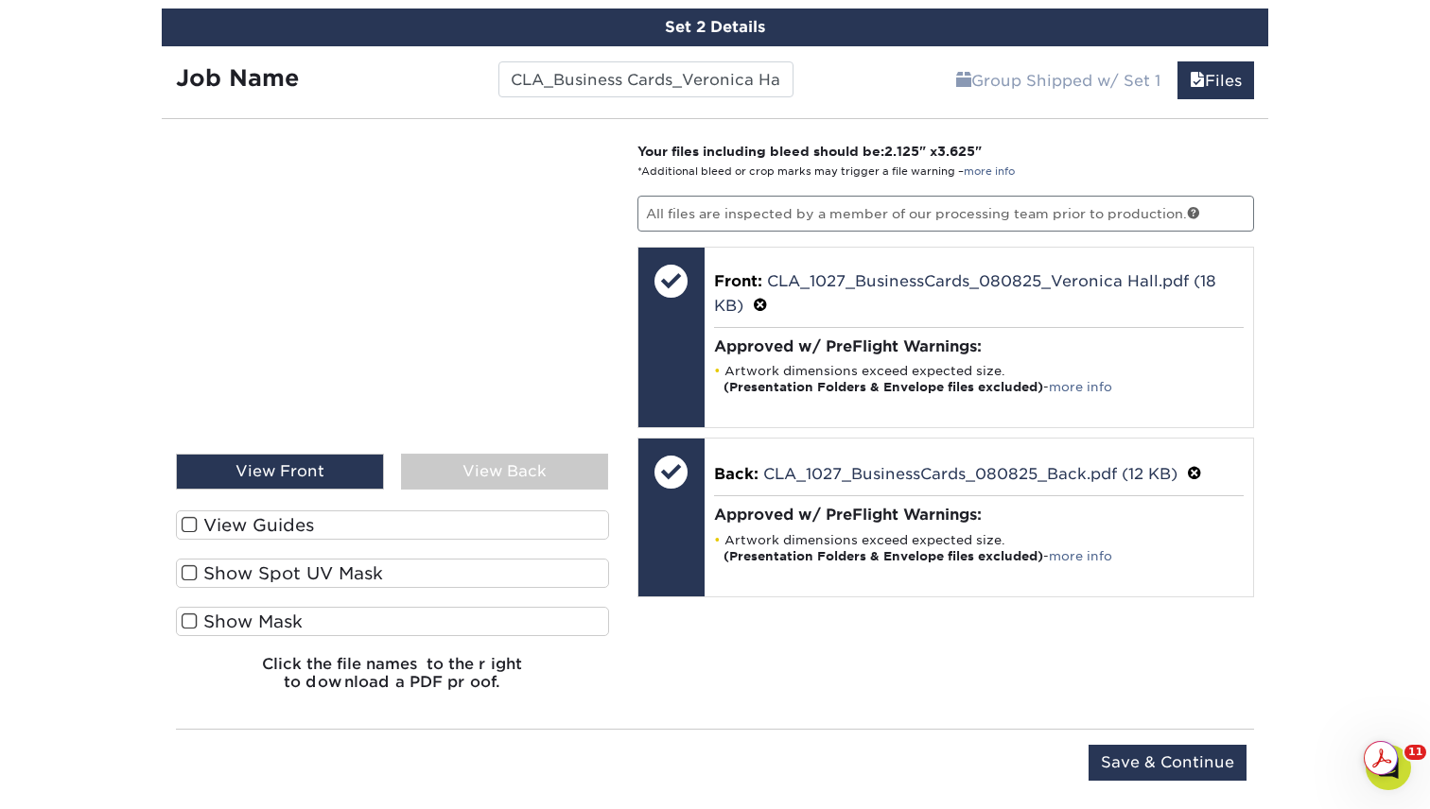
click at [259, 553] on div "View Guides Show Spot UV Mask Show Mask" at bounding box center [392, 583] width 433 height 145
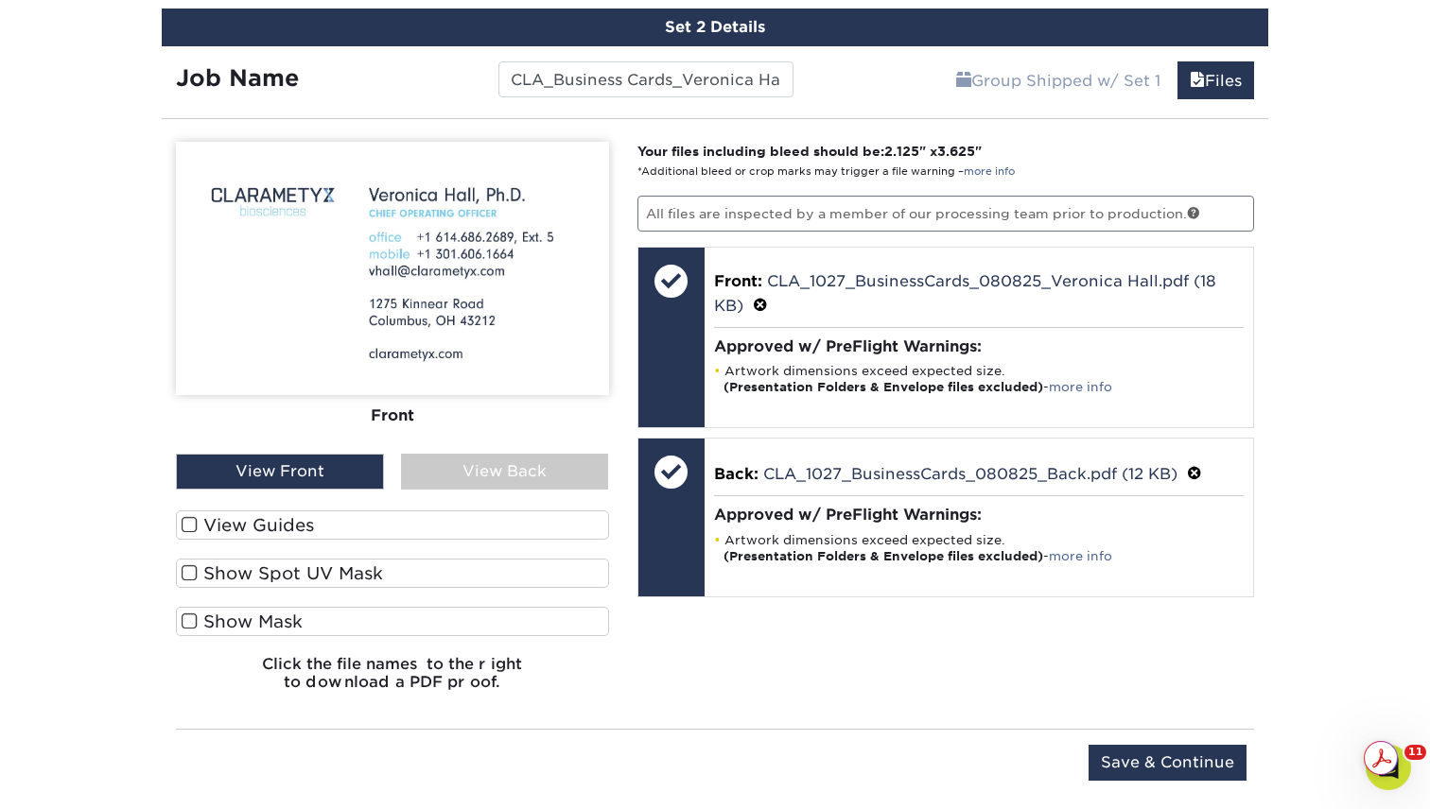
click at [244, 577] on label "Show Spot UV Mask" at bounding box center [392, 573] width 433 height 29
click at [0, 0] on input "Show Spot UV Mask" at bounding box center [0, 0] width 0 height 0
click at [244, 576] on label "Show Spot UV Mask" at bounding box center [392, 573] width 433 height 29
click at [0, 0] on input "Show Spot UV Mask" at bounding box center [0, 0] width 0 height 0
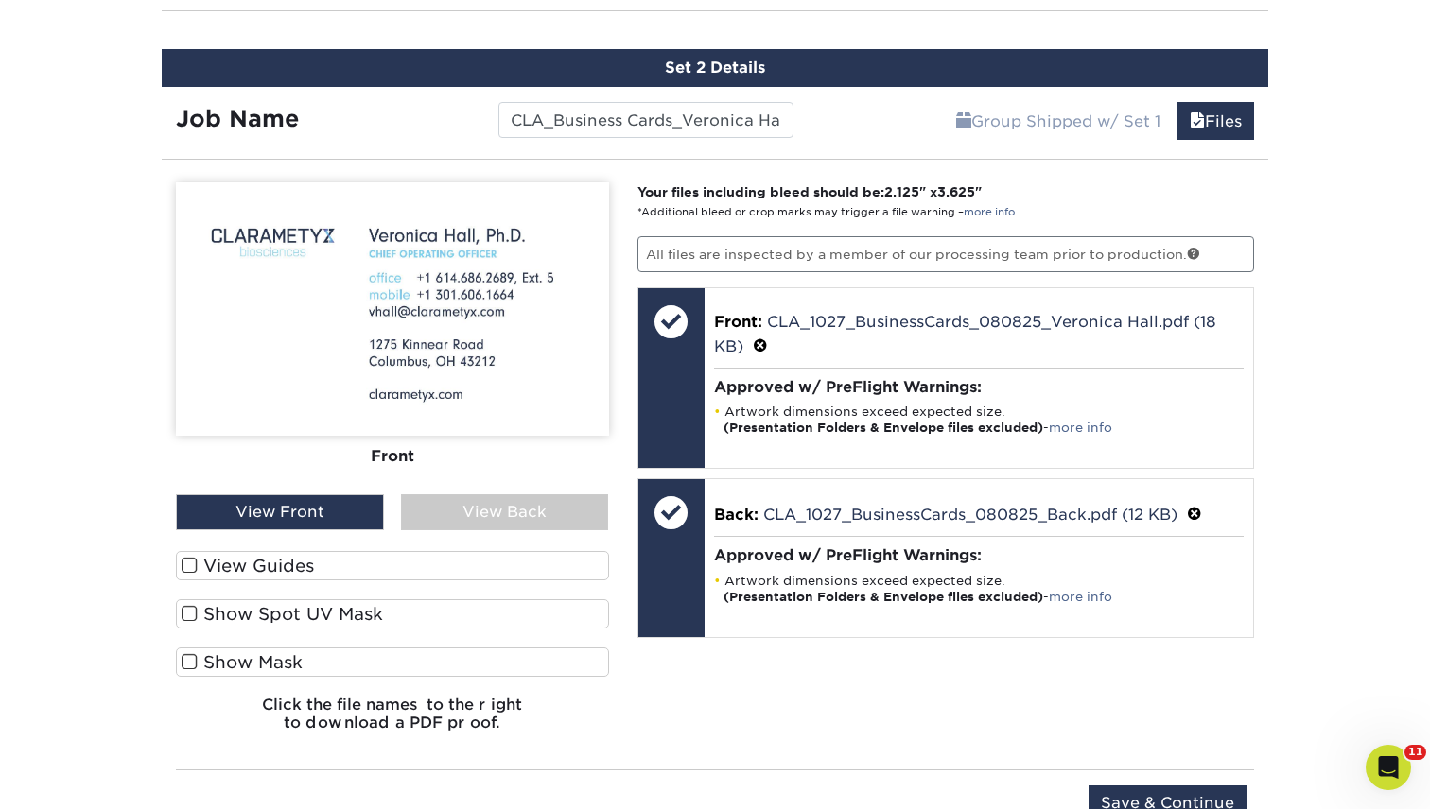
scroll to position [1503, 0]
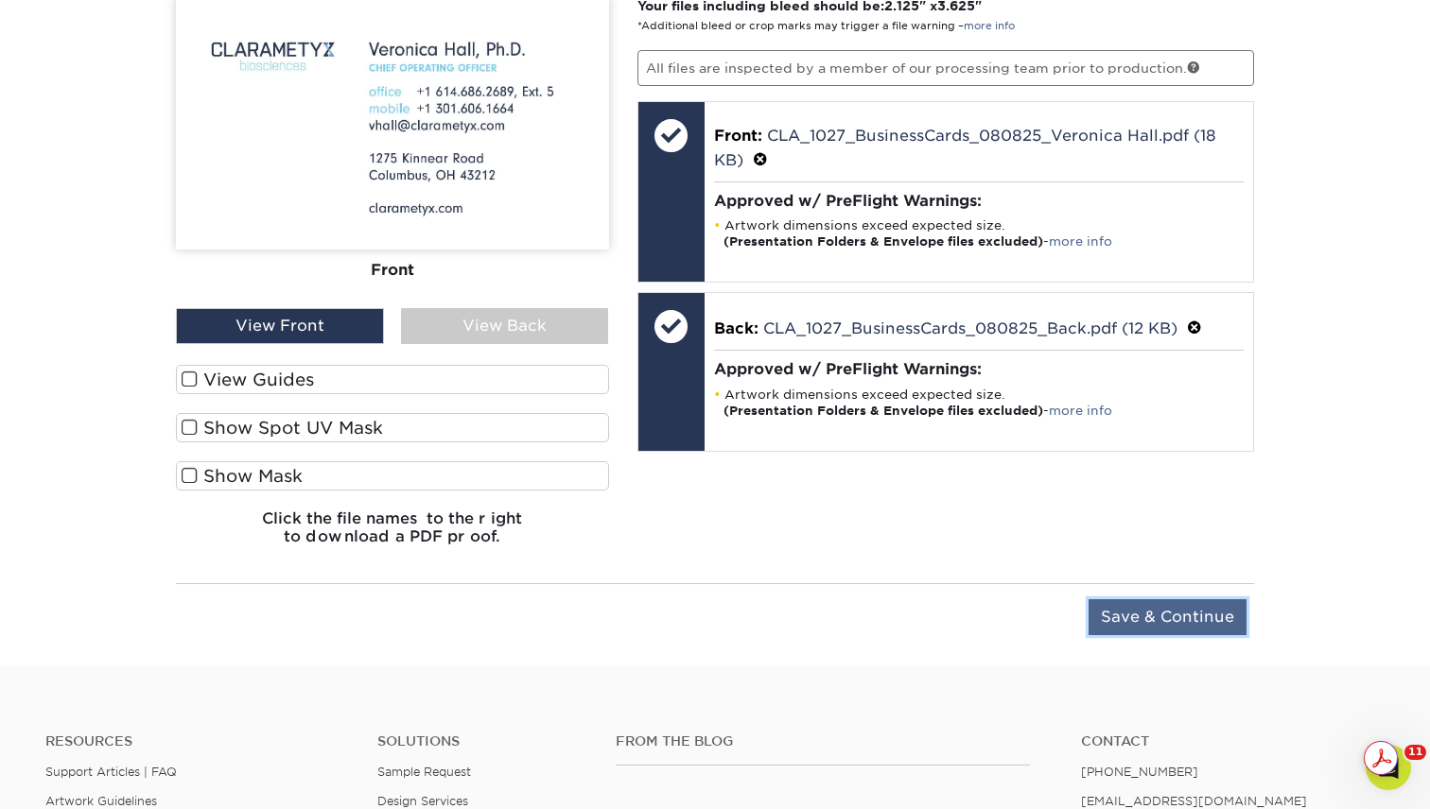
click at [1153, 613] on input "Save & Continue" at bounding box center [1167, 617] width 158 height 36
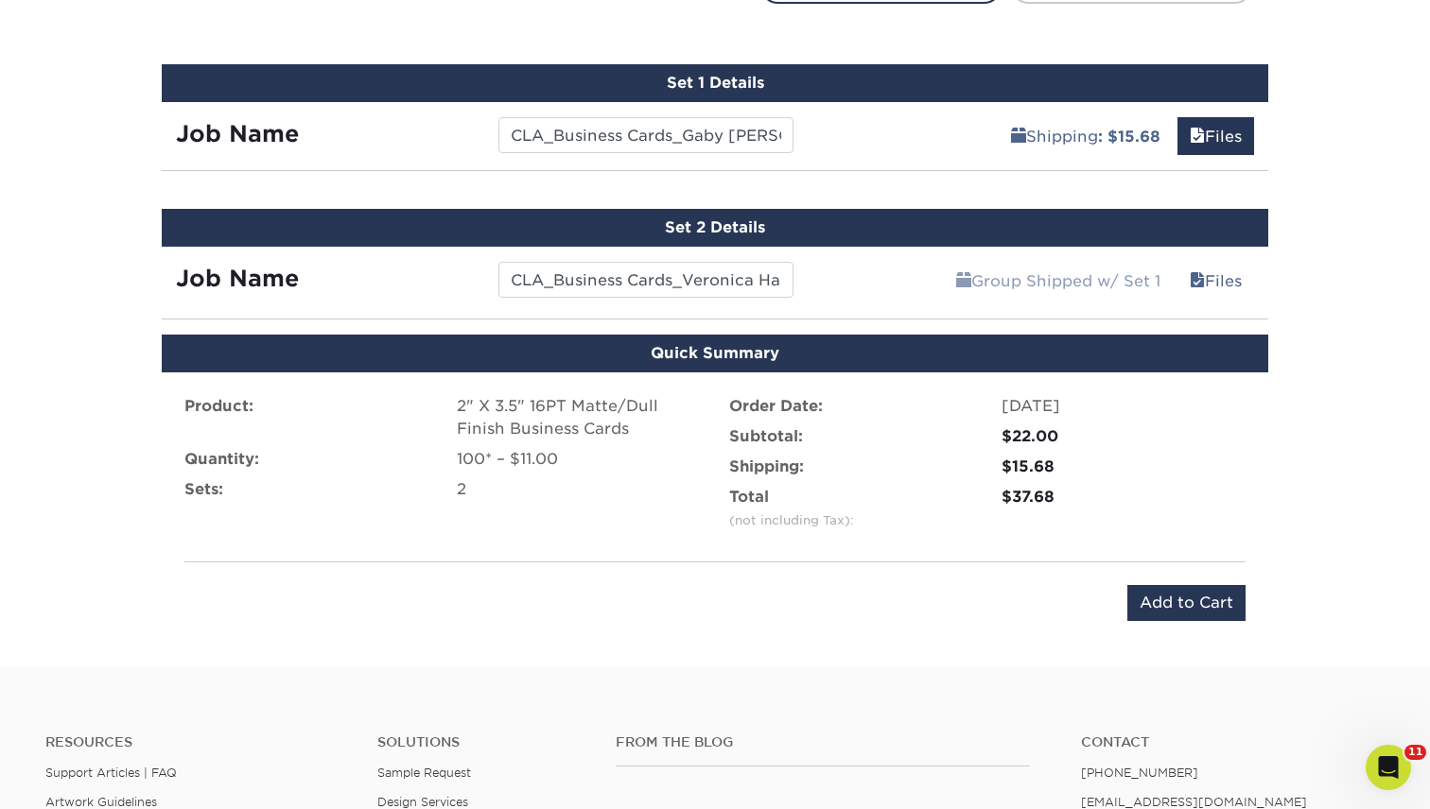
scroll to position [1264, 0]
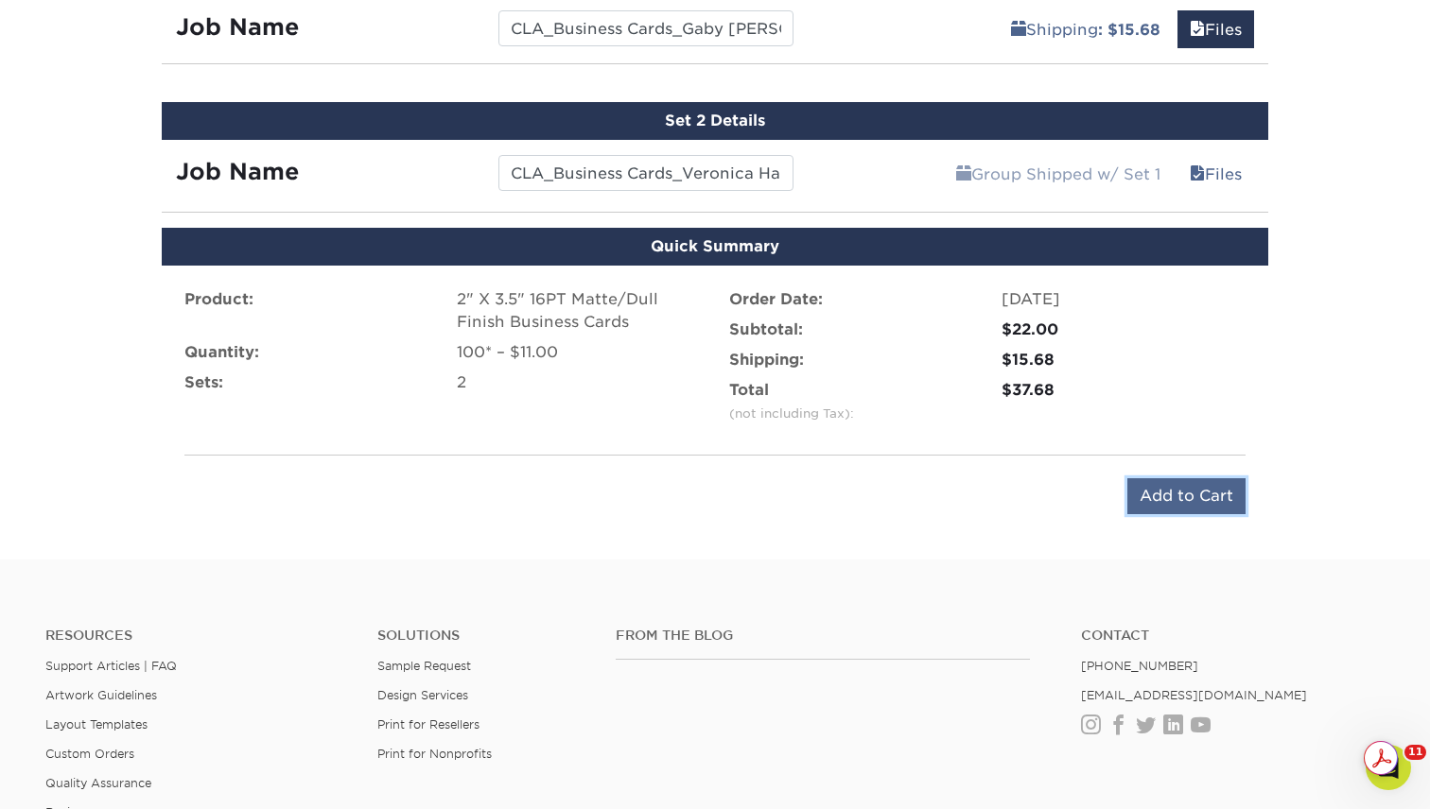
click at [1193, 494] on input "Add to Cart" at bounding box center [1186, 496] width 118 height 36
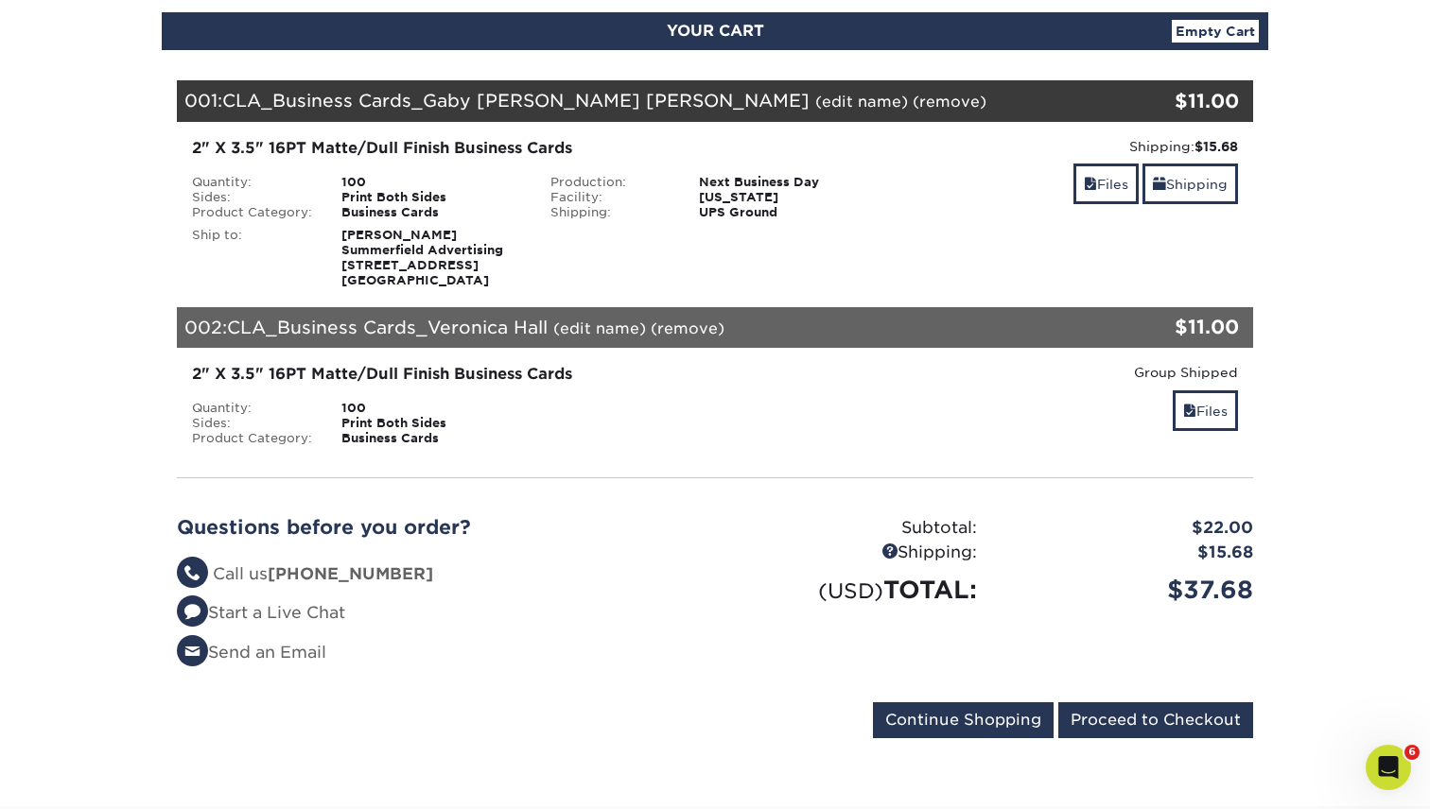
scroll to position [346, 0]
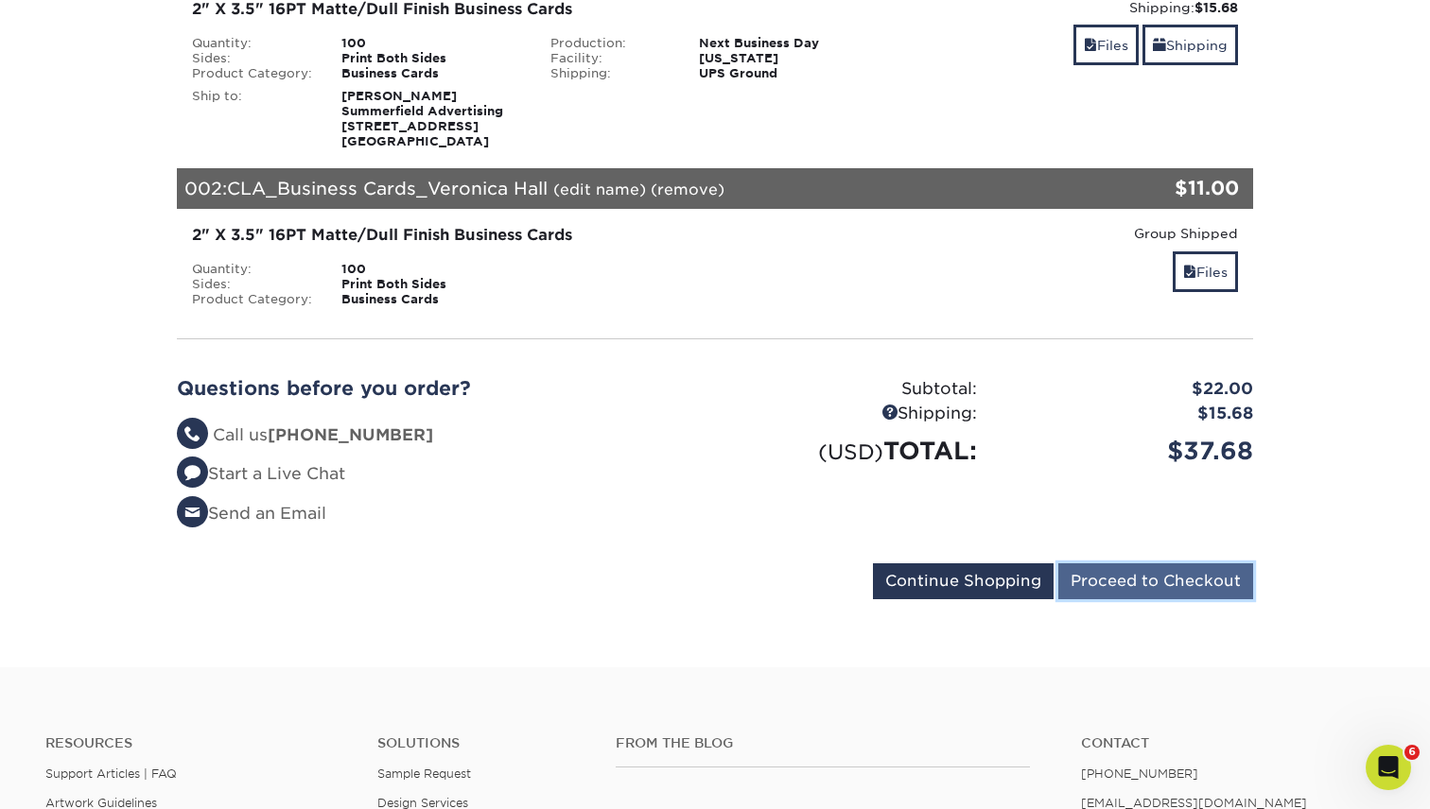
click at [1129, 581] on input "Proceed to Checkout" at bounding box center [1155, 582] width 195 height 36
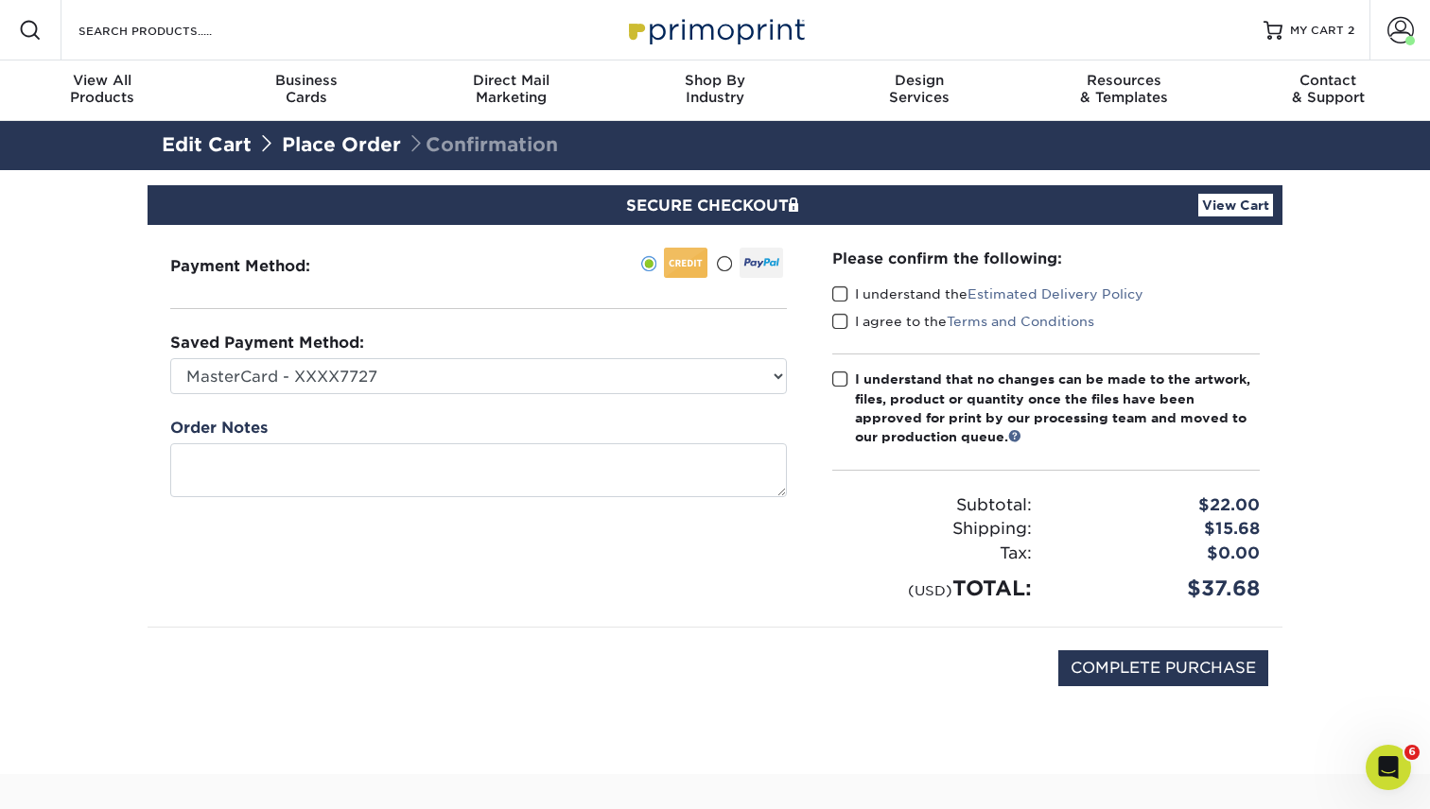
click at [845, 304] on div "I understand the Estimated Delivery Policy" at bounding box center [1045, 298] width 427 height 26
click at [845, 323] on span at bounding box center [840, 322] width 16 height 18
click at [0, 0] on input "I agree to the Terms and Conditions" at bounding box center [0, 0] width 0 height 0
click at [841, 296] on span at bounding box center [840, 295] width 16 height 18
click at [0, 0] on input "I understand the Estimated Delivery Policy" at bounding box center [0, 0] width 0 height 0
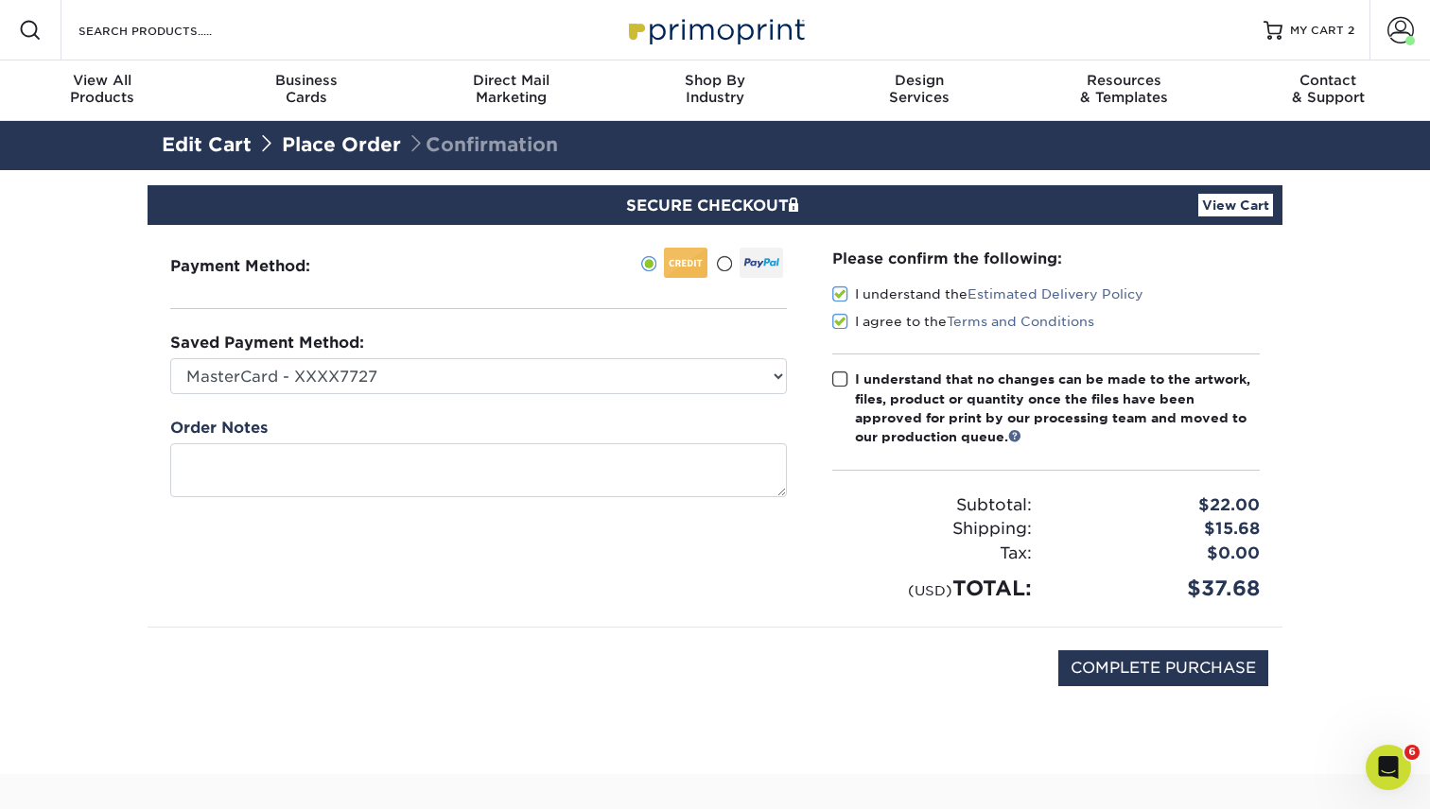
click at [840, 383] on span at bounding box center [840, 380] width 16 height 18
click at [0, 0] on input "I understand that no changes can be made to the artwork, files, product or quan…" at bounding box center [0, 0] width 0 height 0
click at [1137, 661] on input "COMPLETE PURCHASE" at bounding box center [1163, 669] width 210 height 36
type input "PROCESSING, PLEASE WAIT..."
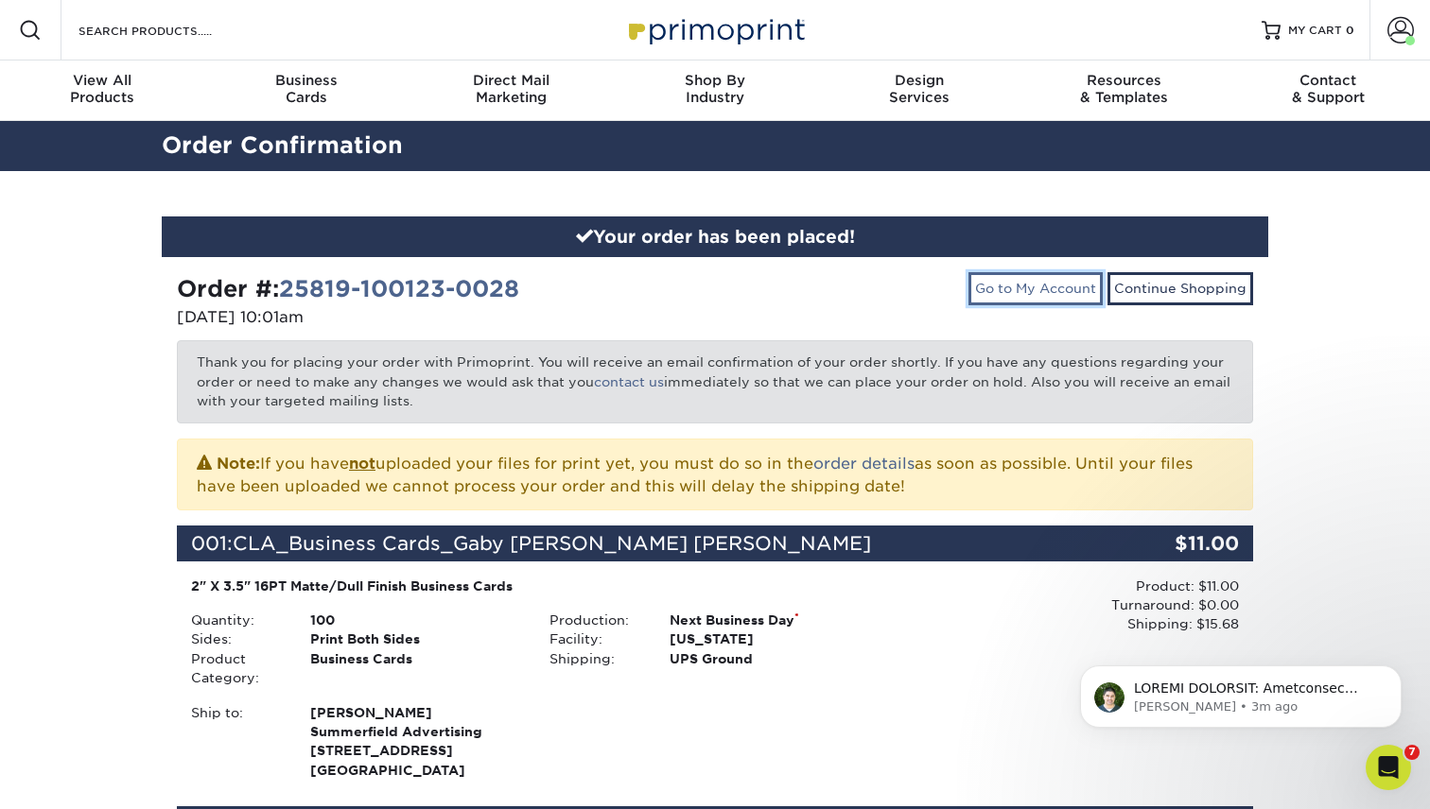
click at [1058, 302] on link "Go to My Account" at bounding box center [1035, 288] width 134 height 32
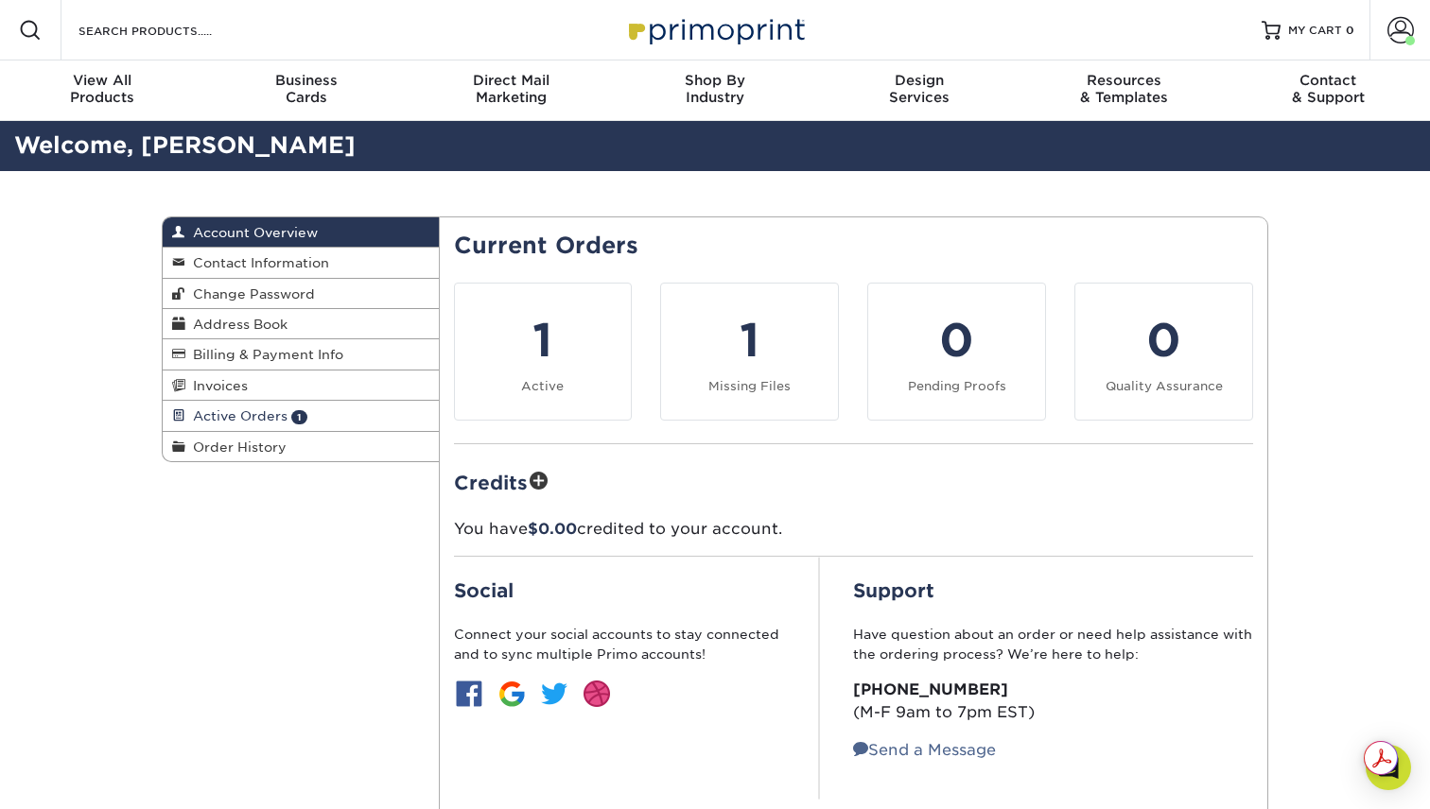
click at [213, 424] on span "Active Orders" at bounding box center [236, 415] width 102 height 15
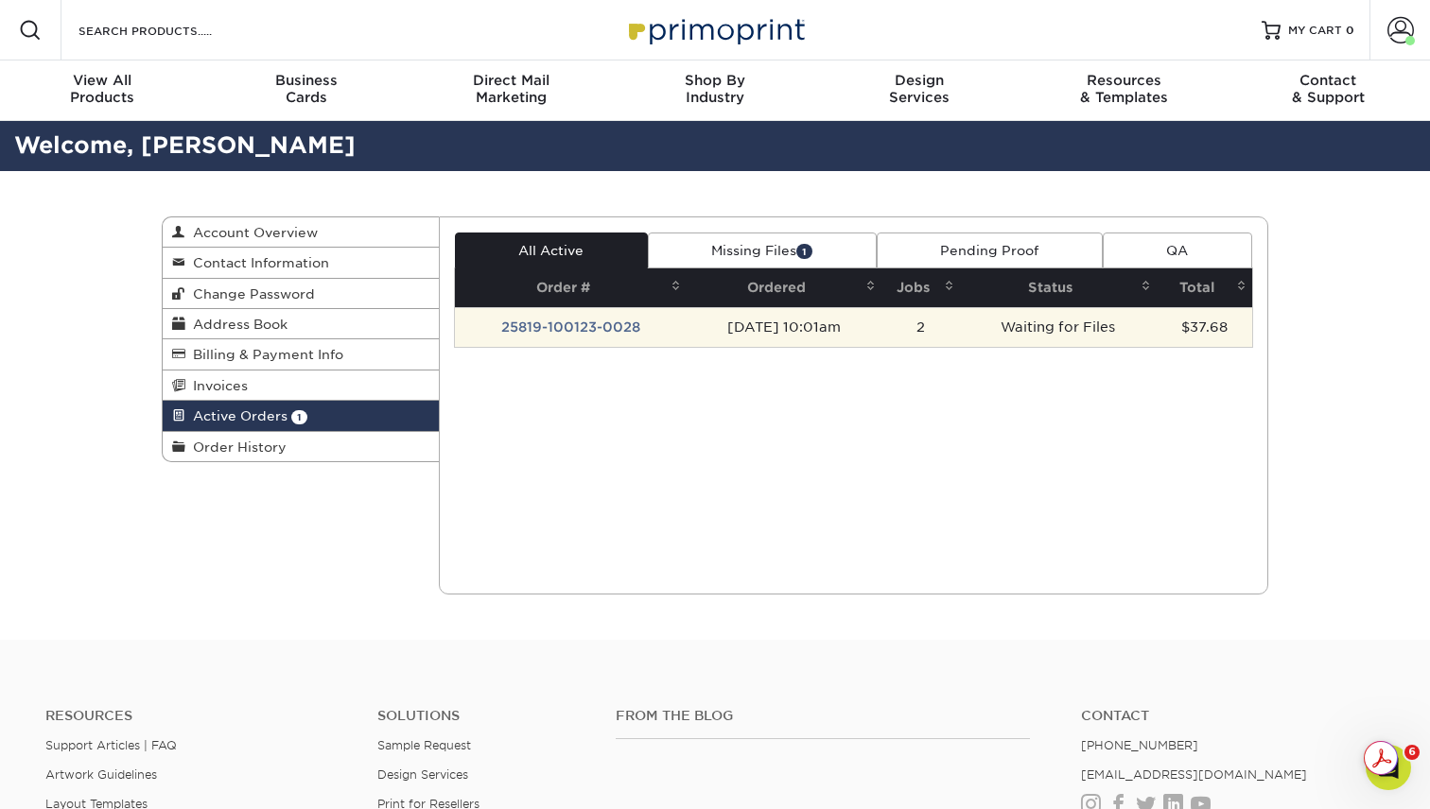
click at [824, 337] on td "08/19/2025 10:01am" at bounding box center [783, 327] width 195 height 40
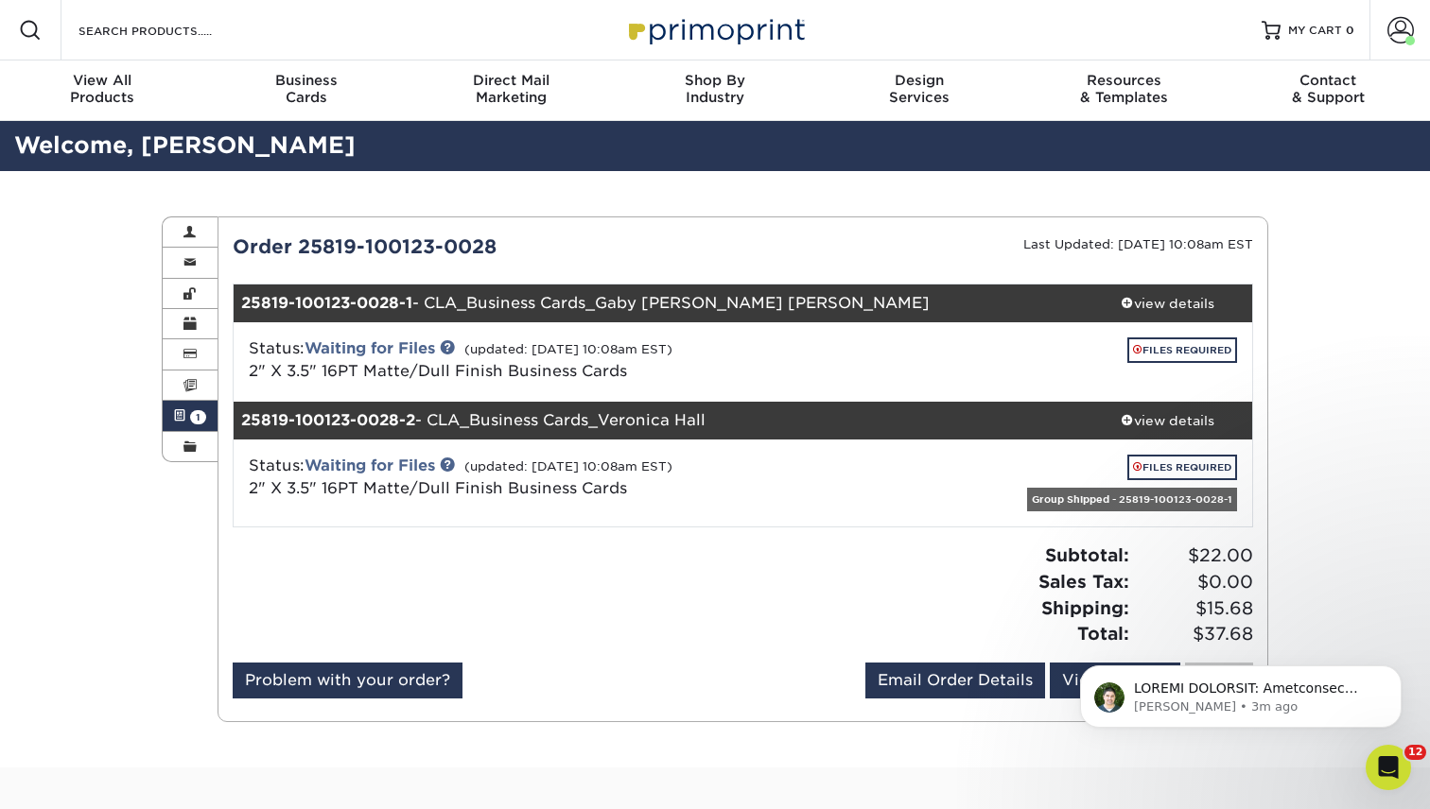
click at [1406, 512] on div "Active Orders Account Overview Contact Information Change Password Address Book…" at bounding box center [715, 469] width 1430 height 597
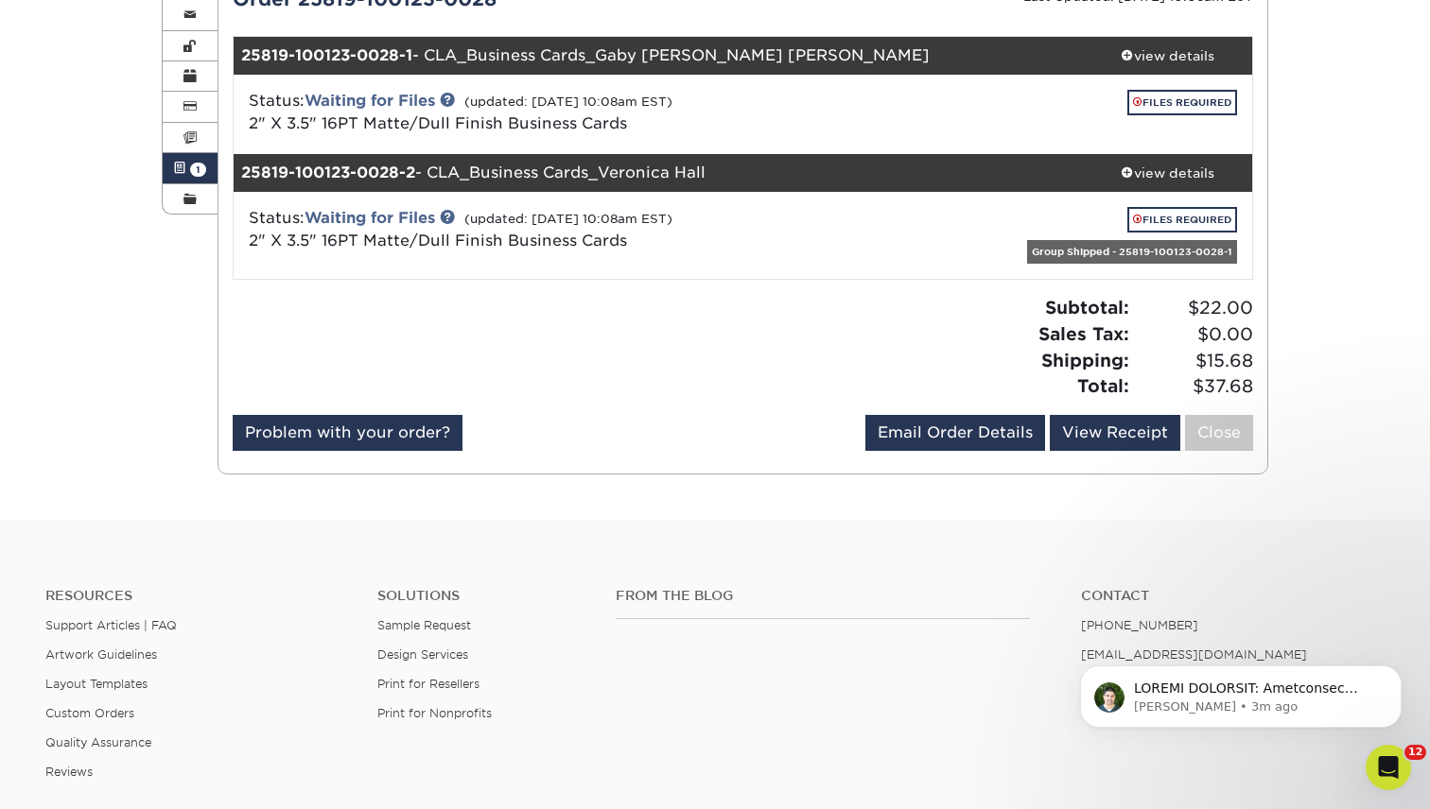
scroll to position [290, 0]
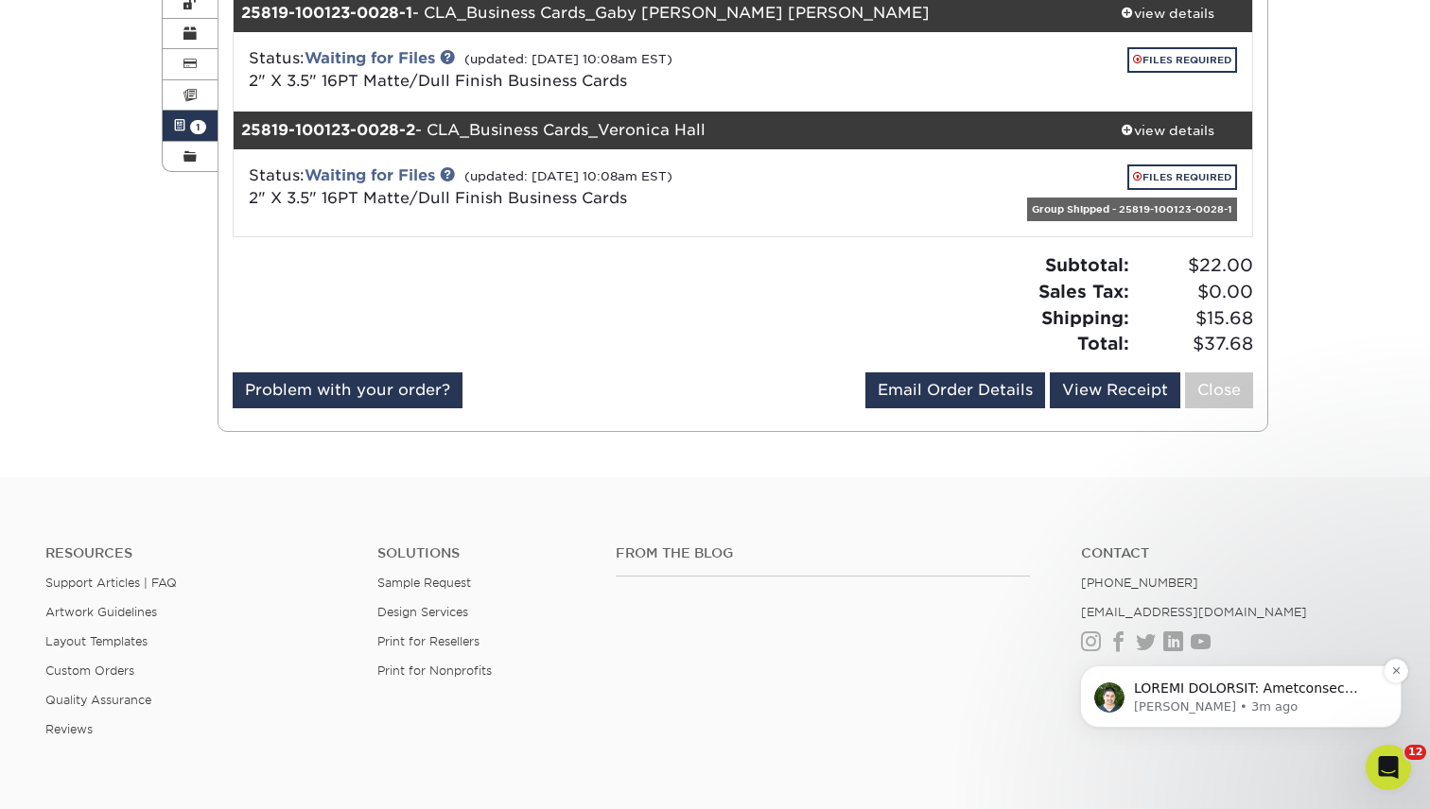
click at [1189, 690] on p "Notification stack" at bounding box center [1256, 689] width 244 height 19
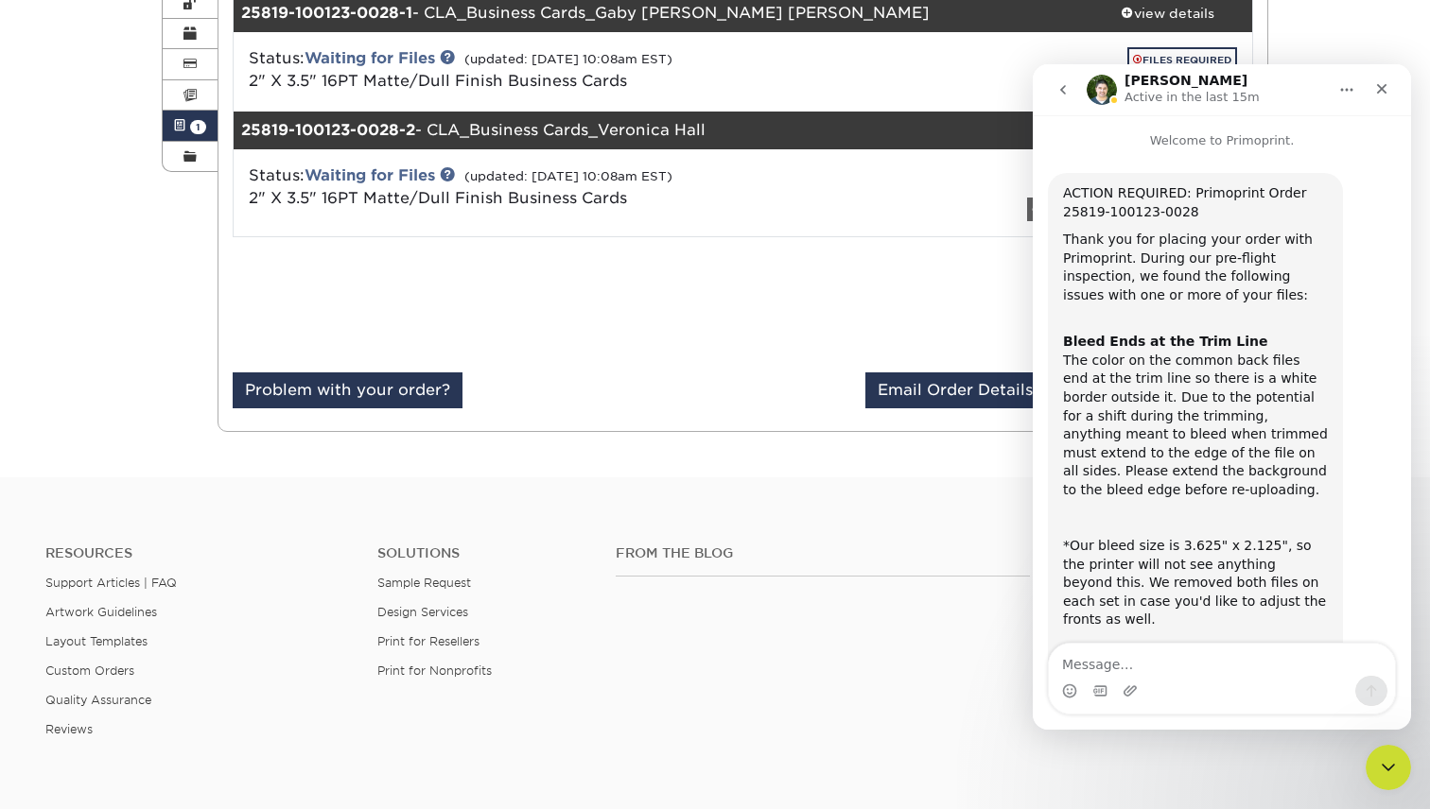
scroll to position [353, 0]
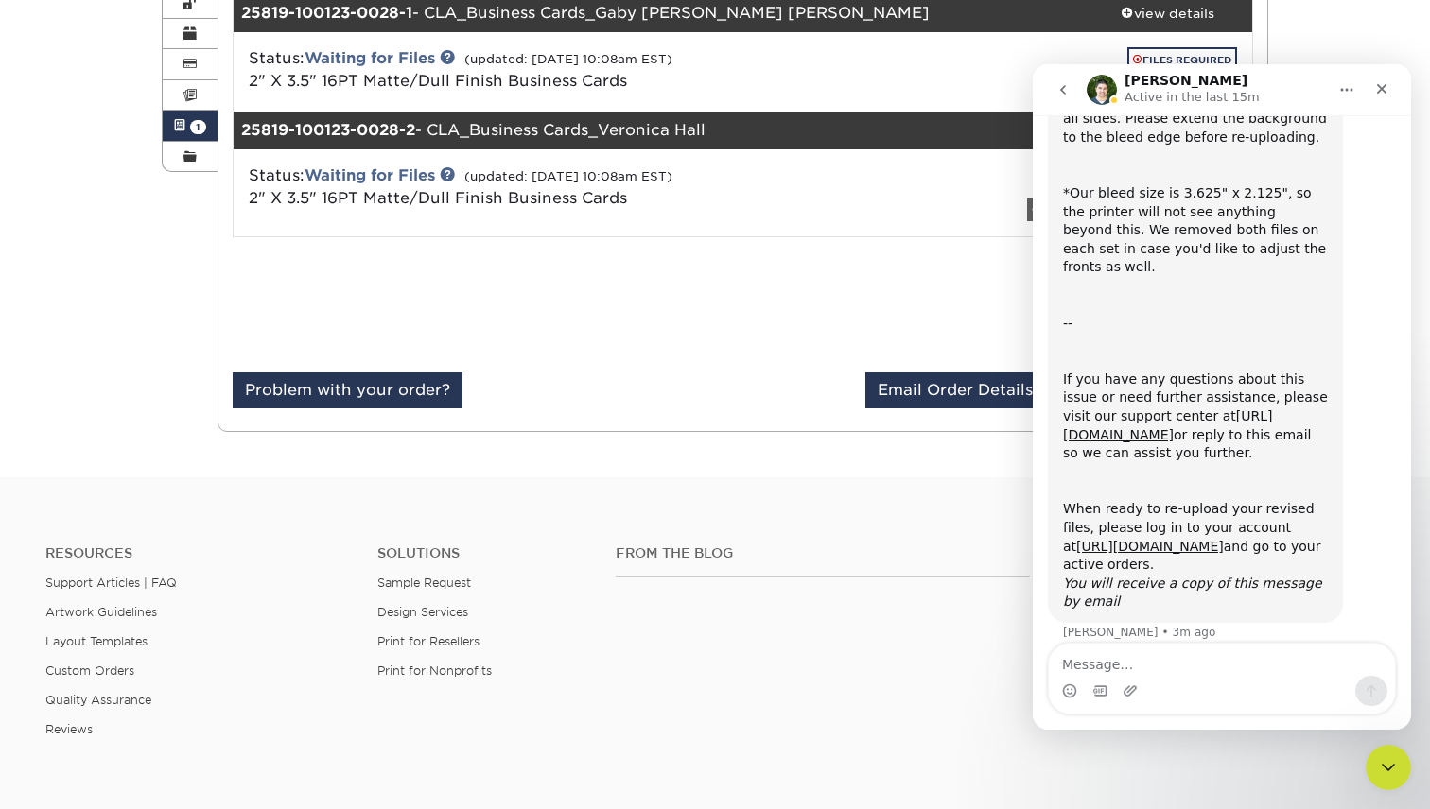
click at [867, 450] on div "Active Orders Account Overview Contact Information Change Password Address Book…" at bounding box center [714, 179] width 1135 height 597
click at [1382, 96] on div "Close" at bounding box center [1381, 89] width 34 height 34
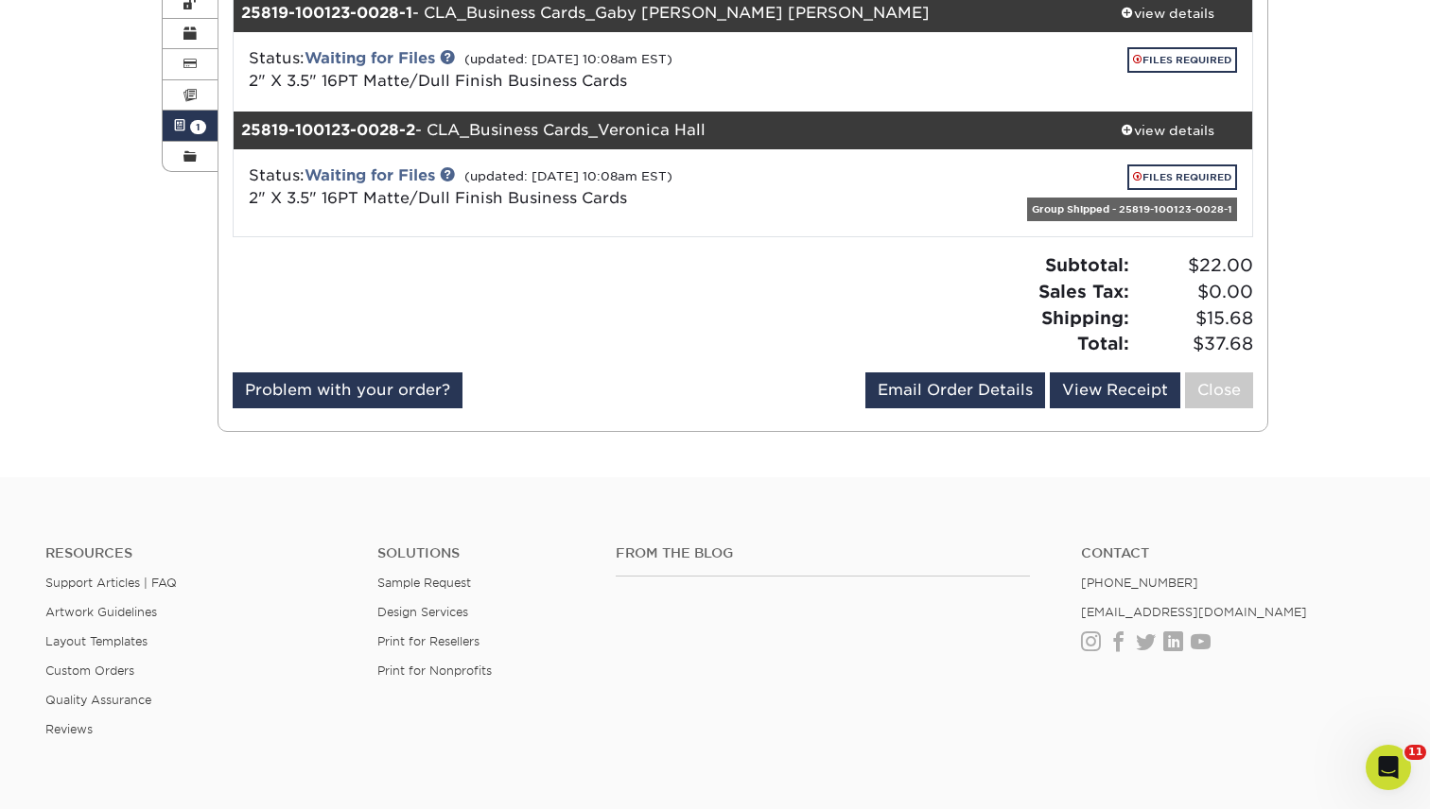
scroll to position [0, 0]
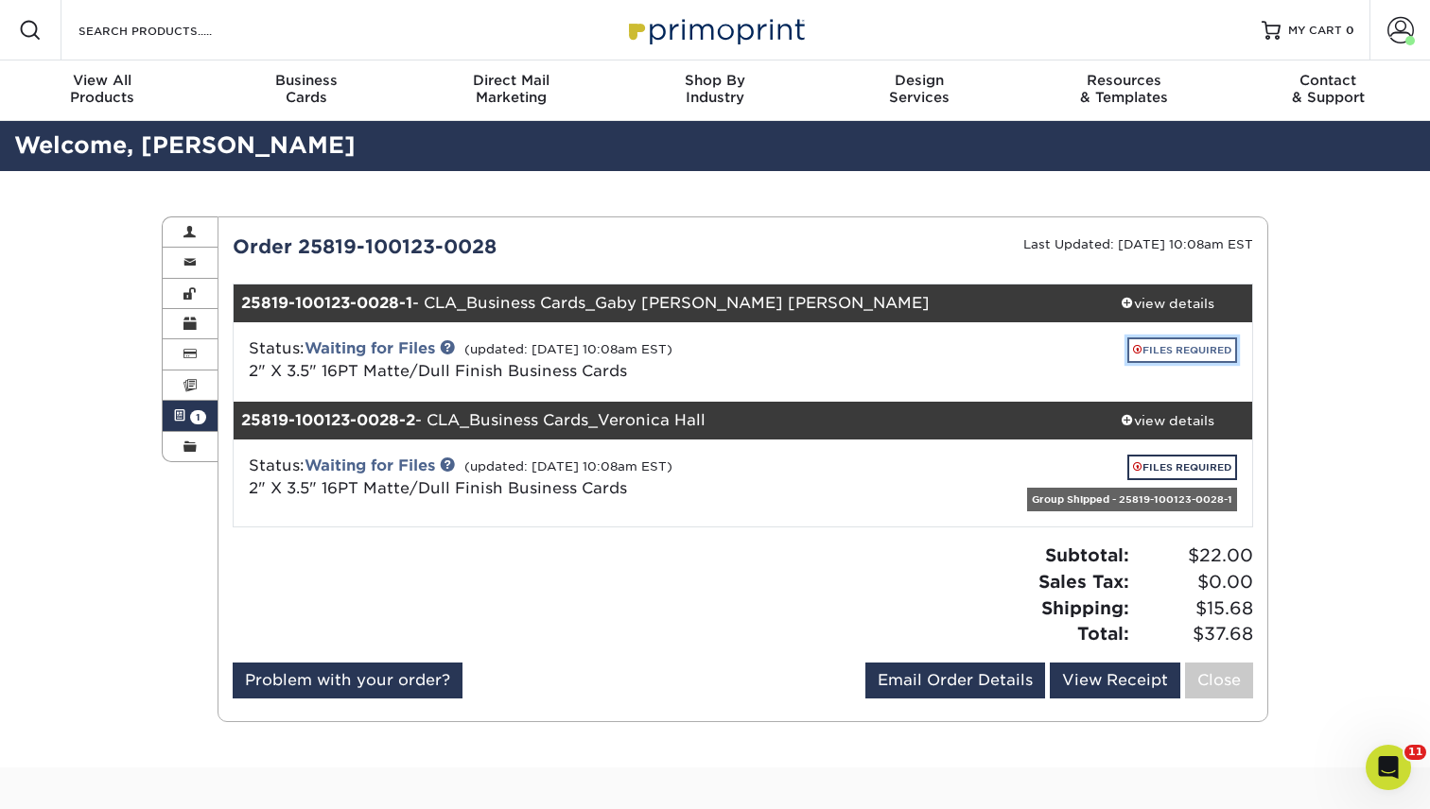
click at [1191, 349] on link "FILES REQUIRED" at bounding box center [1182, 351] width 110 height 26
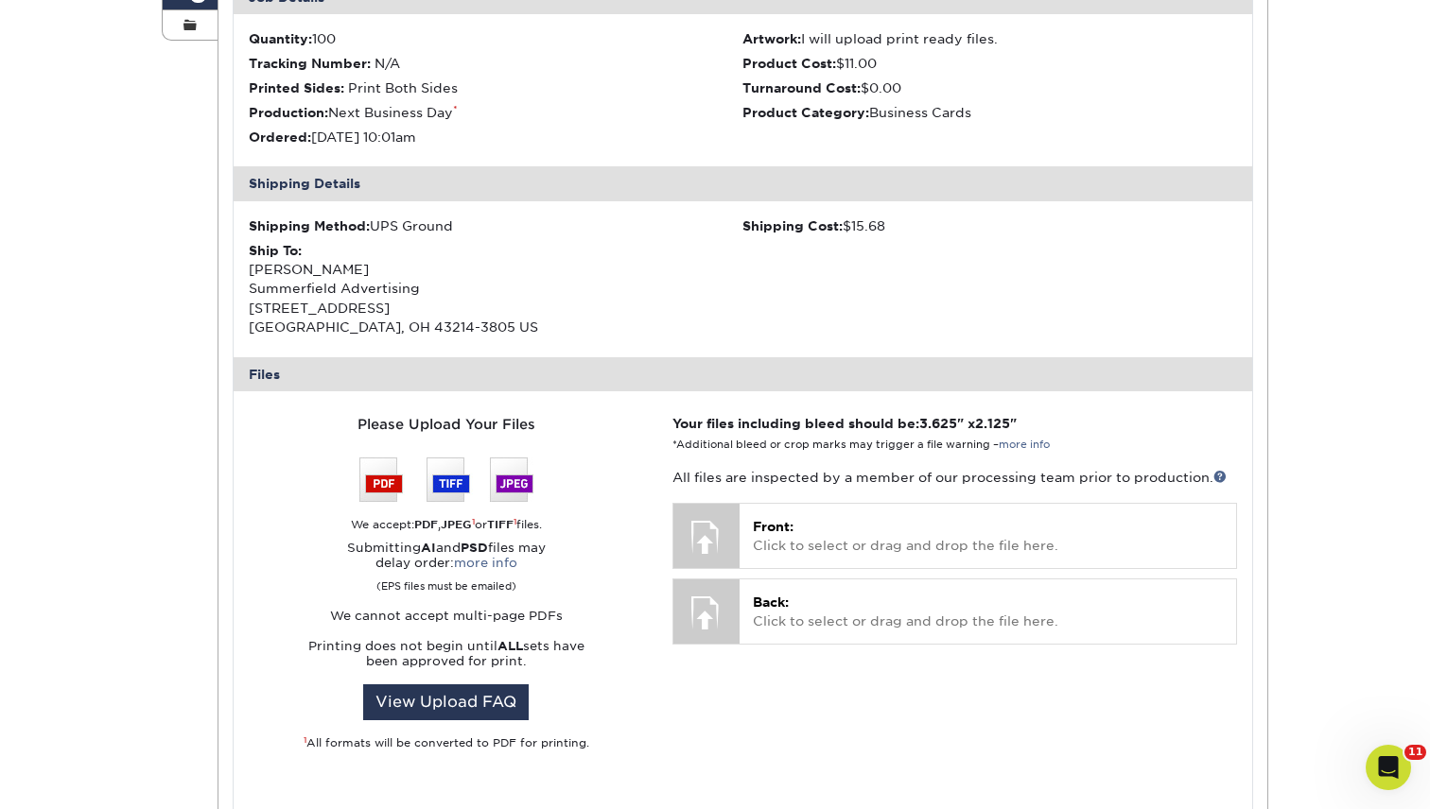
scroll to position [553, 0]
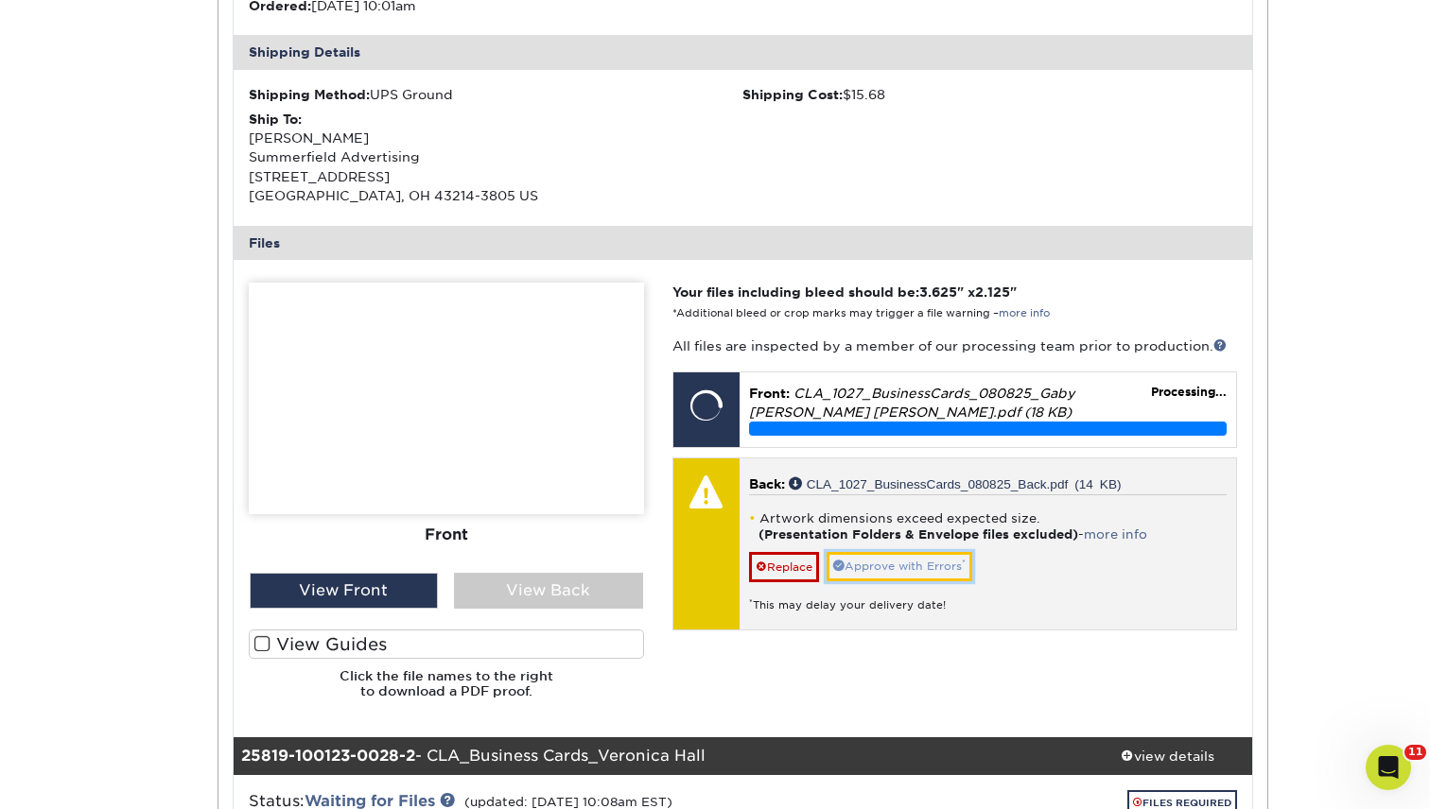
click at [929, 562] on link "Approve with Errors *" at bounding box center [899, 566] width 146 height 29
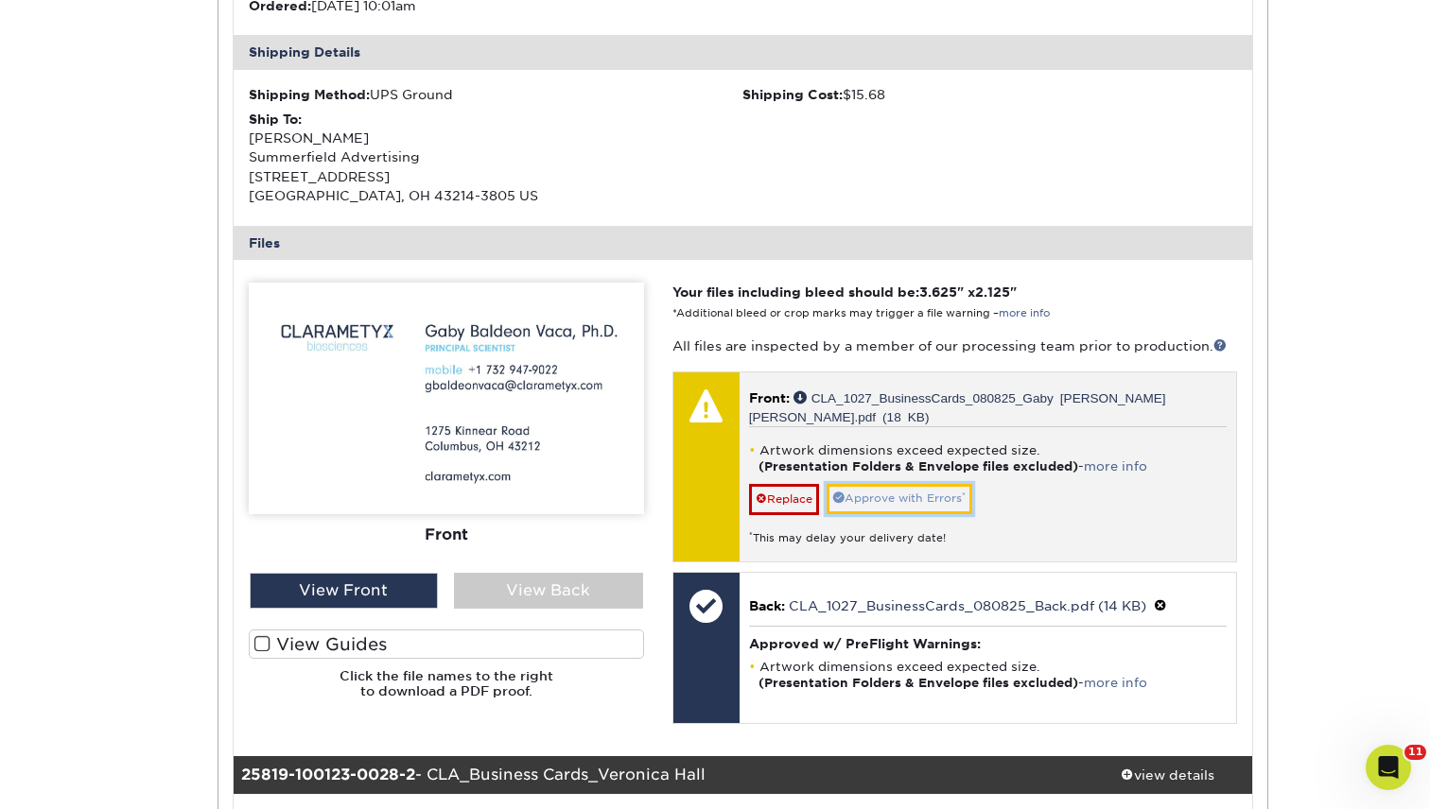
click at [947, 484] on link "Approve with Errors *" at bounding box center [899, 498] width 146 height 29
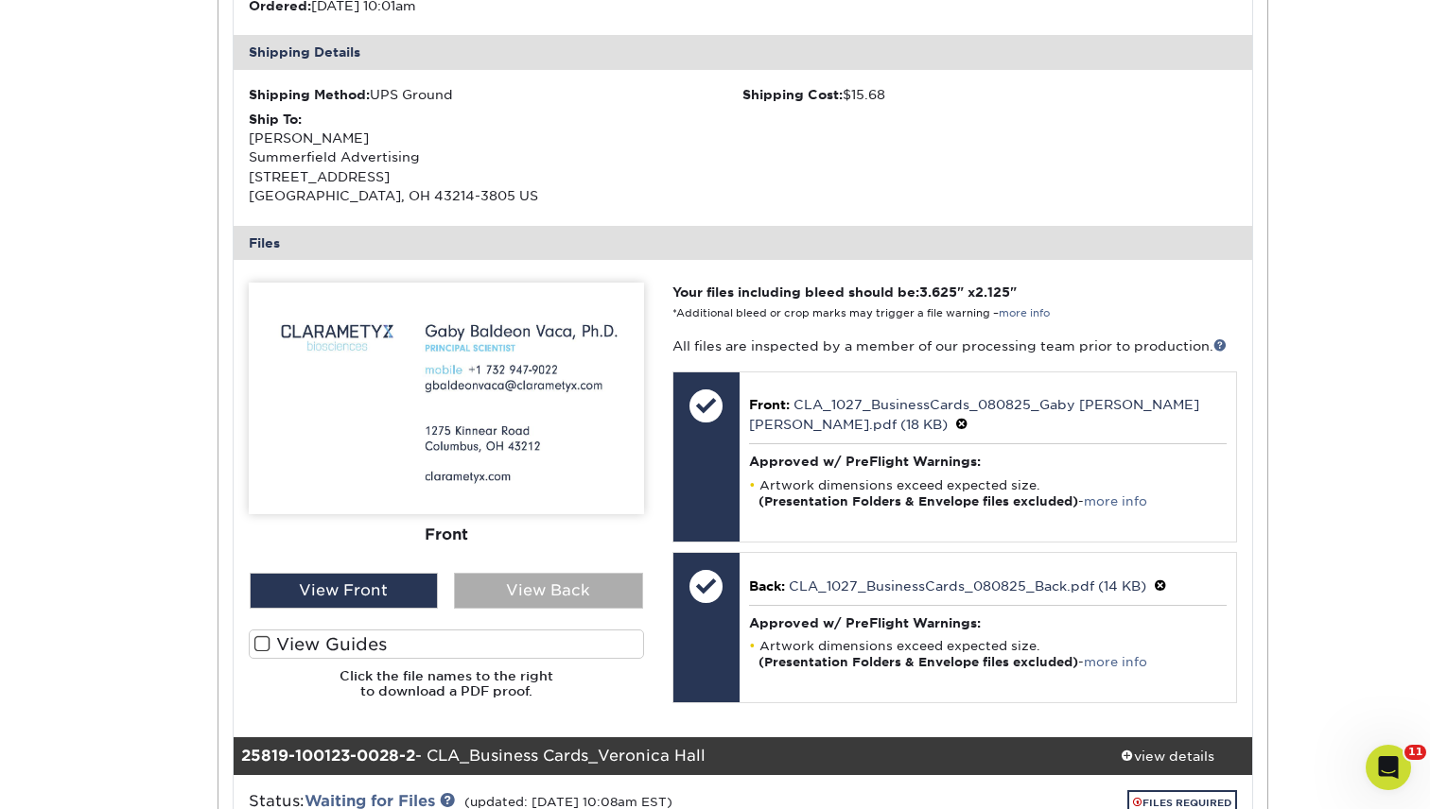
click at [498, 593] on div "View Back" at bounding box center [548, 591] width 189 height 36
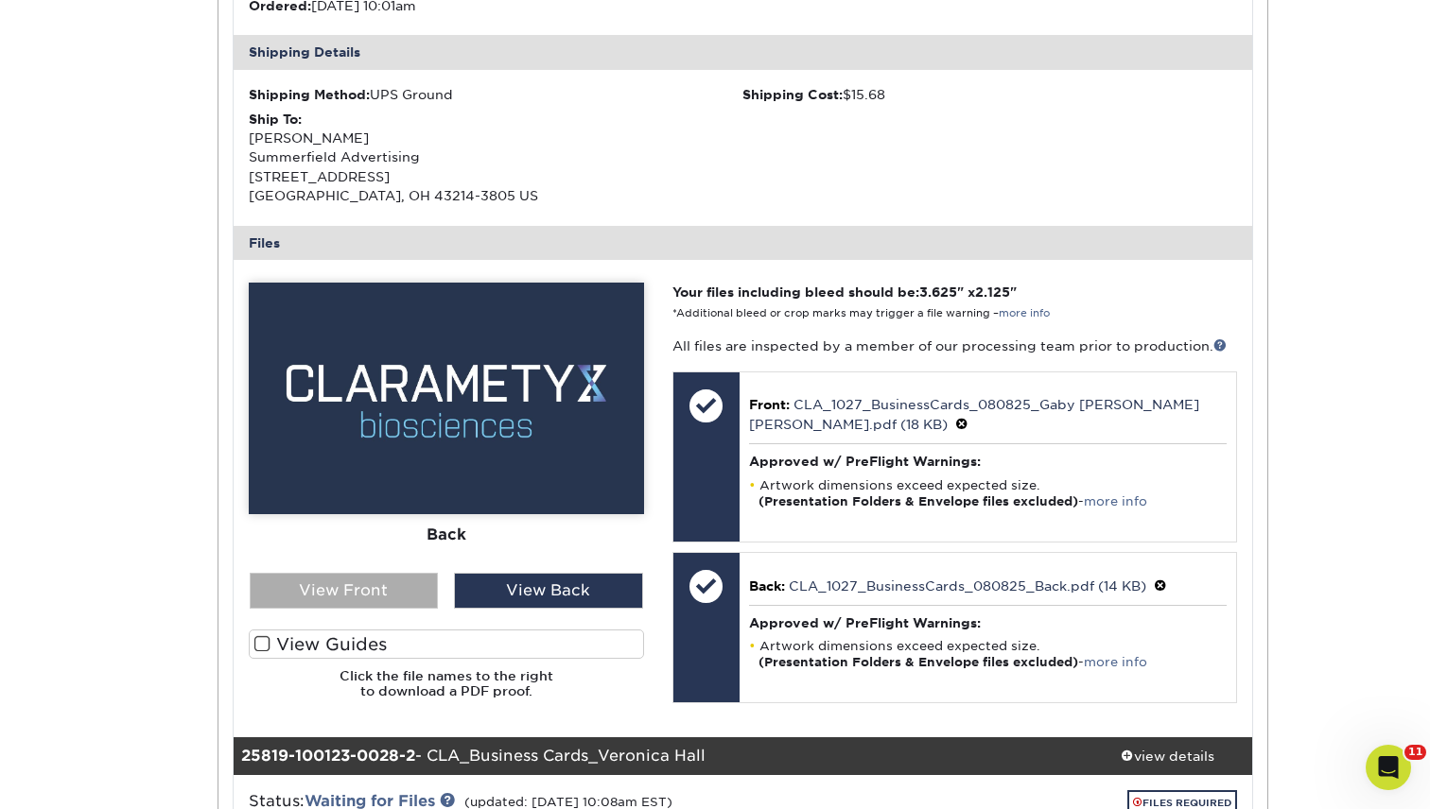
click at [357, 601] on div "View Front" at bounding box center [344, 591] width 189 height 36
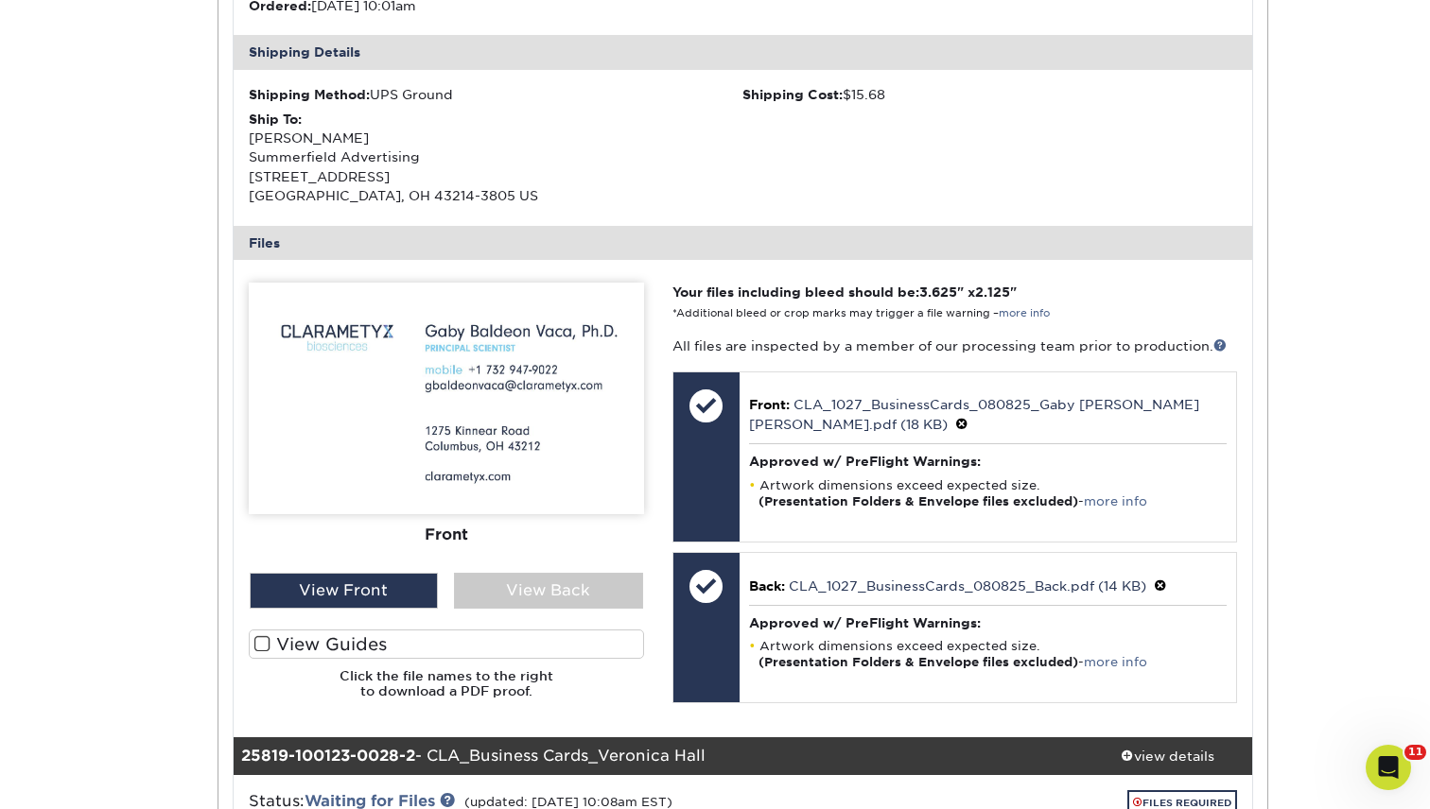
click at [495, 614] on div "Front Back View Front View Back Front Back" at bounding box center [446, 498] width 395 height 431
click at [529, 575] on div "View Back" at bounding box center [548, 591] width 189 height 36
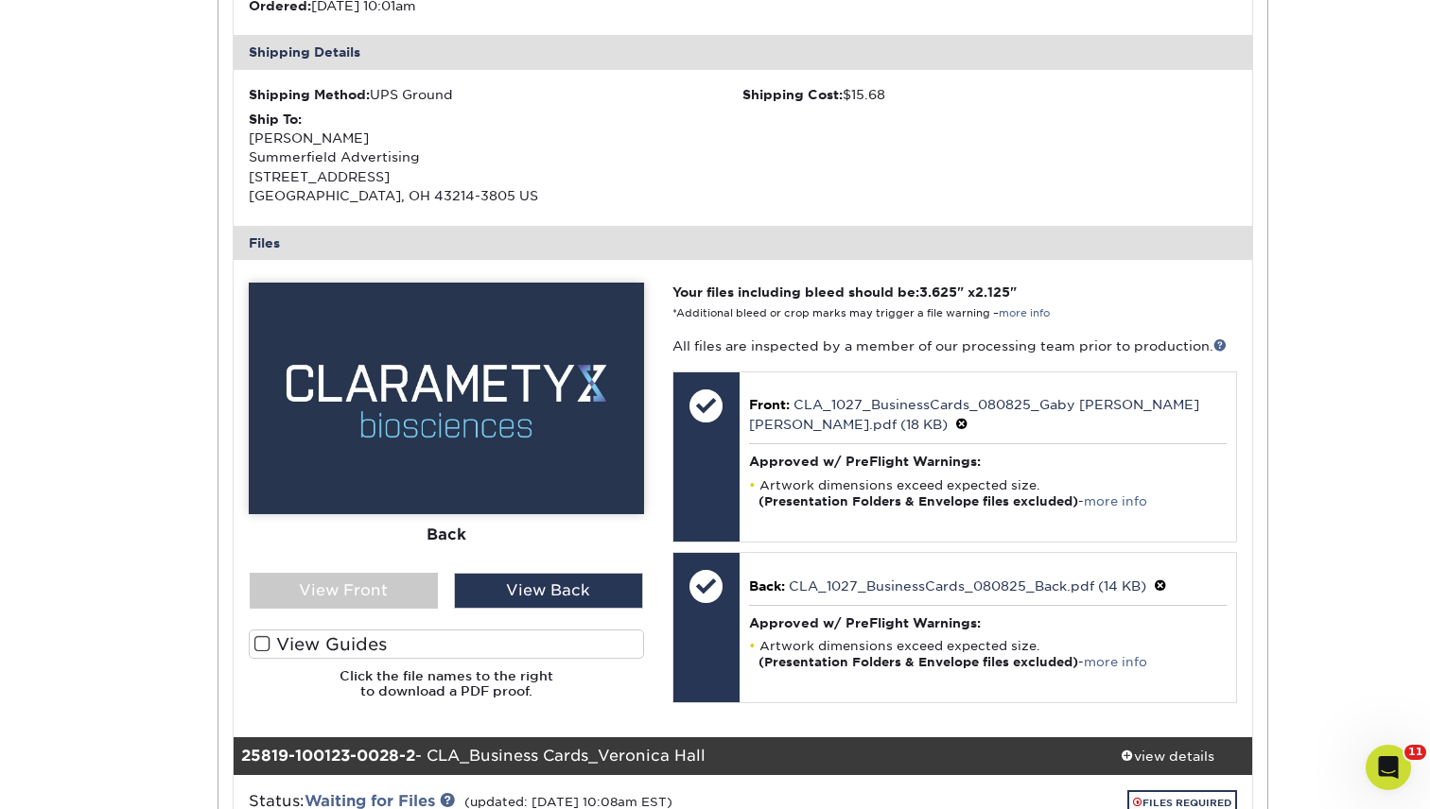
click at [297, 645] on label "View Guides" at bounding box center [446, 644] width 395 height 29
click at [0, 0] on input "View Guides" at bounding box center [0, 0] width 0 height 0
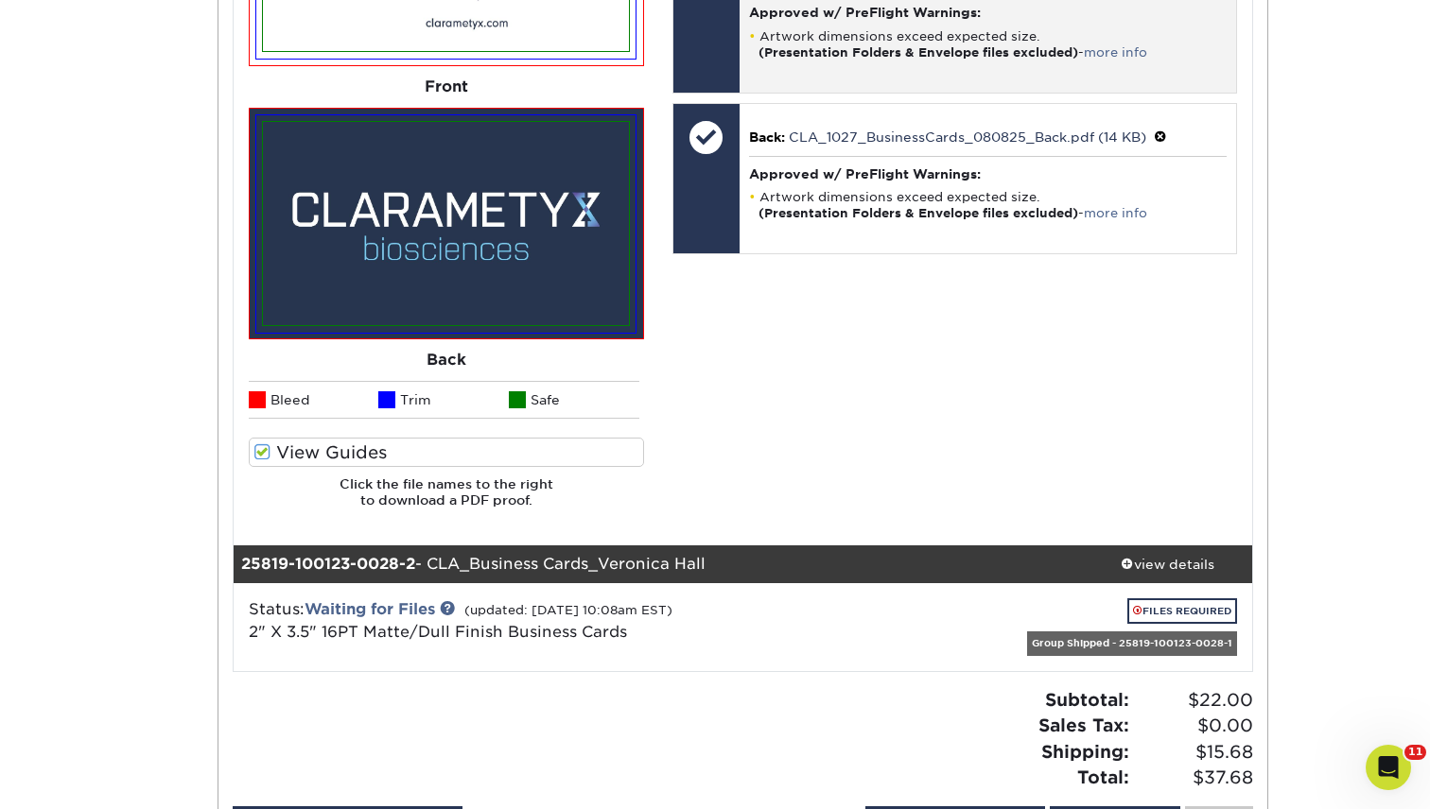
scroll to position [1141, 0]
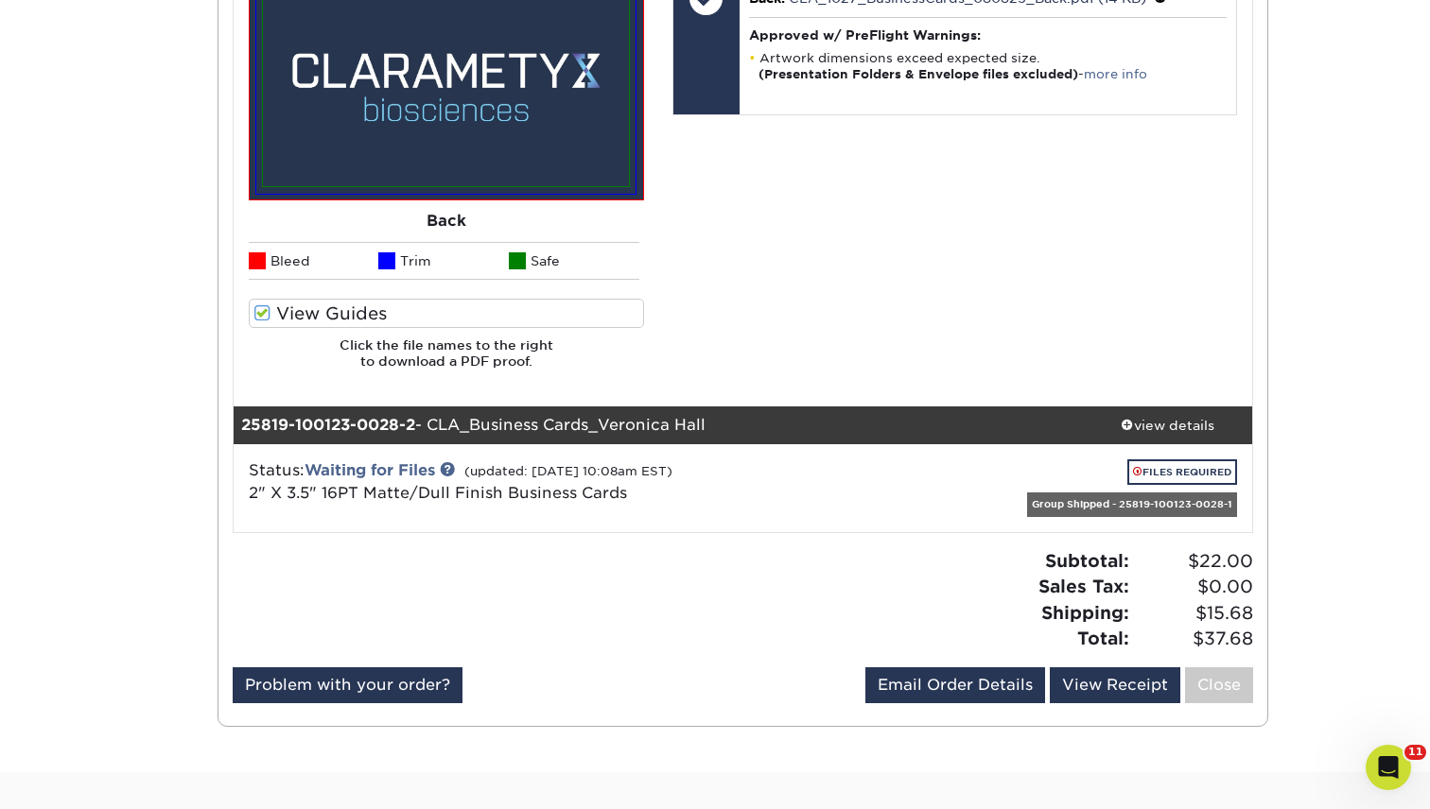
click at [1190, 488] on div "FILES REQUIRED" at bounding box center [1074, 476] width 325 height 33
click at [1193, 477] on link "FILES REQUIRED" at bounding box center [1182, 473] width 110 height 26
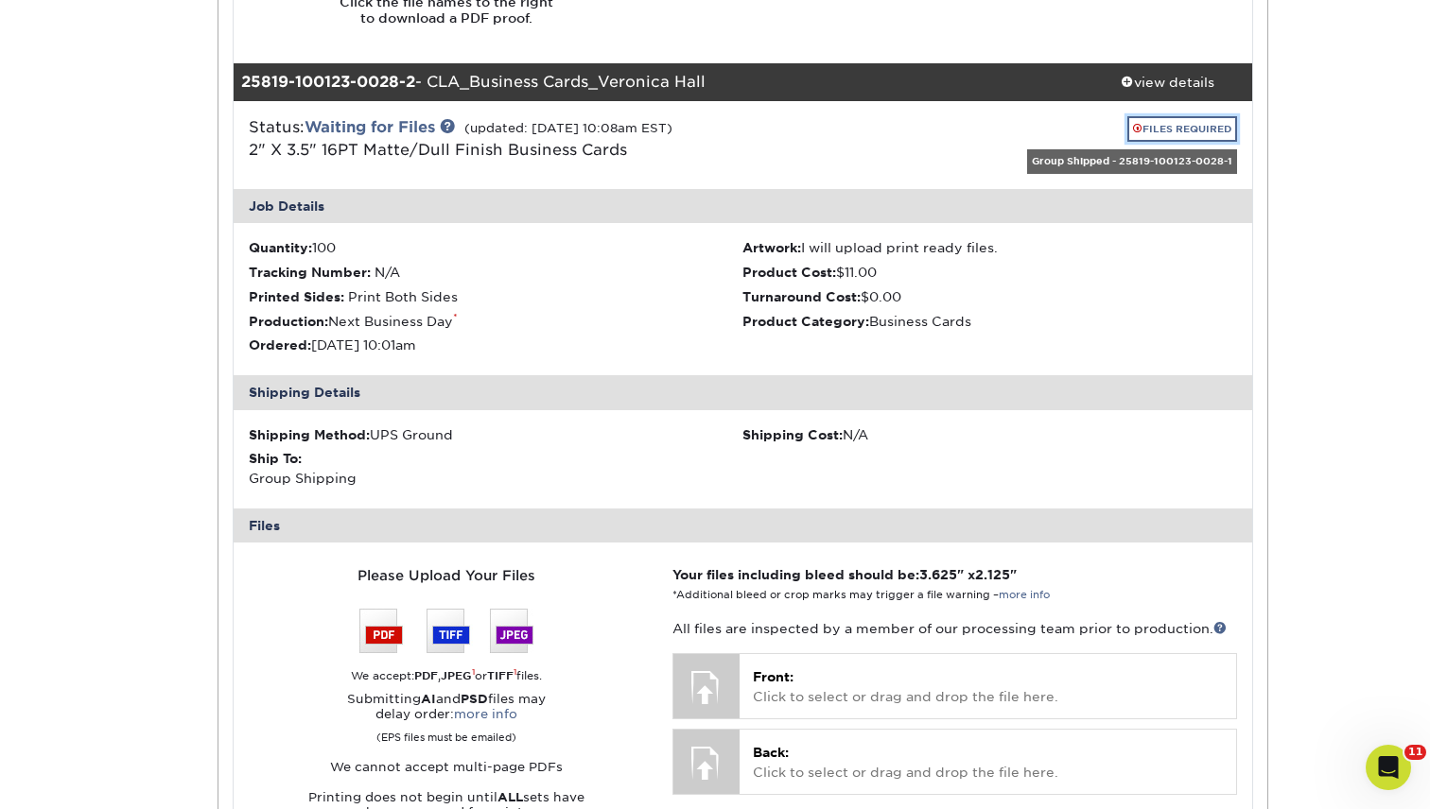
scroll to position [1607, 0]
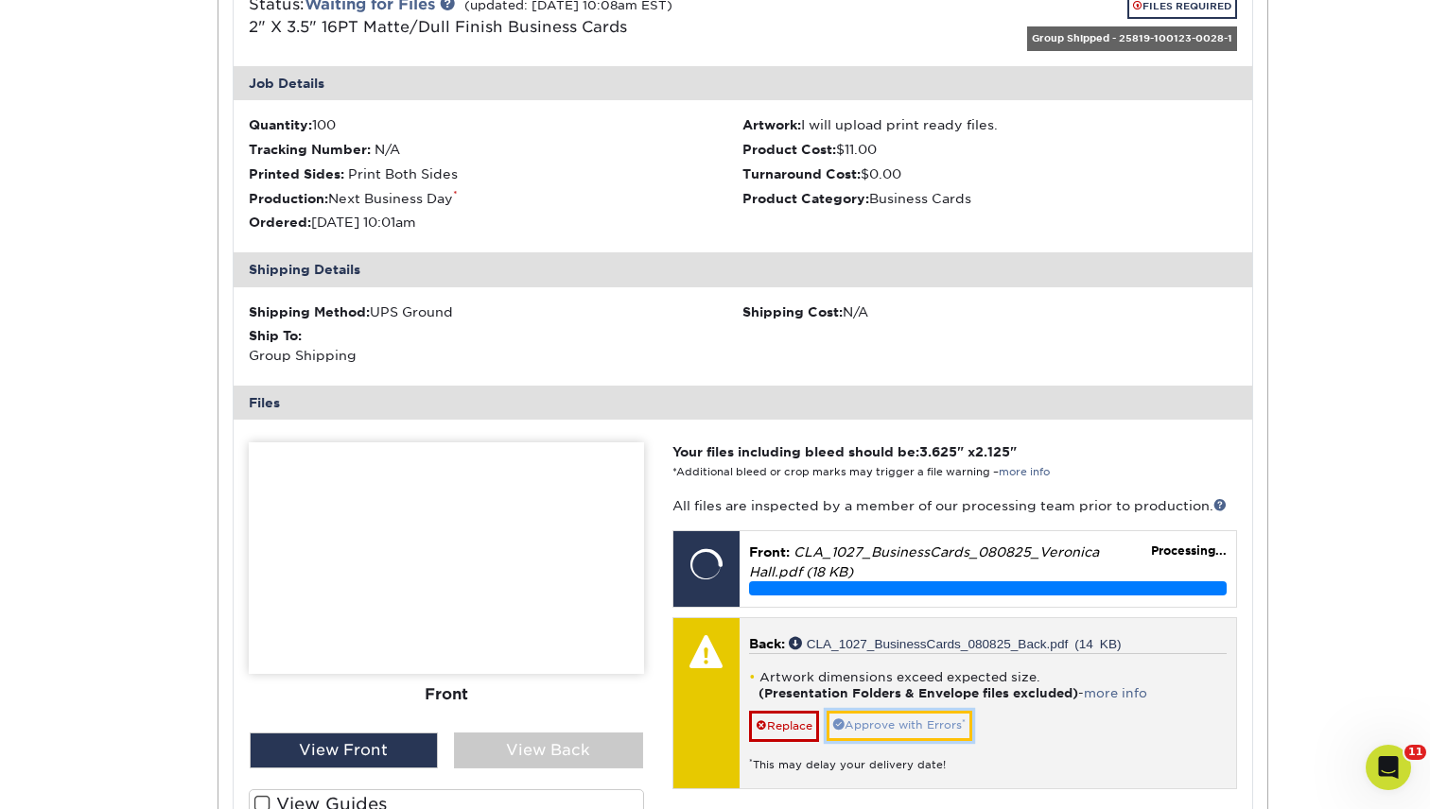
click at [860, 719] on link "Approve with Errors *" at bounding box center [899, 725] width 146 height 29
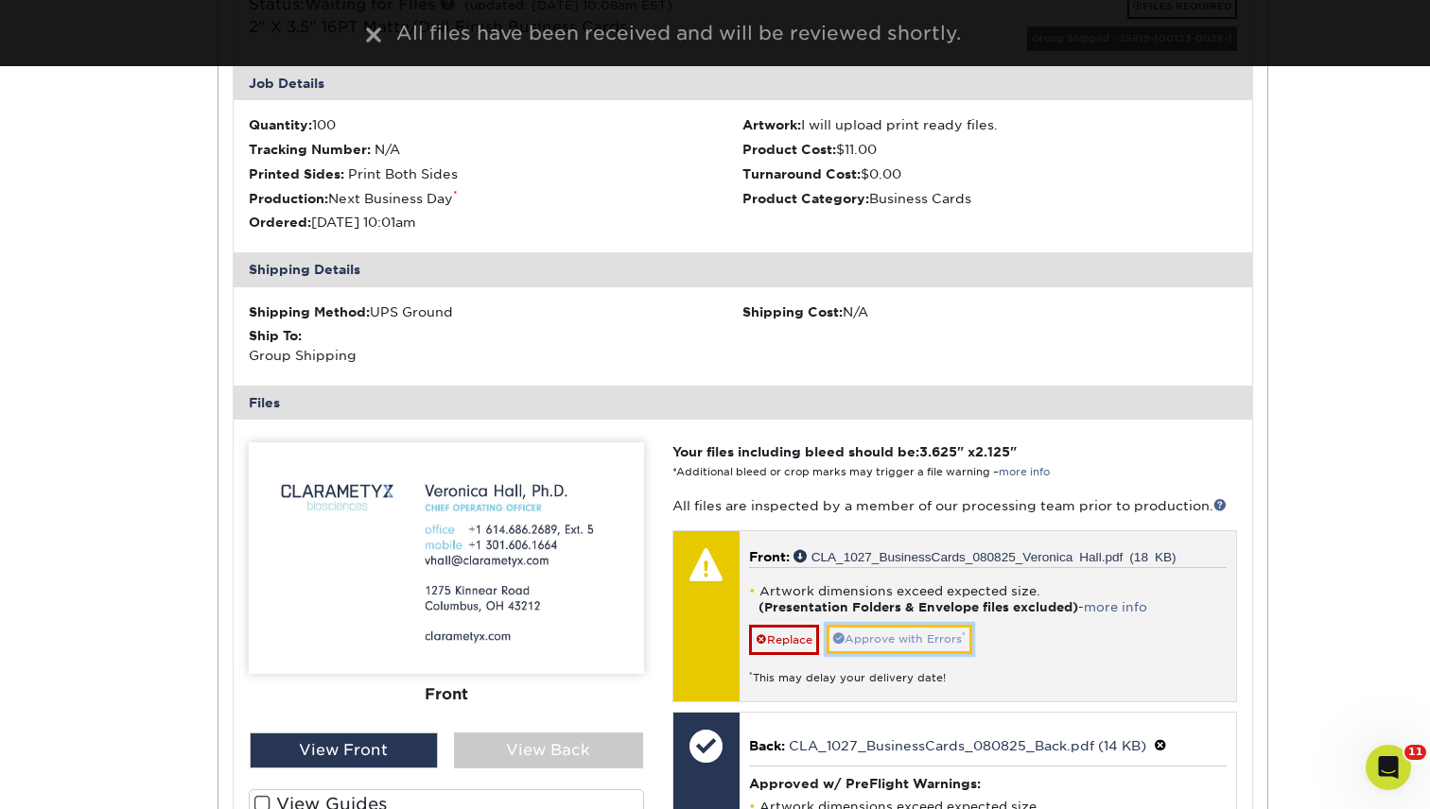
click at [903, 638] on link "Approve with Errors *" at bounding box center [899, 639] width 146 height 29
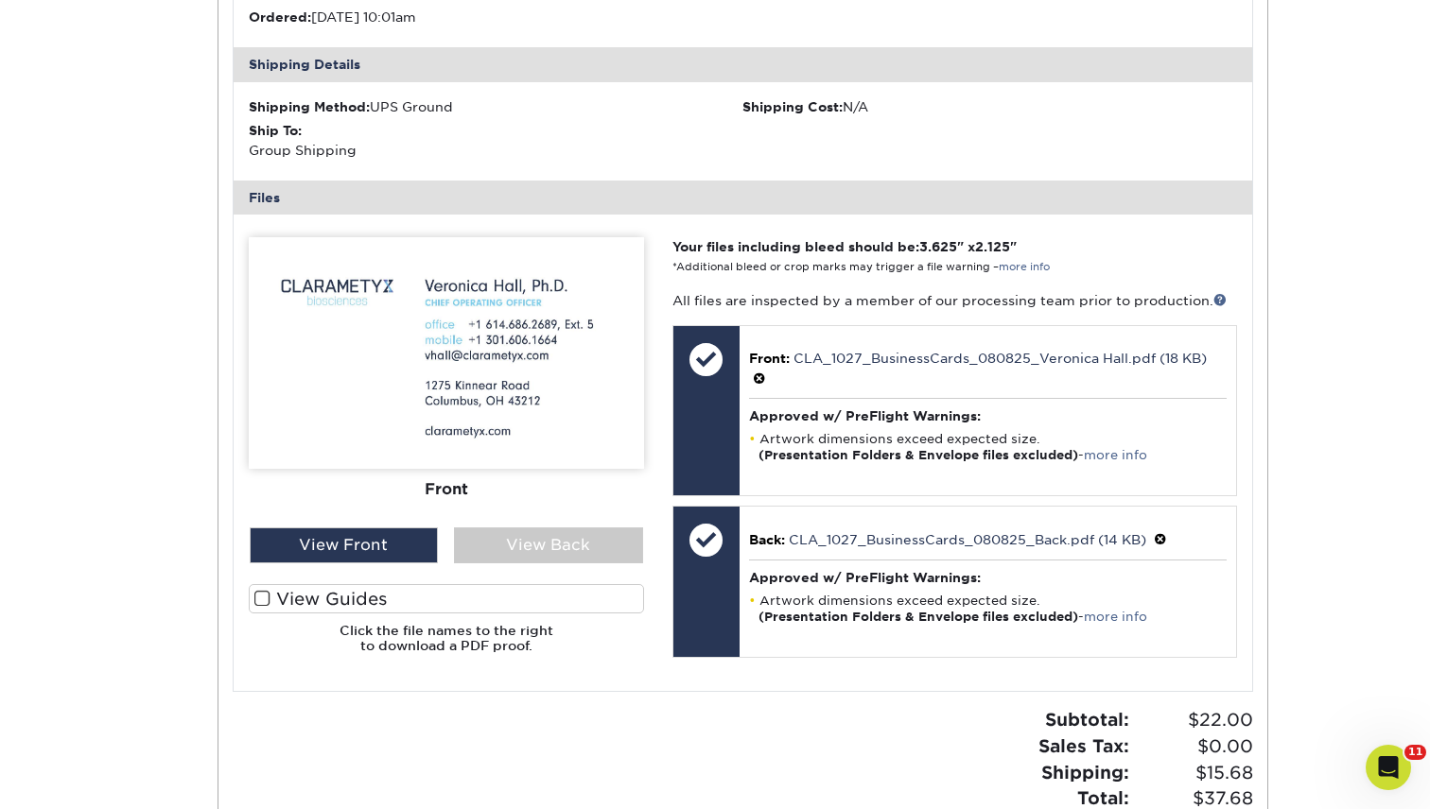
scroll to position [1878, 0]
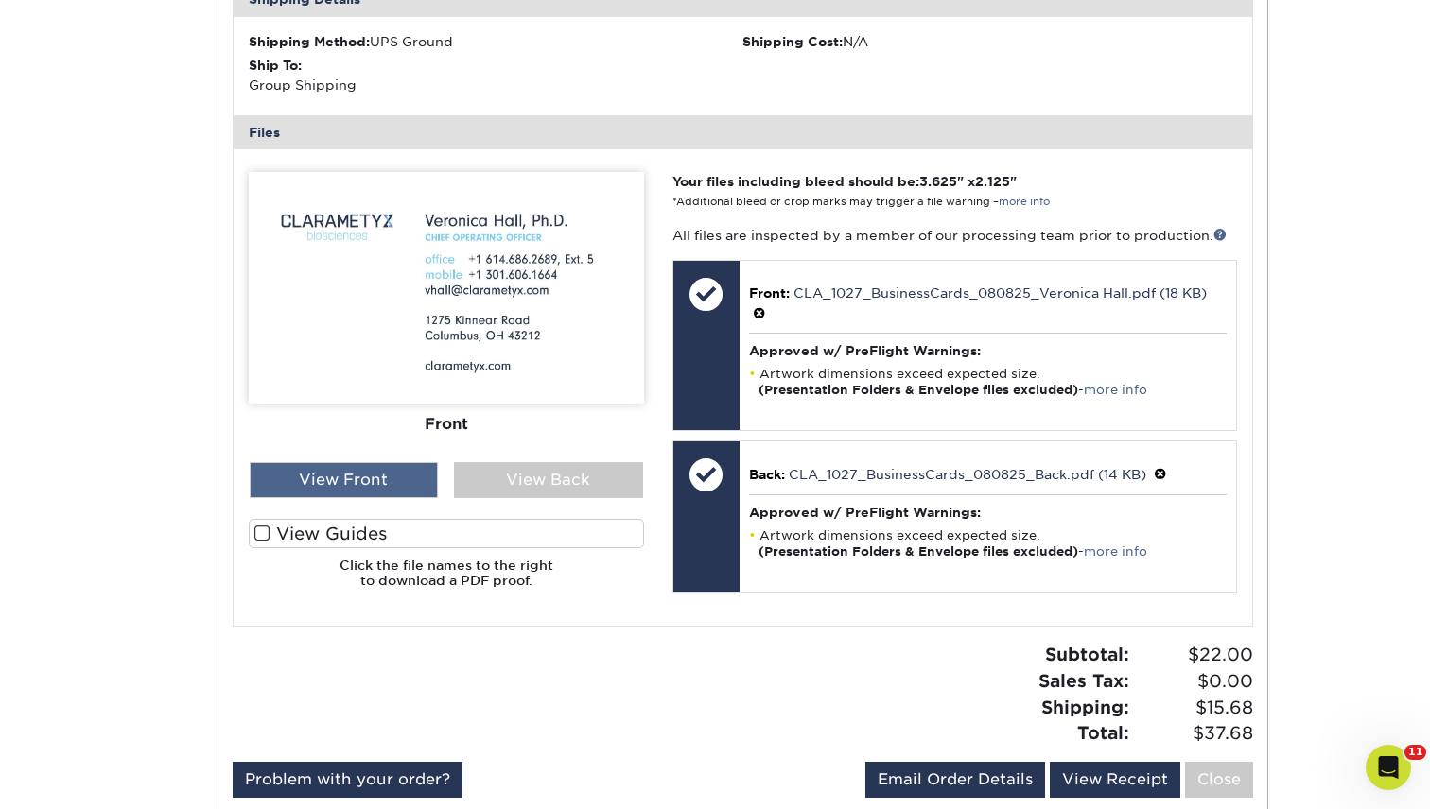
click at [365, 477] on div "View Front" at bounding box center [344, 480] width 189 height 36
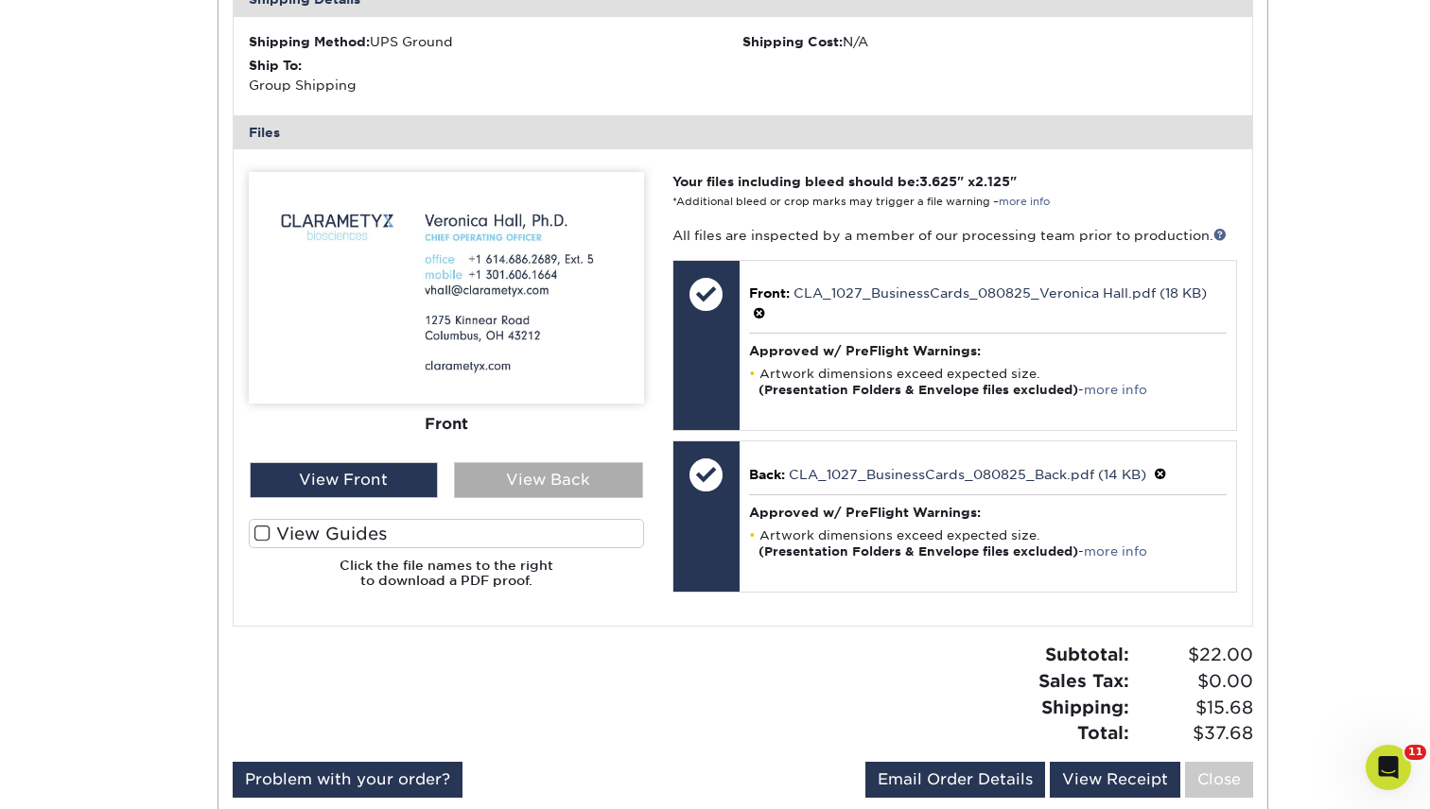
click at [581, 479] on div "View Back" at bounding box center [548, 480] width 189 height 36
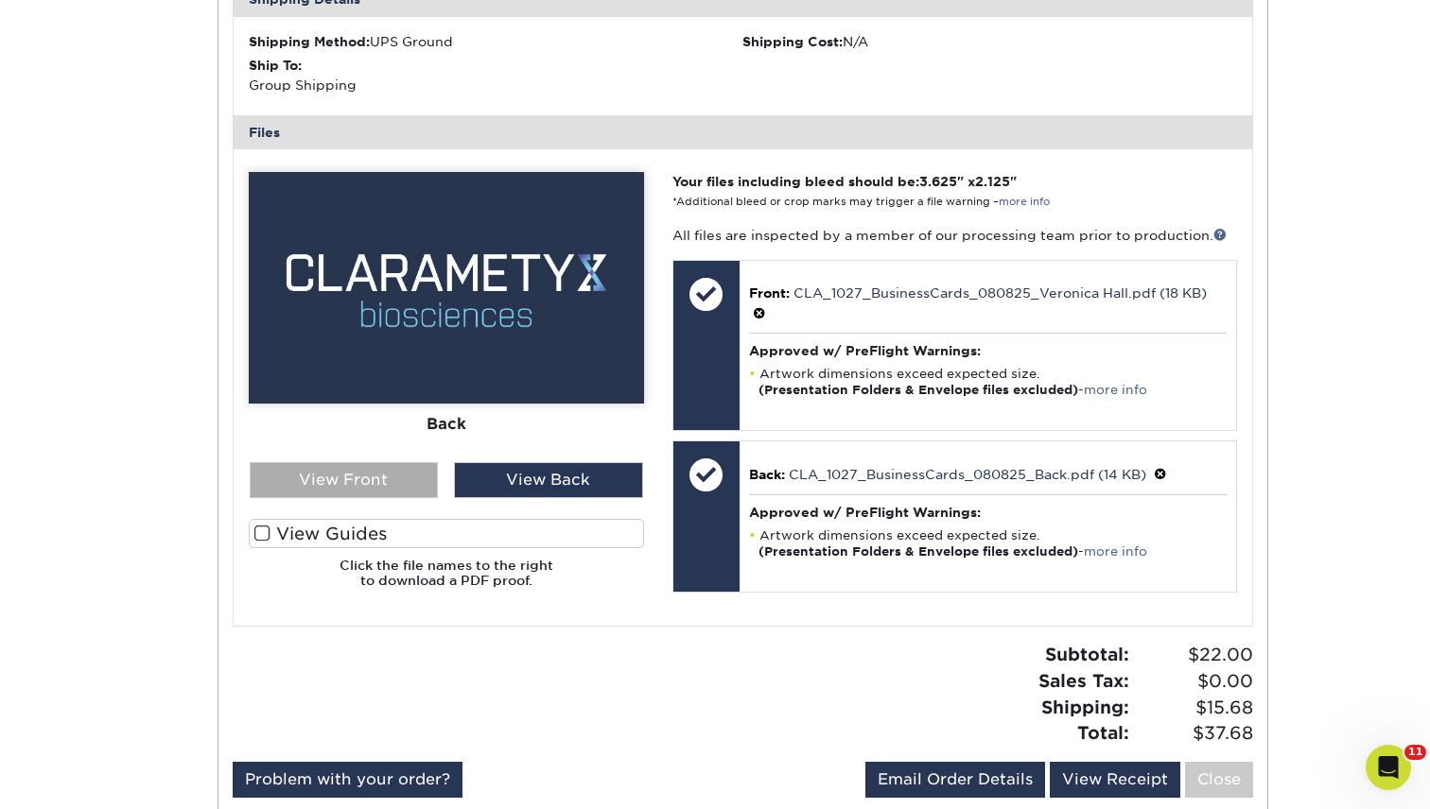
click at [356, 479] on div "View Front" at bounding box center [344, 480] width 189 height 36
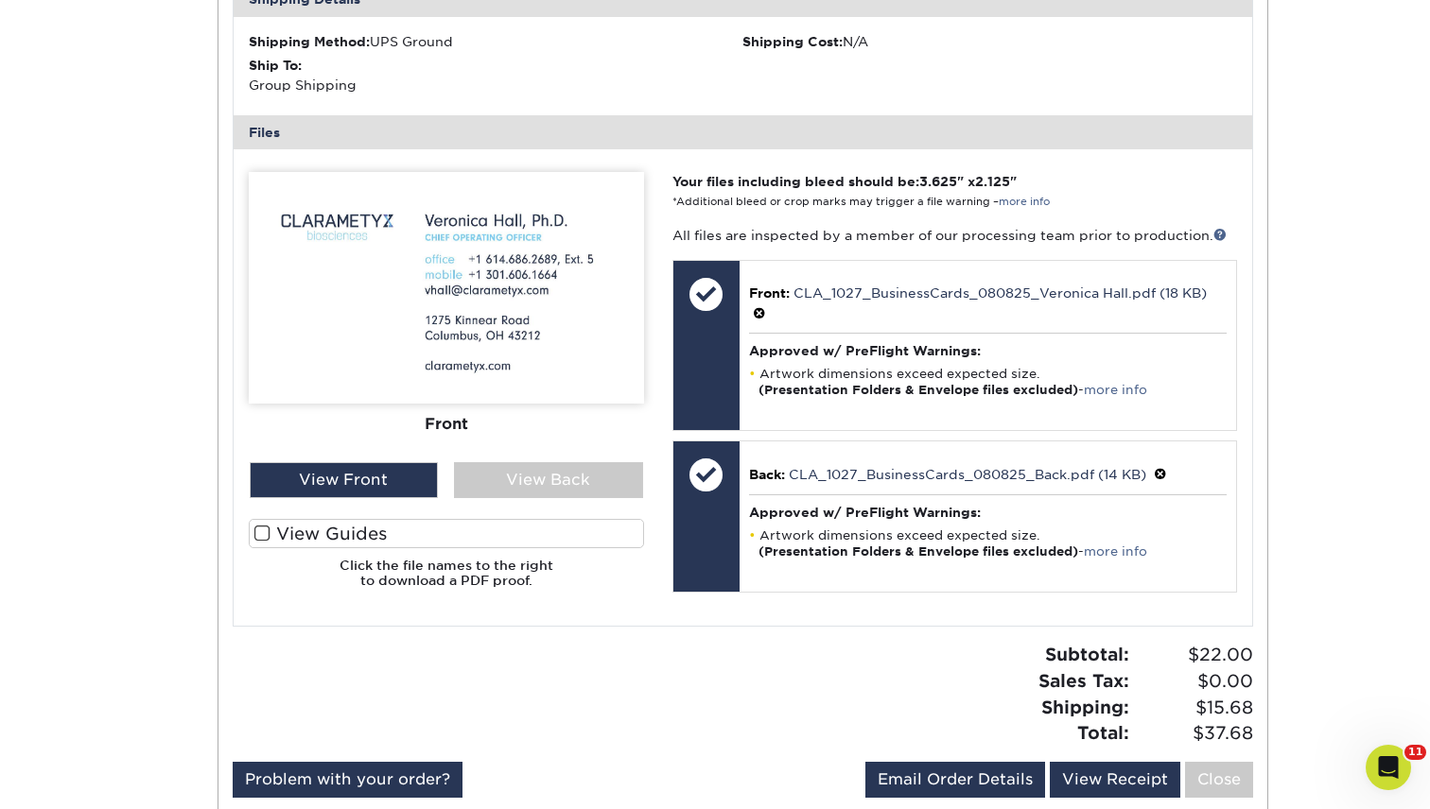
click at [317, 543] on label "View Guides" at bounding box center [446, 533] width 395 height 29
click at [0, 0] on input "View Guides" at bounding box center [0, 0] width 0 height 0
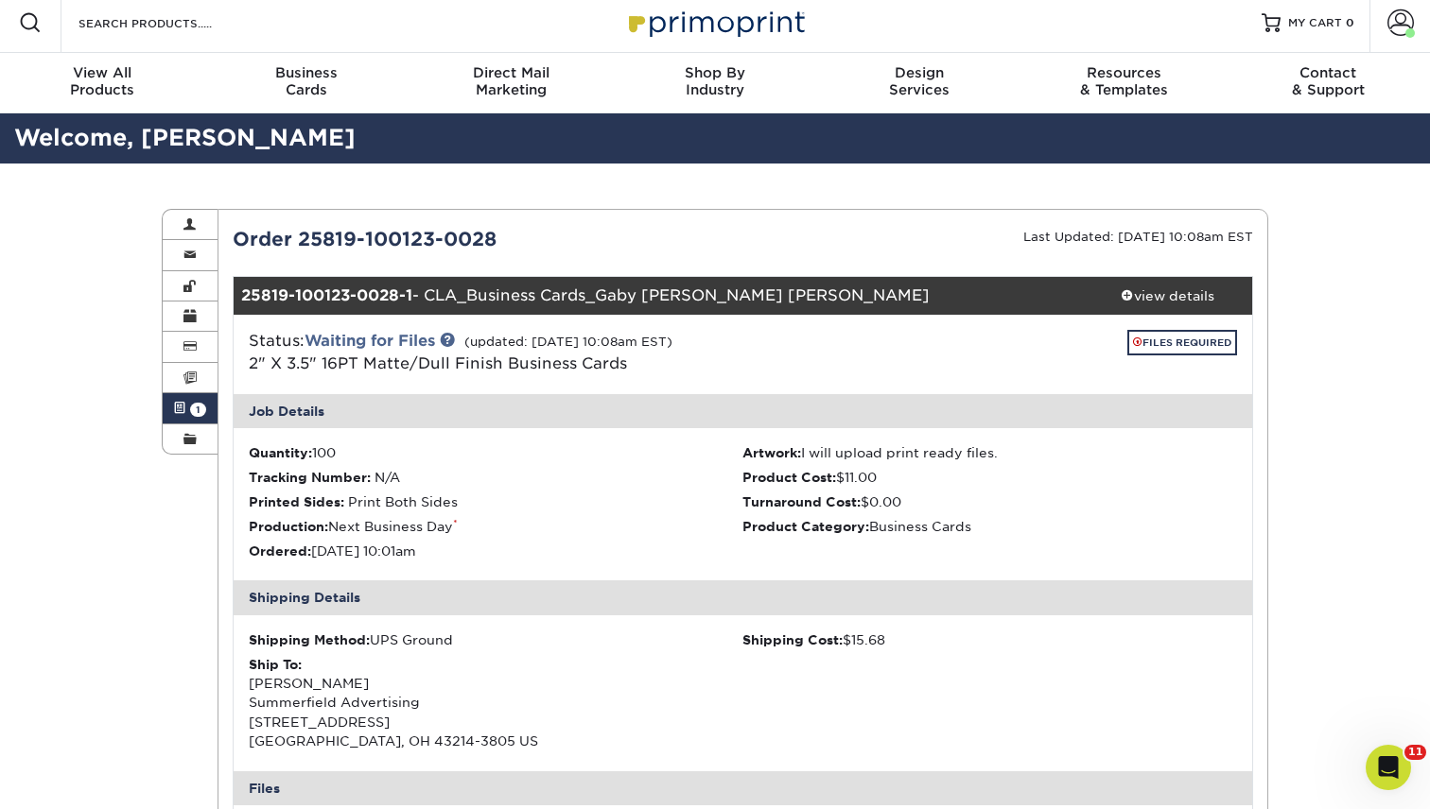
scroll to position [0, 0]
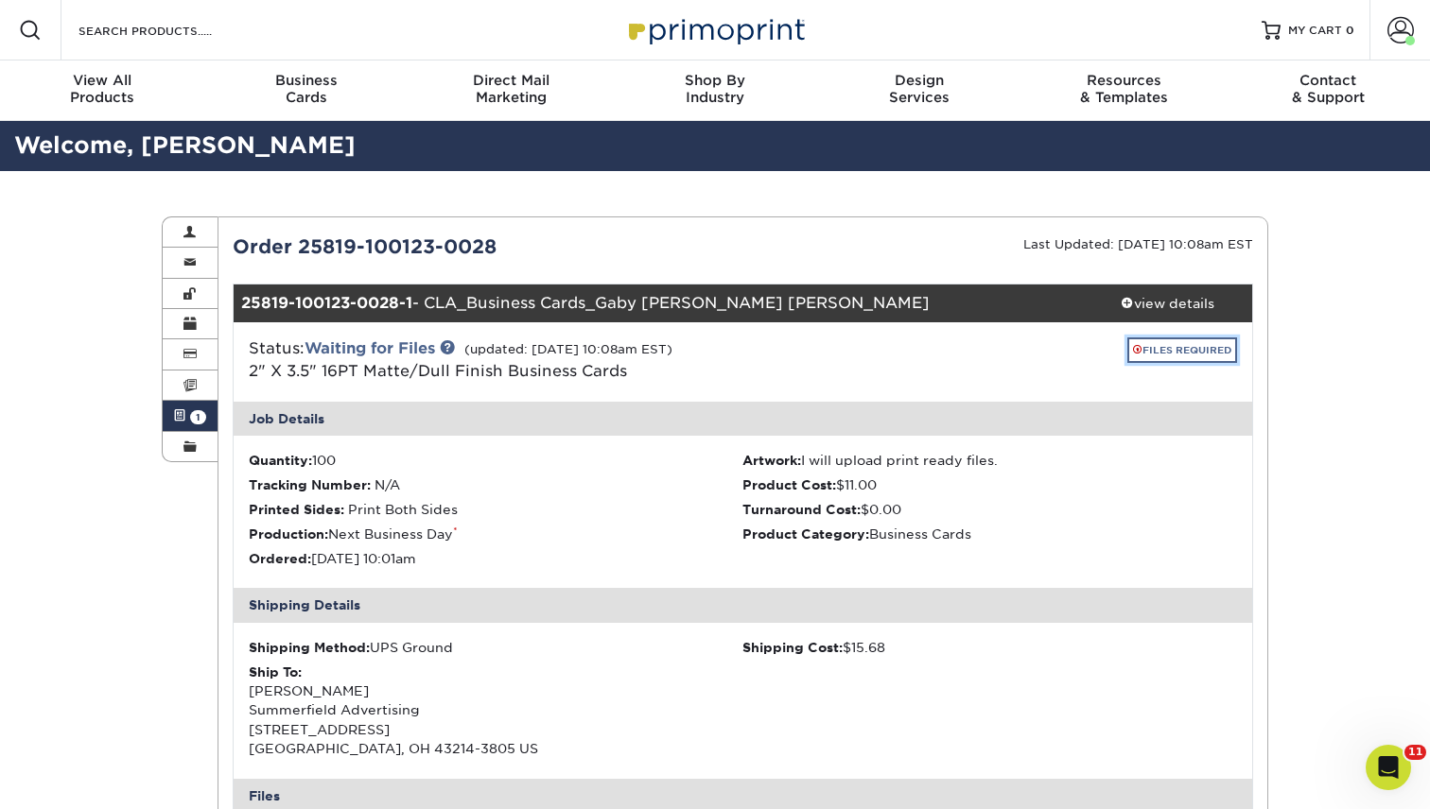
click at [1195, 346] on link "FILES REQUIRED" at bounding box center [1182, 351] width 110 height 26
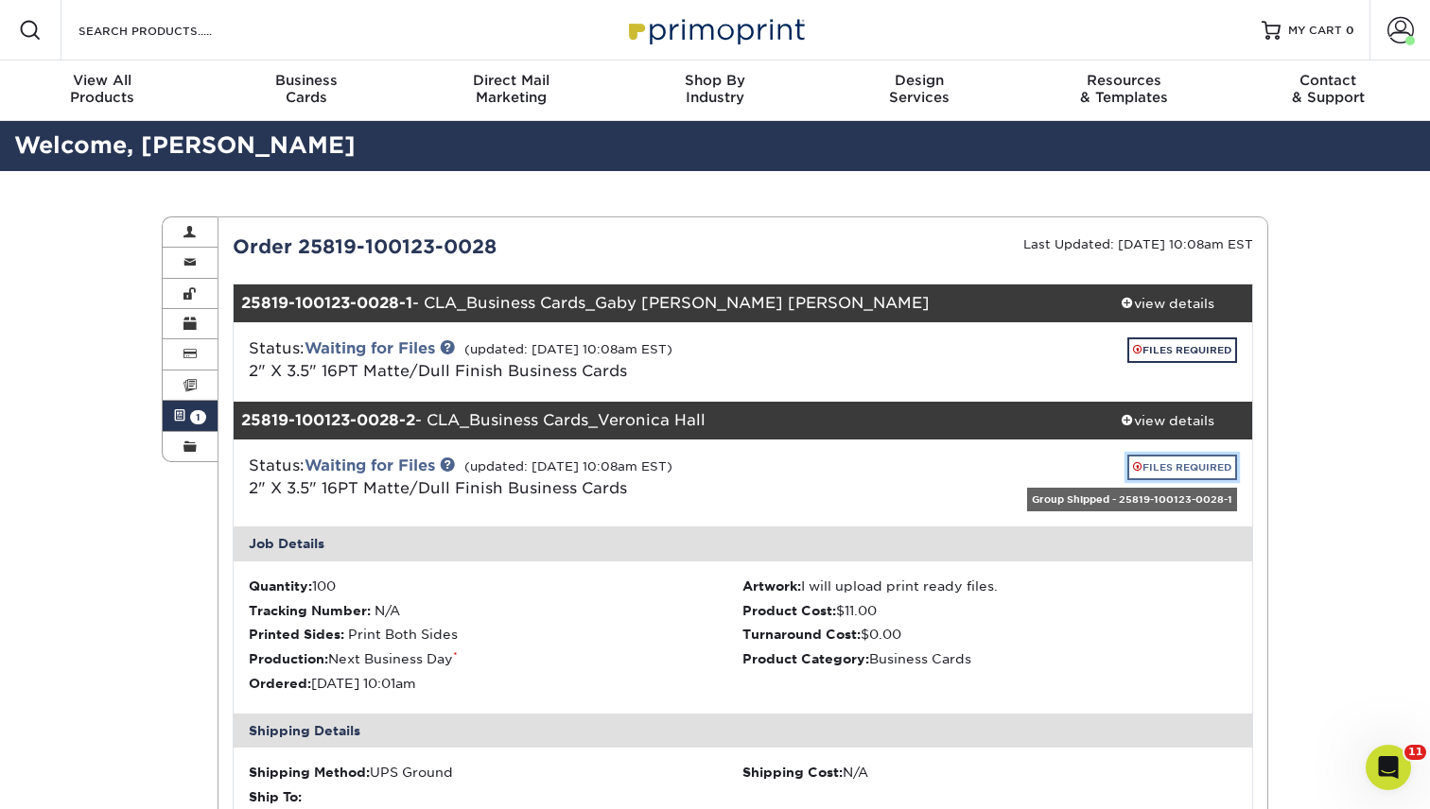
click at [1158, 464] on link "FILES REQUIRED" at bounding box center [1182, 468] width 110 height 26
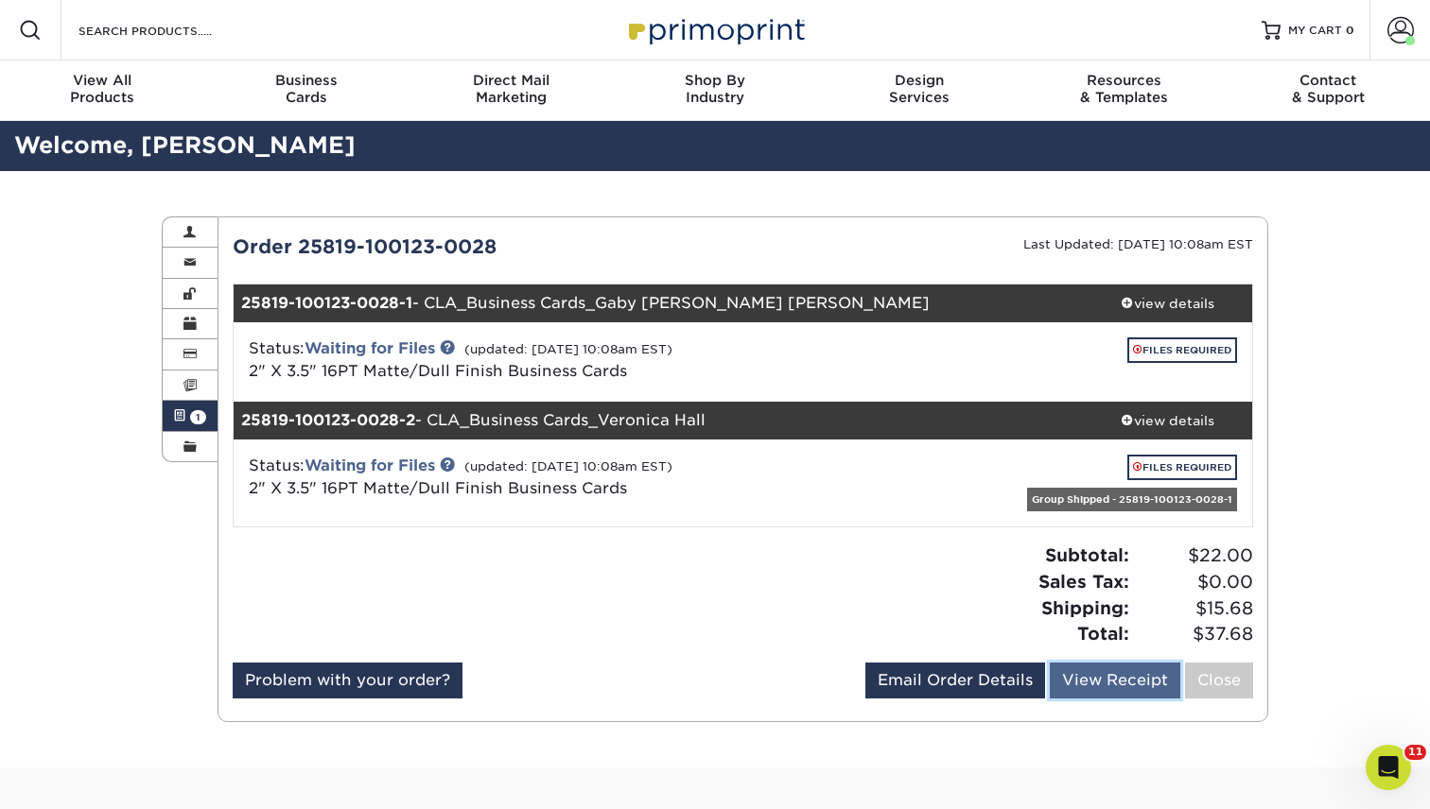
click at [1130, 678] on link "View Receipt" at bounding box center [1115, 681] width 130 height 36
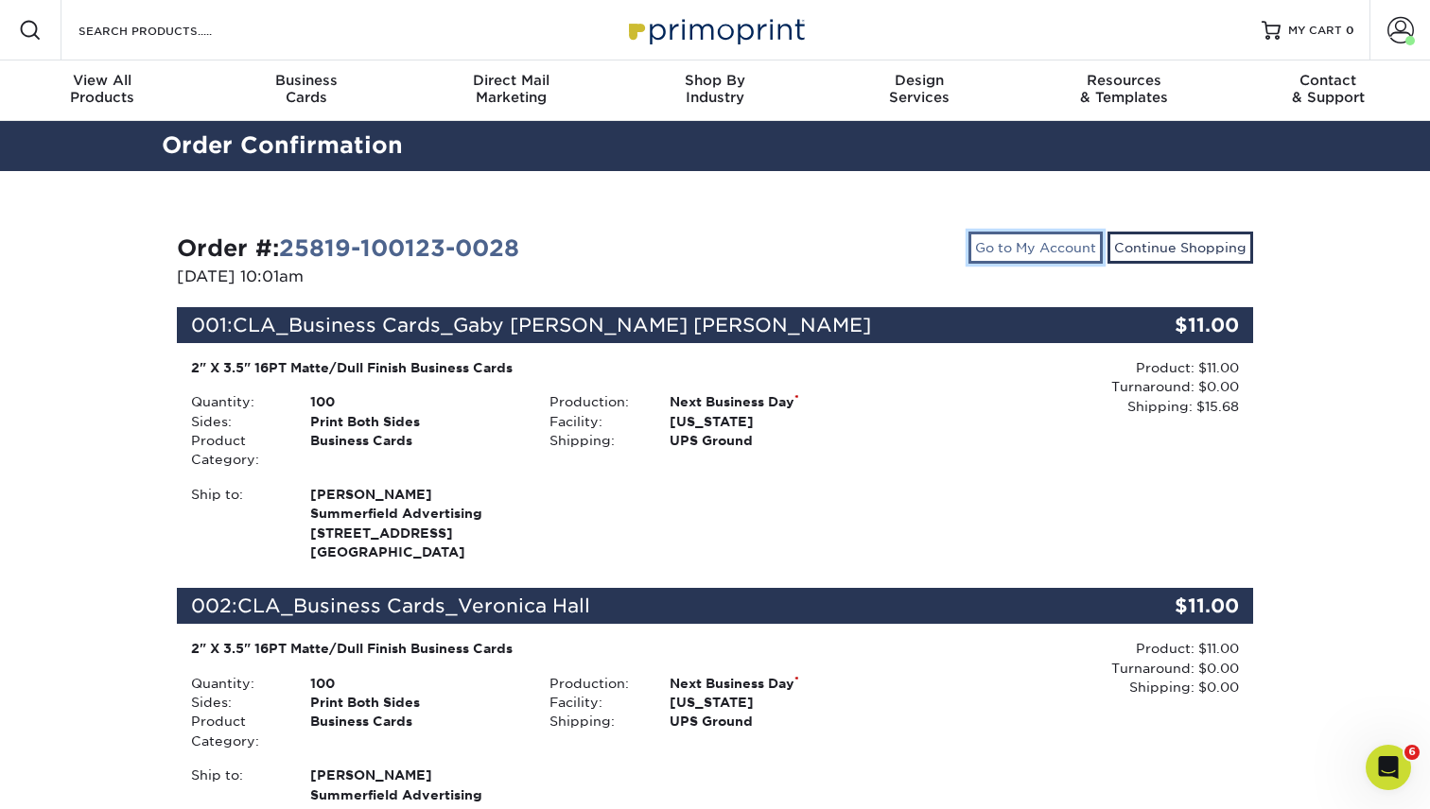
click at [1030, 249] on link "Go to My Account" at bounding box center [1035, 248] width 134 height 32
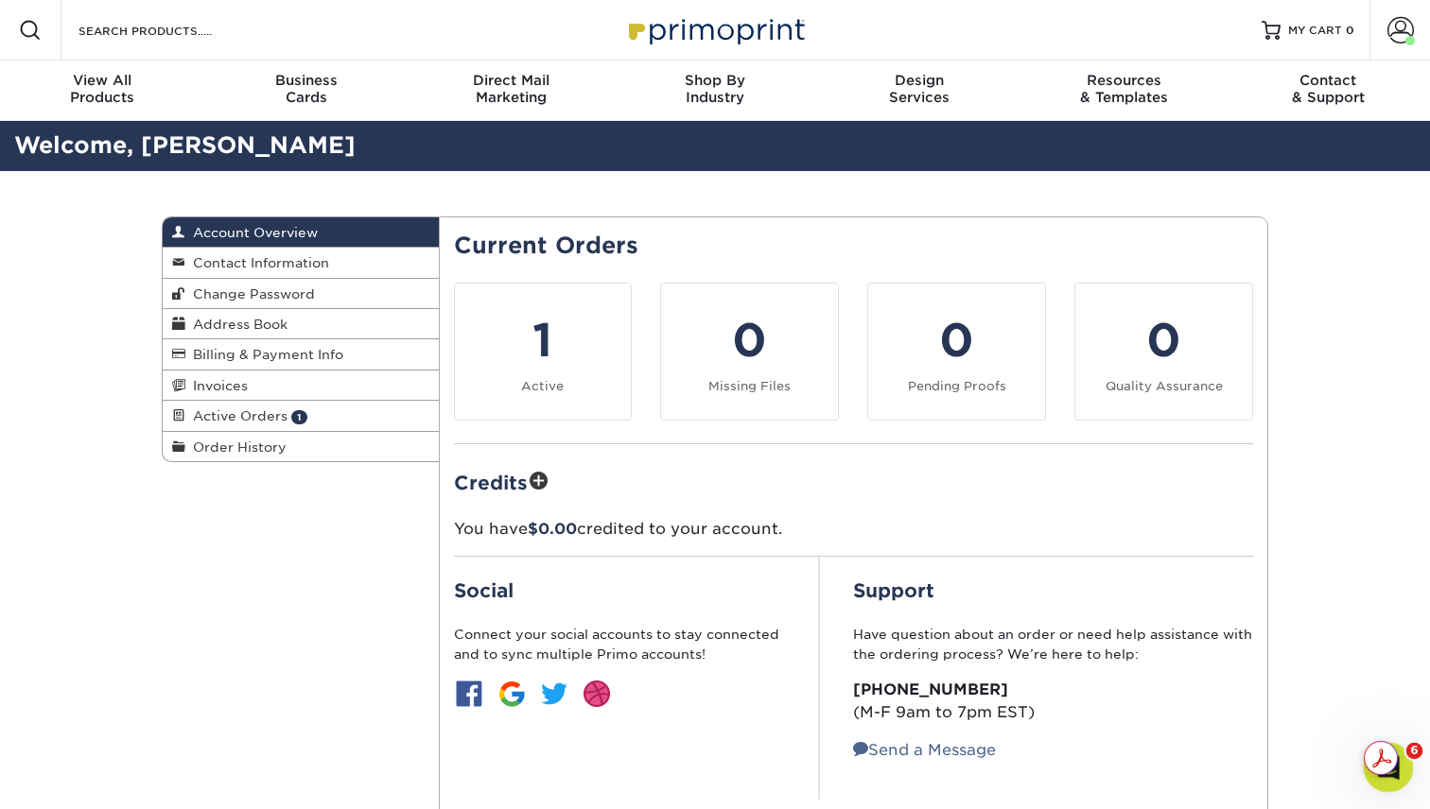
click at [1398, 775] on div "Open Intercom Messenger" at bounding box center [1385, 765] width 62 height 62
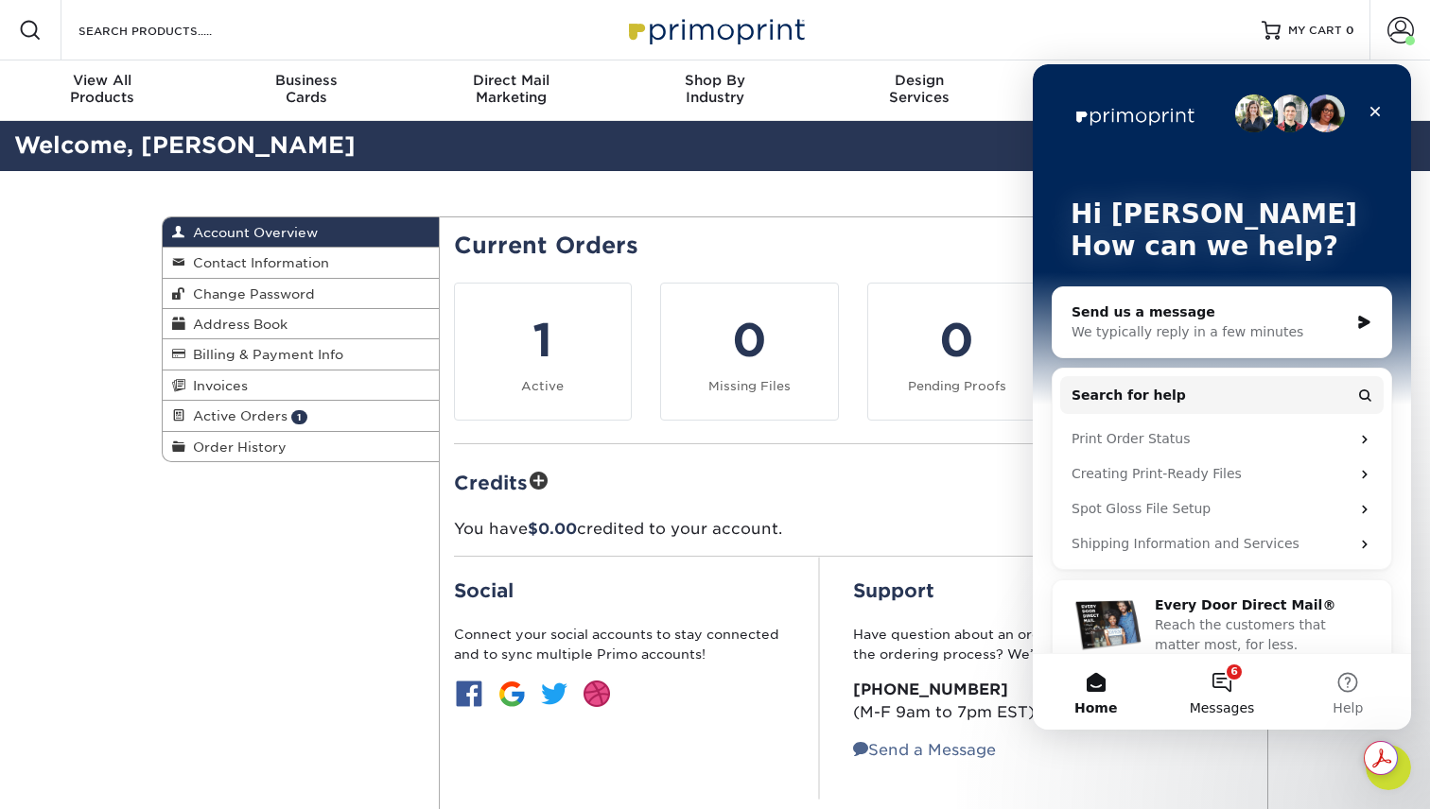
click at [1229, 683] on button "6 Messages" at bounding box center [1221, 692] width 126 height 76
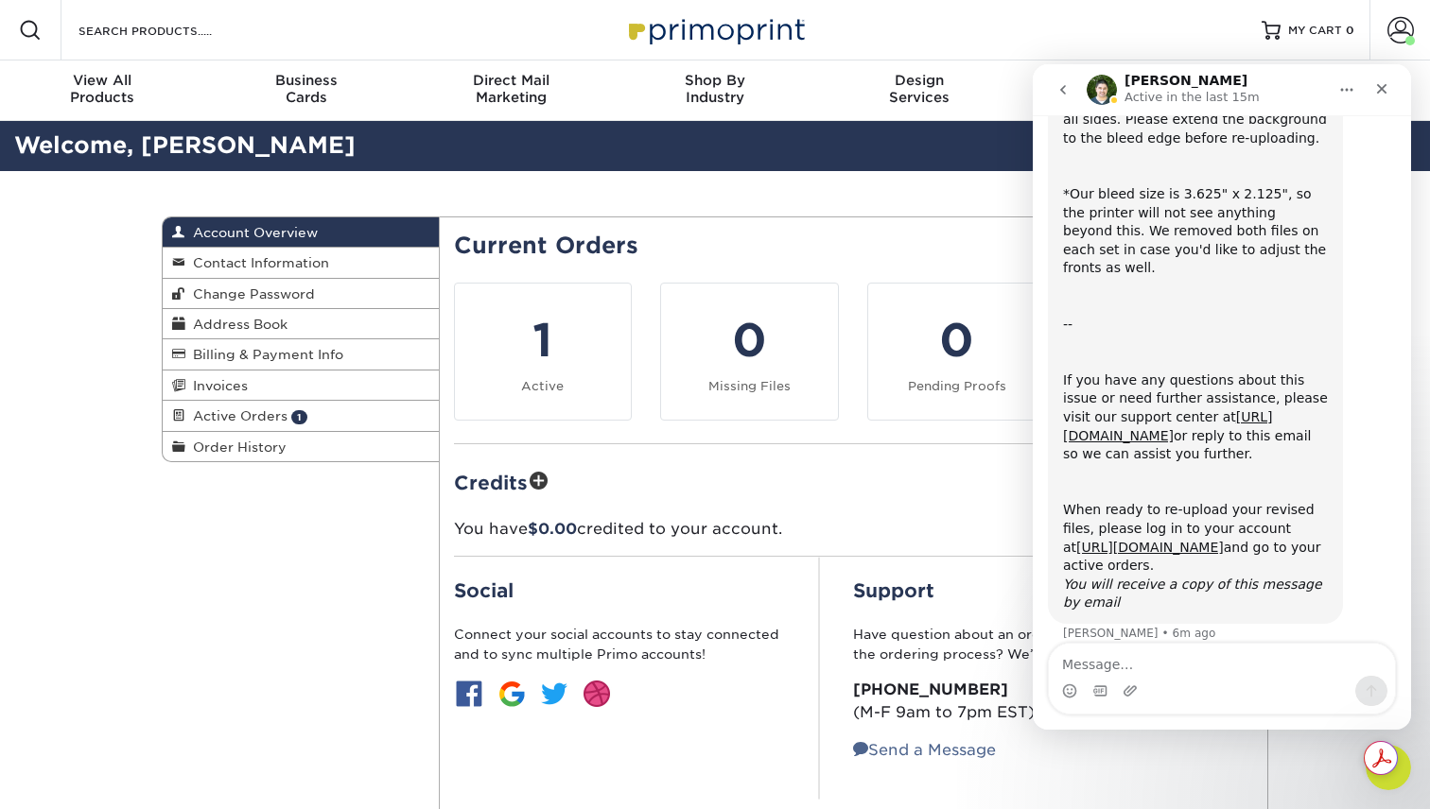
scroll to position [353, 0]
type textarea "Thank you. New files uploaded"
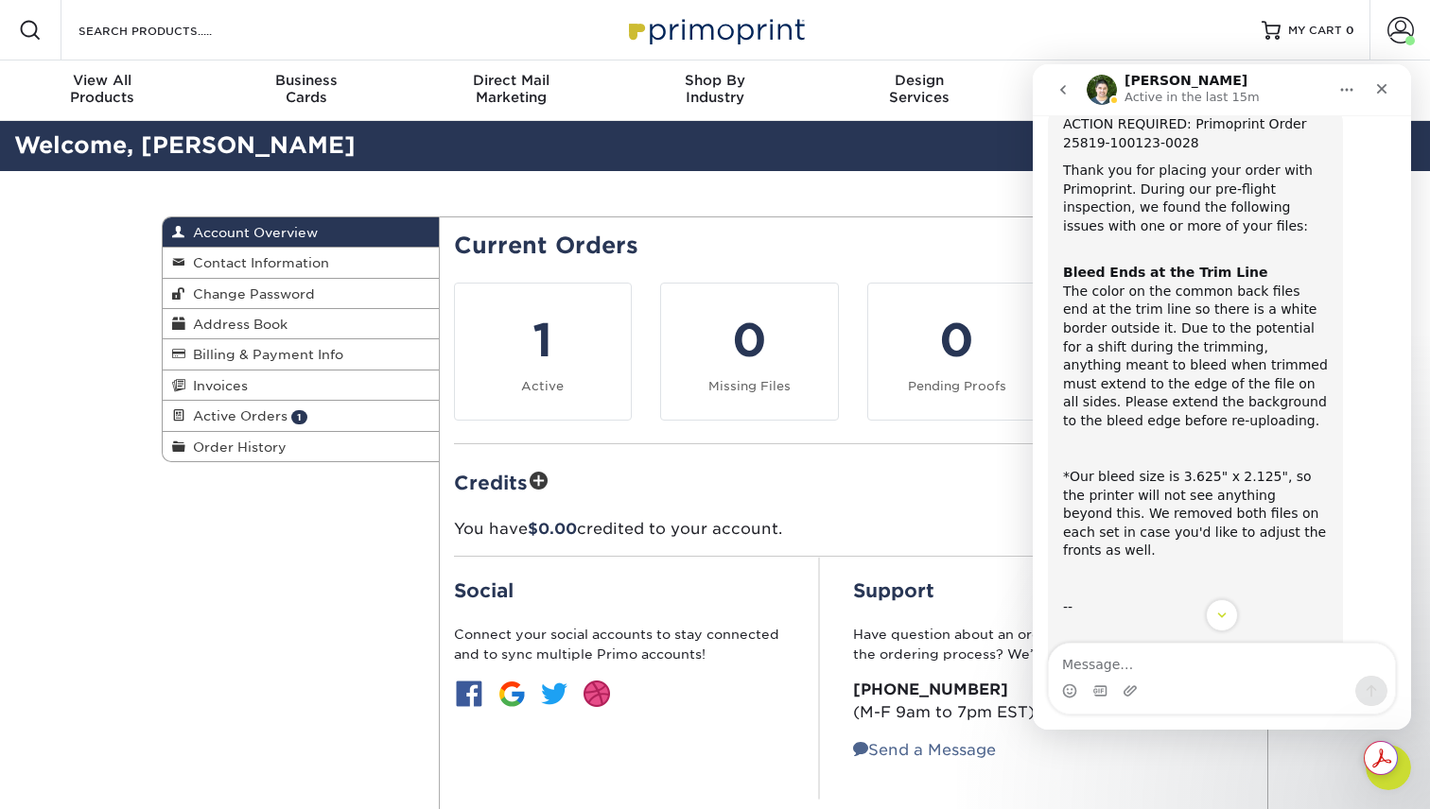
scroll to position [0, 0]
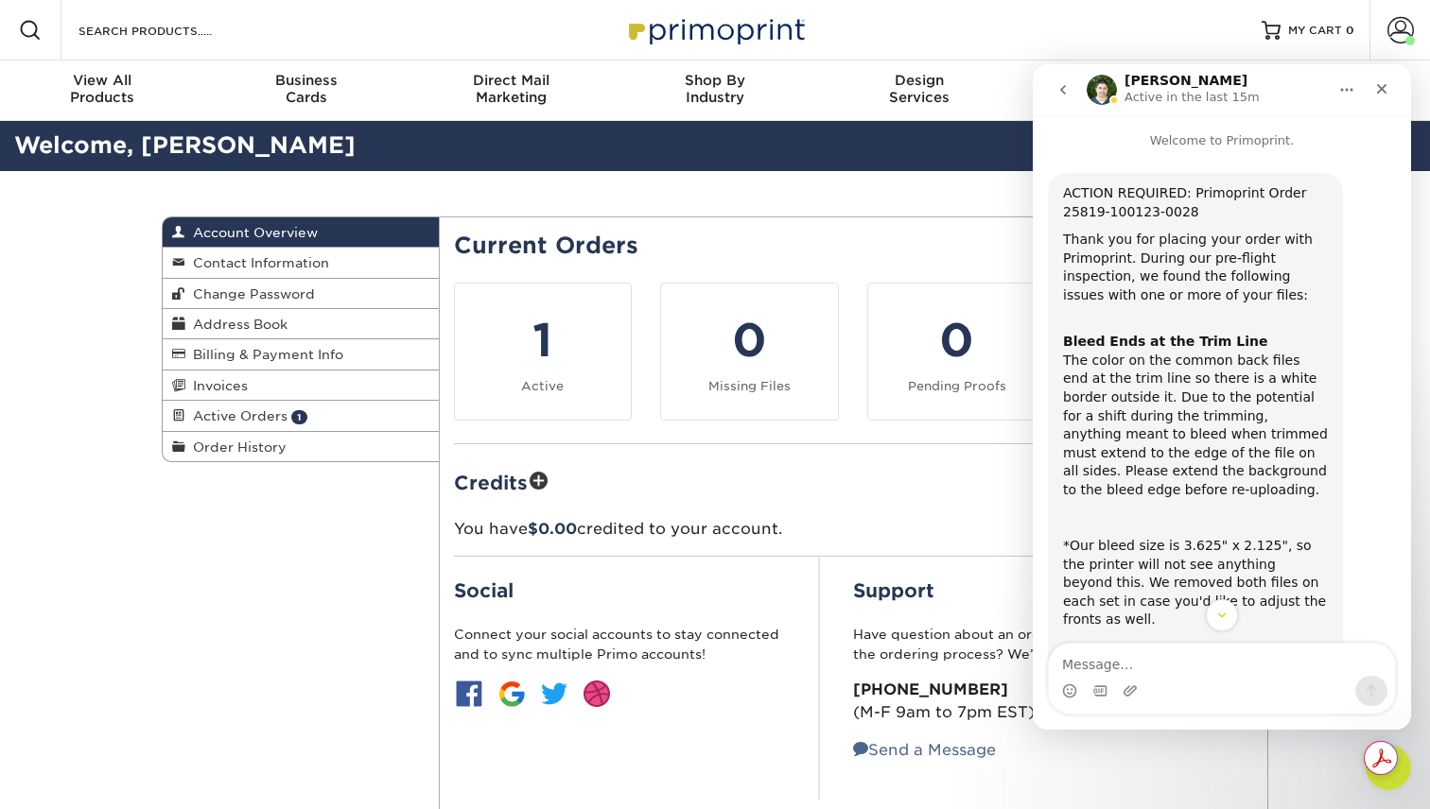
click at [298, 601] on div "Account Overview Account Overview Contact Information Change Password Address B…" at bounding box center [714, 527] width 1135 height 713
click at [1386, 85] on icon "Close" at bounding box center [1381, 88] width 15 height 15
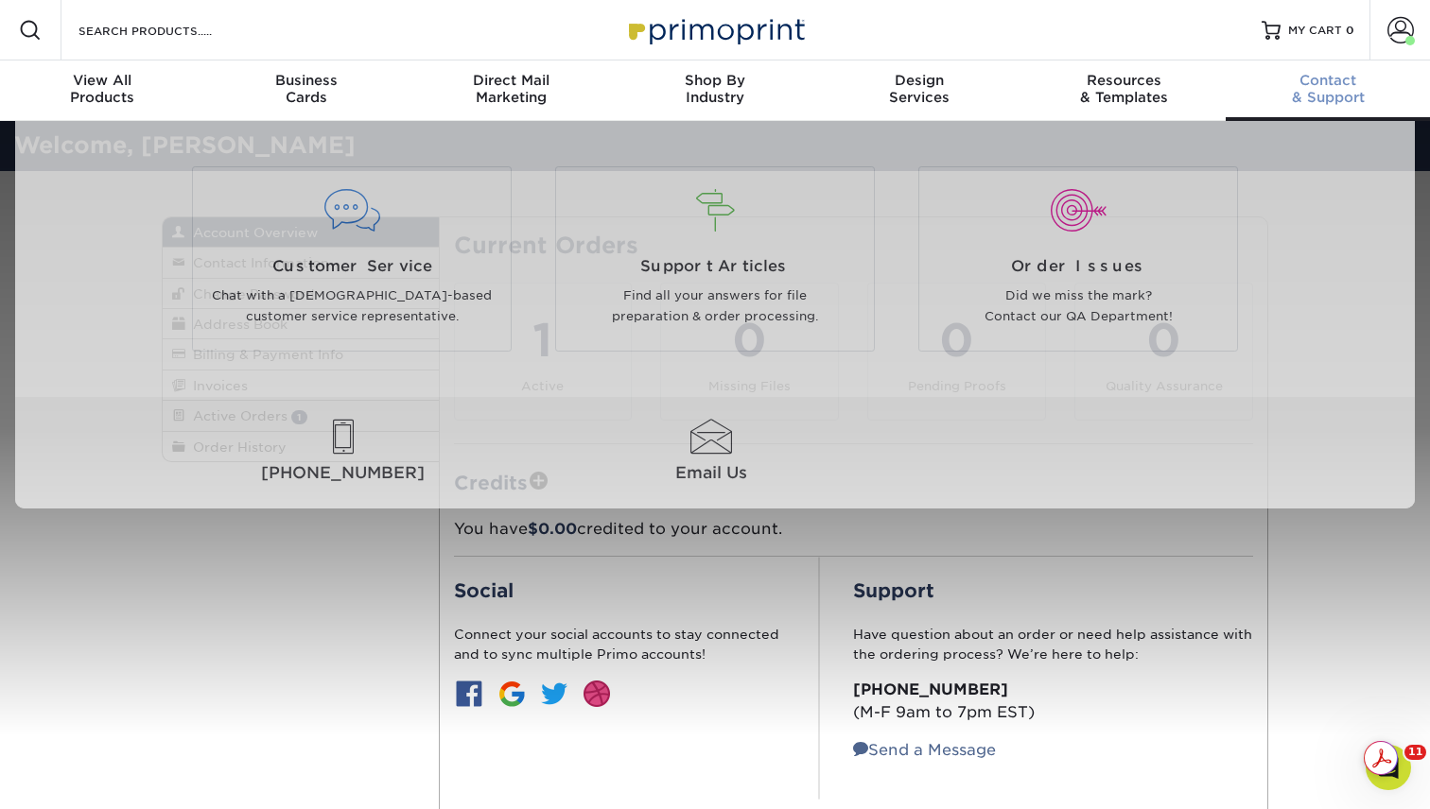
scroll to position [409, 0]
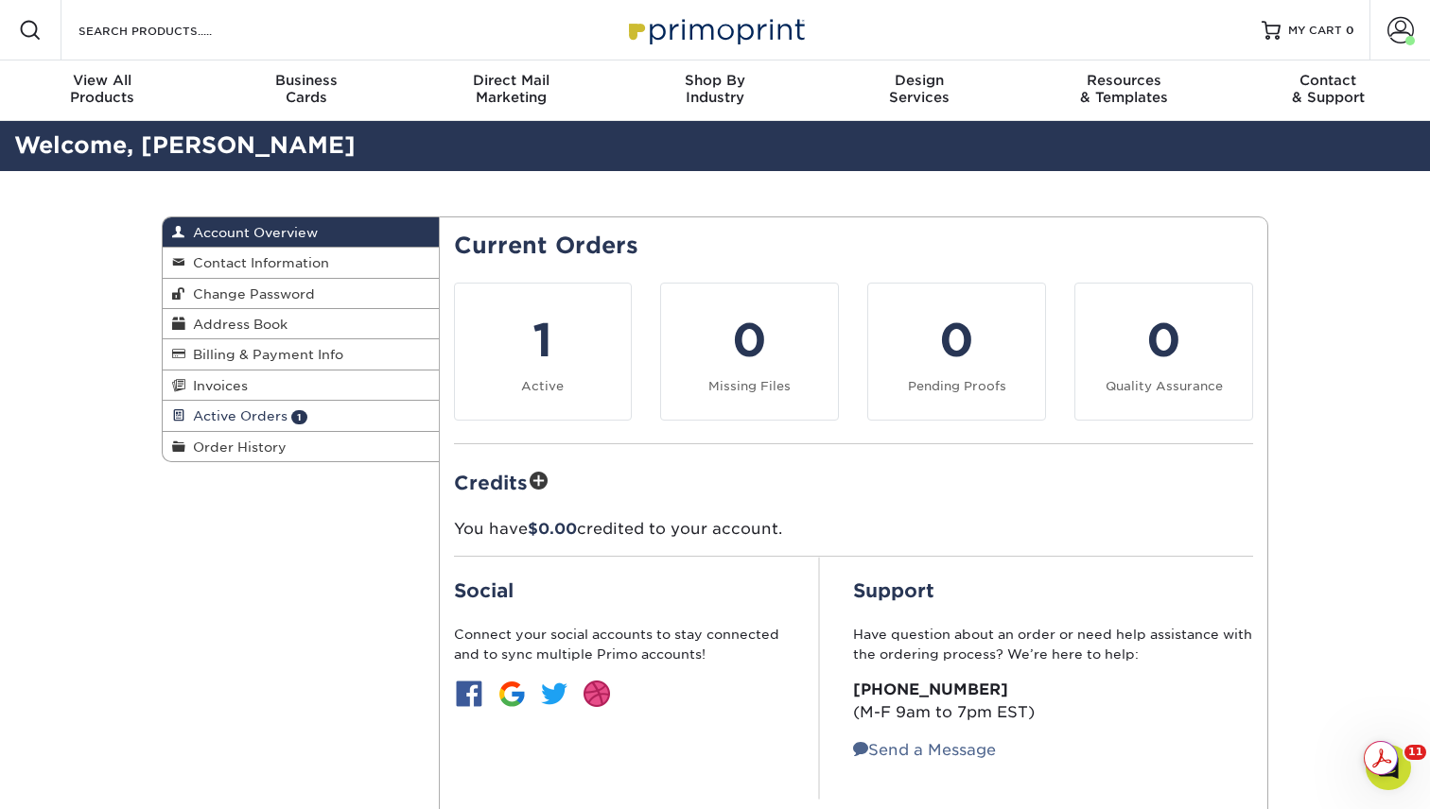
click at [207, 416] on span "Active Orders" at bounding box center [236, 415] width 102 height 15
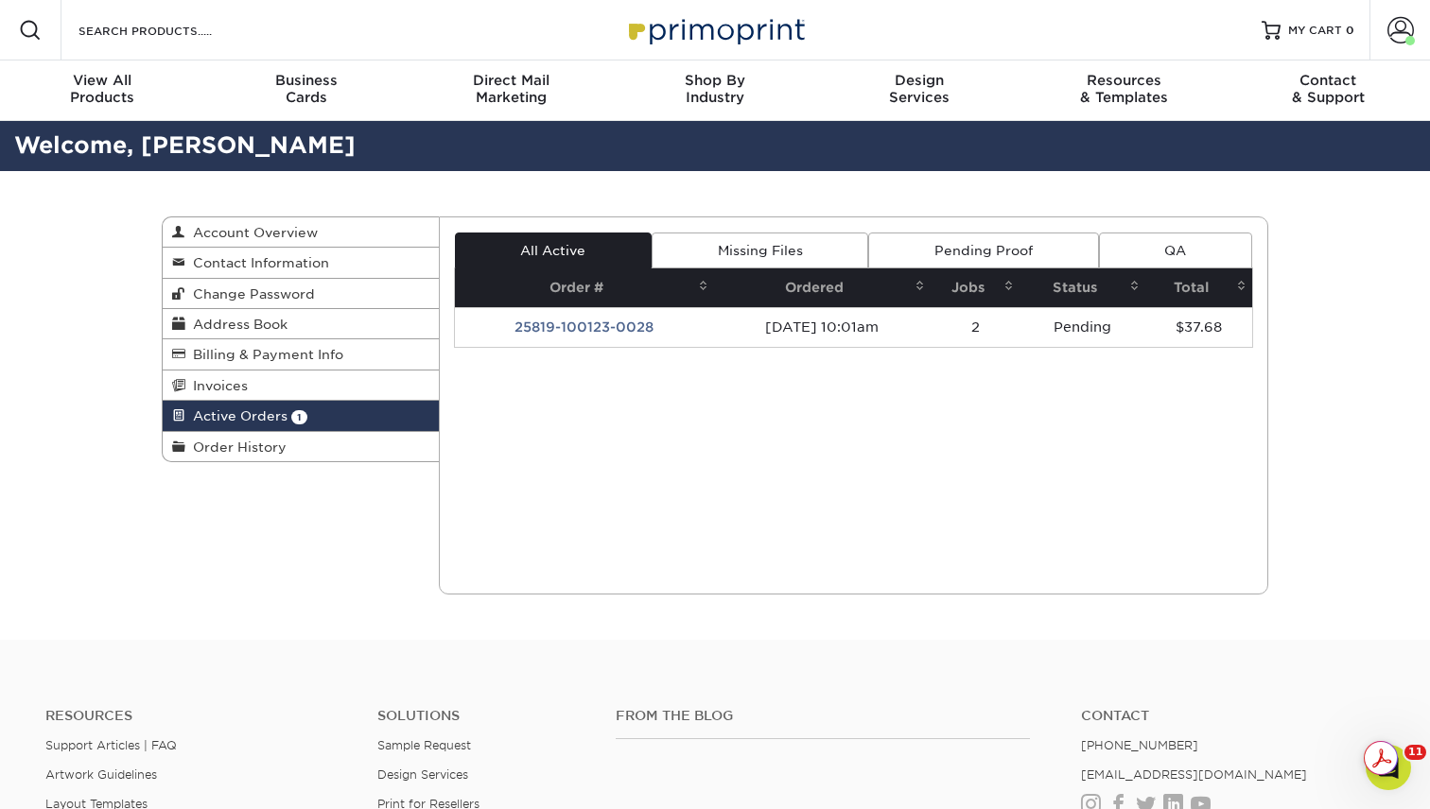
click at [790, 253] on link "Missing Files" at bounding box center [759, 251] width 217 height 36
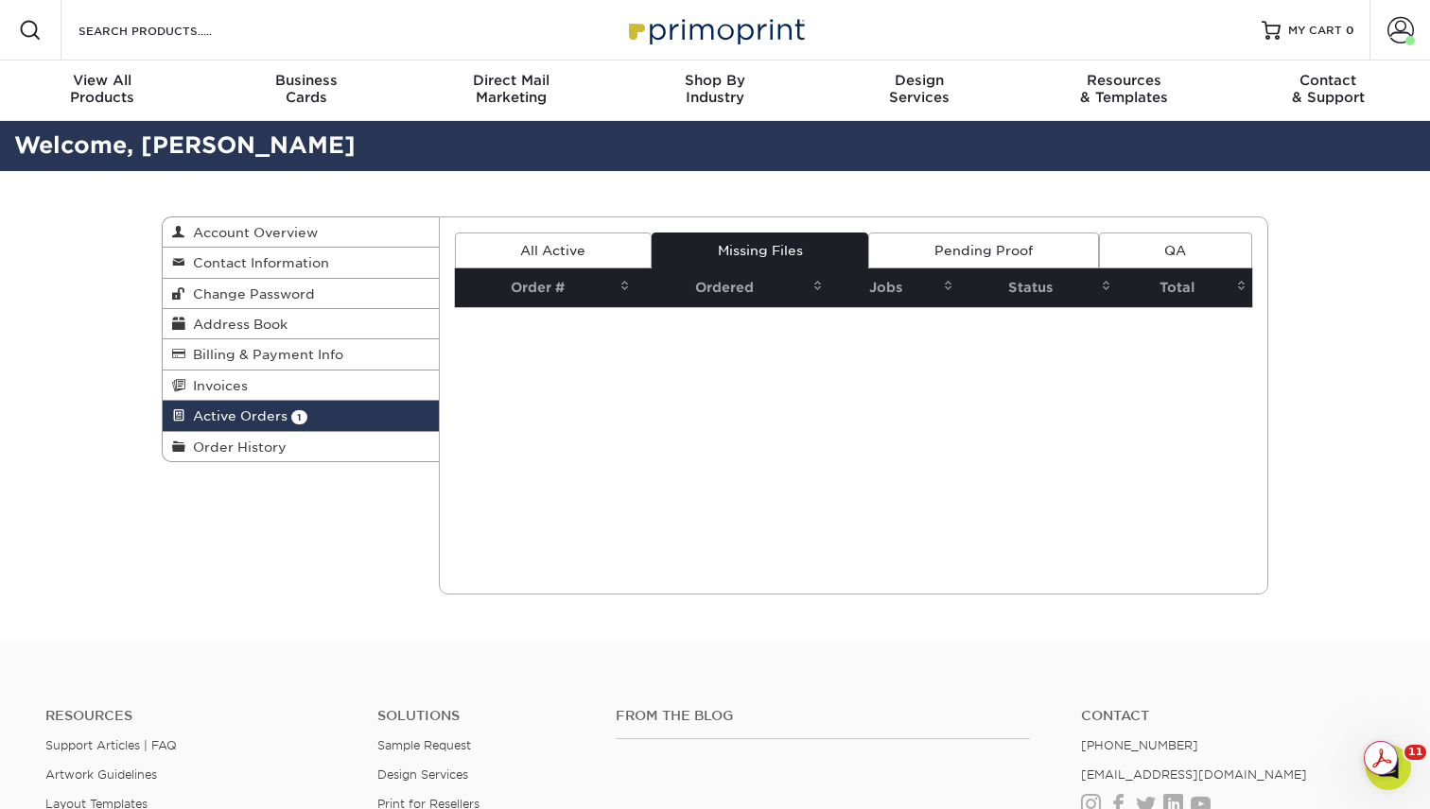
click at [1011, 251] on link "Pending Proof" at bounding box center [983, 251] width 230 height 36
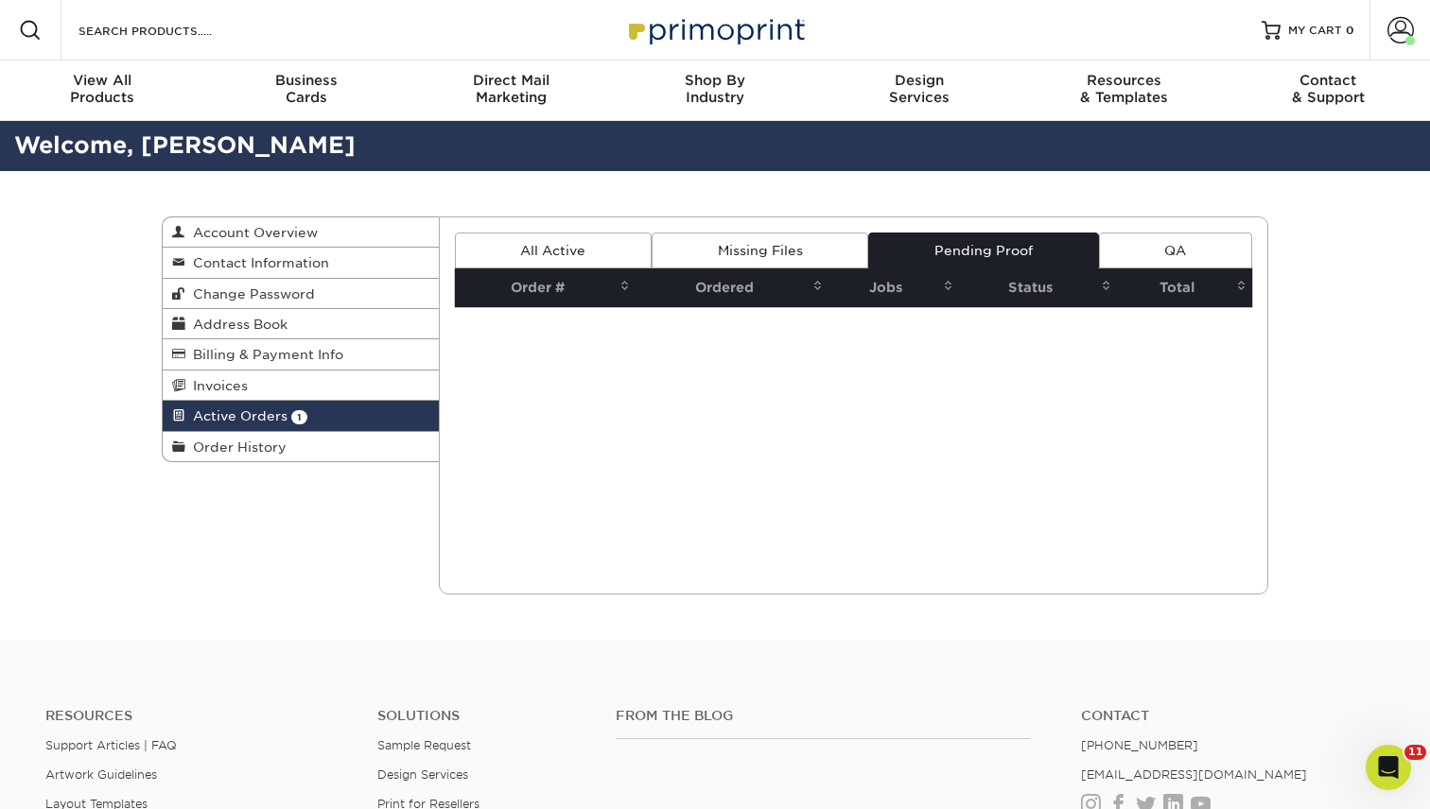
click at [1161, 260] on link "QA" at bounding box center [1175, 251] width 153 height 36
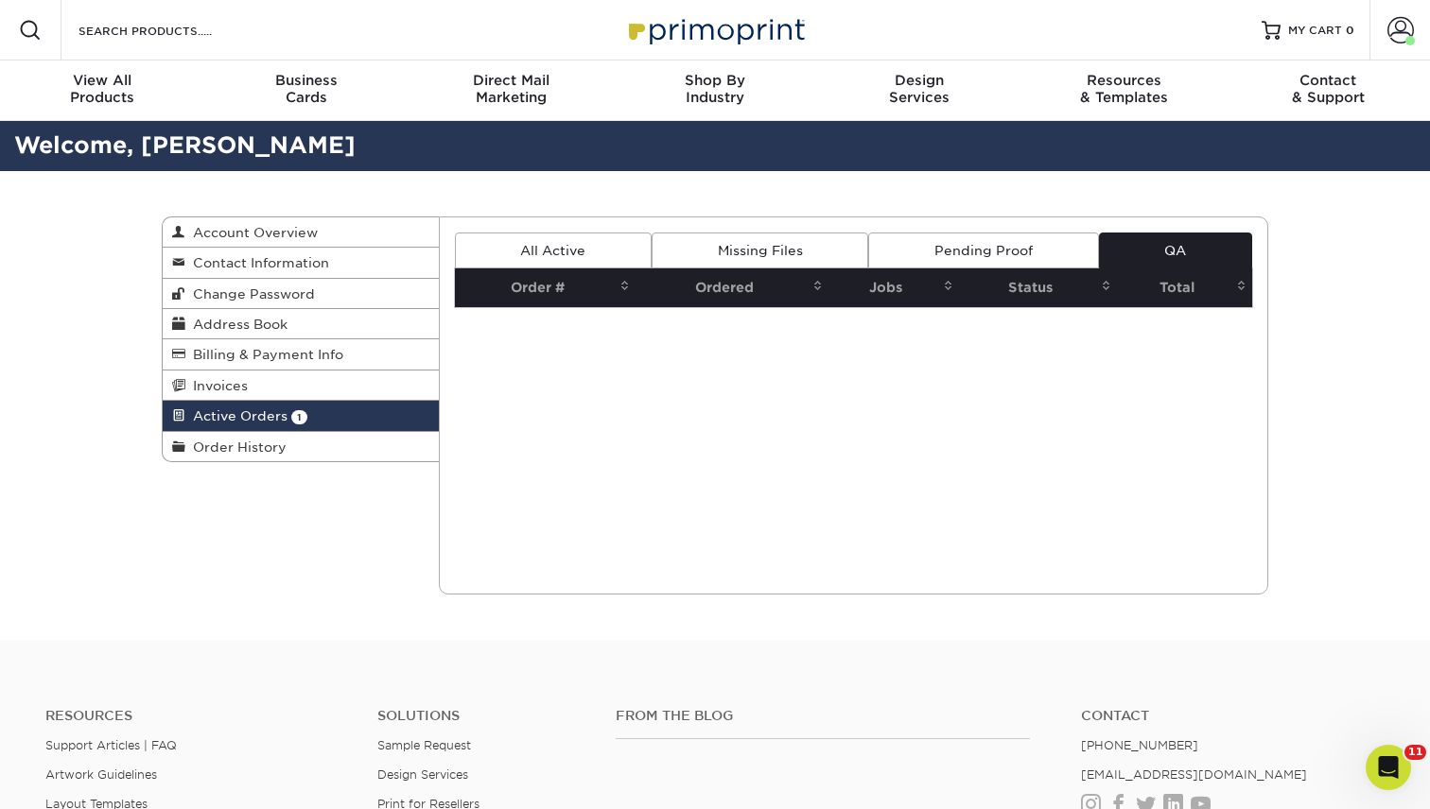
click at [740, 248] on link "Missing Files" at bounding box center [759, 251] width 217 height 36
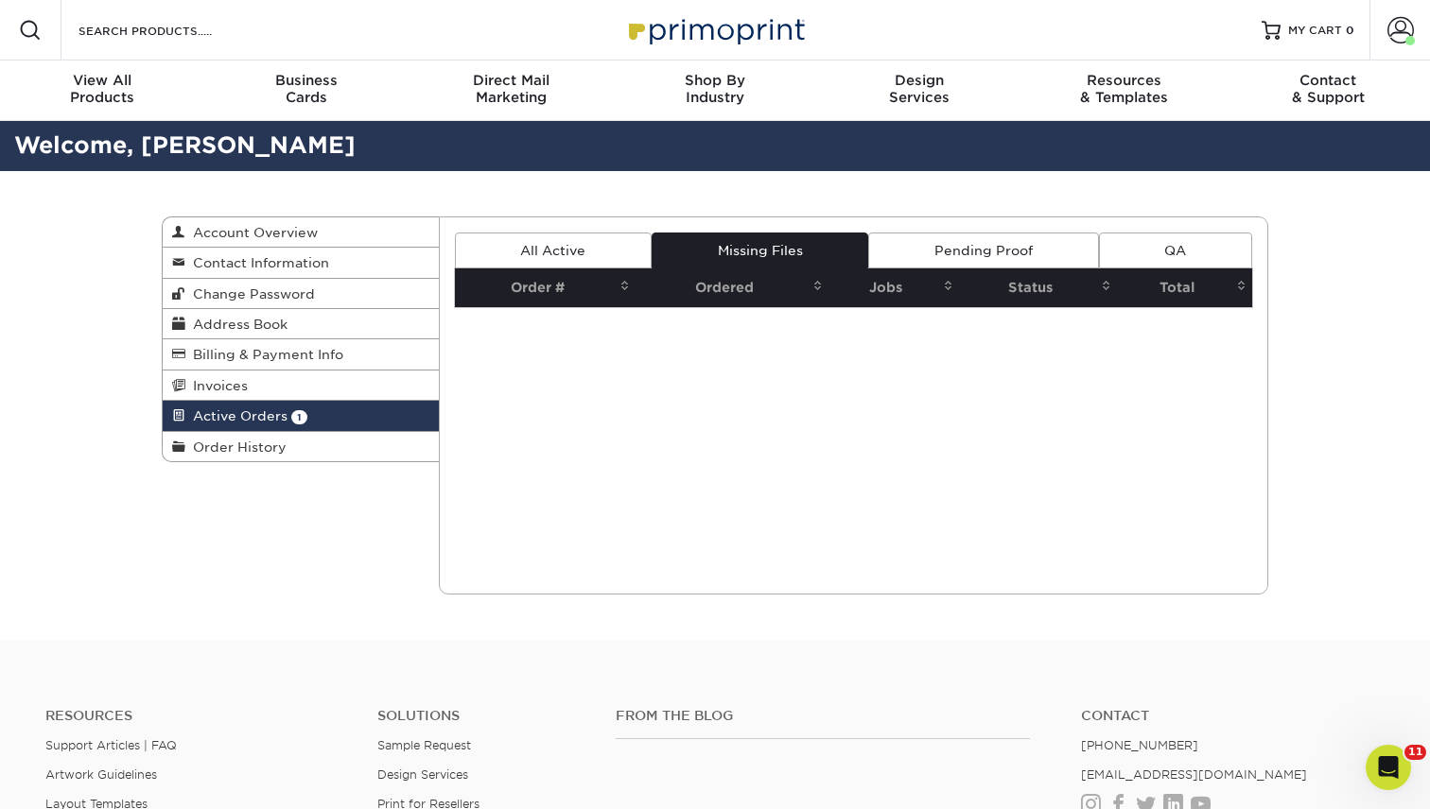
click at [562, 226] on div "Current Orders 1 Active 0 Missing Files" at bounding box center [854, 406] width 830 height 378
click at [551, 241] on link "All Active" at bounding box center [553, 251] width 197 height 36
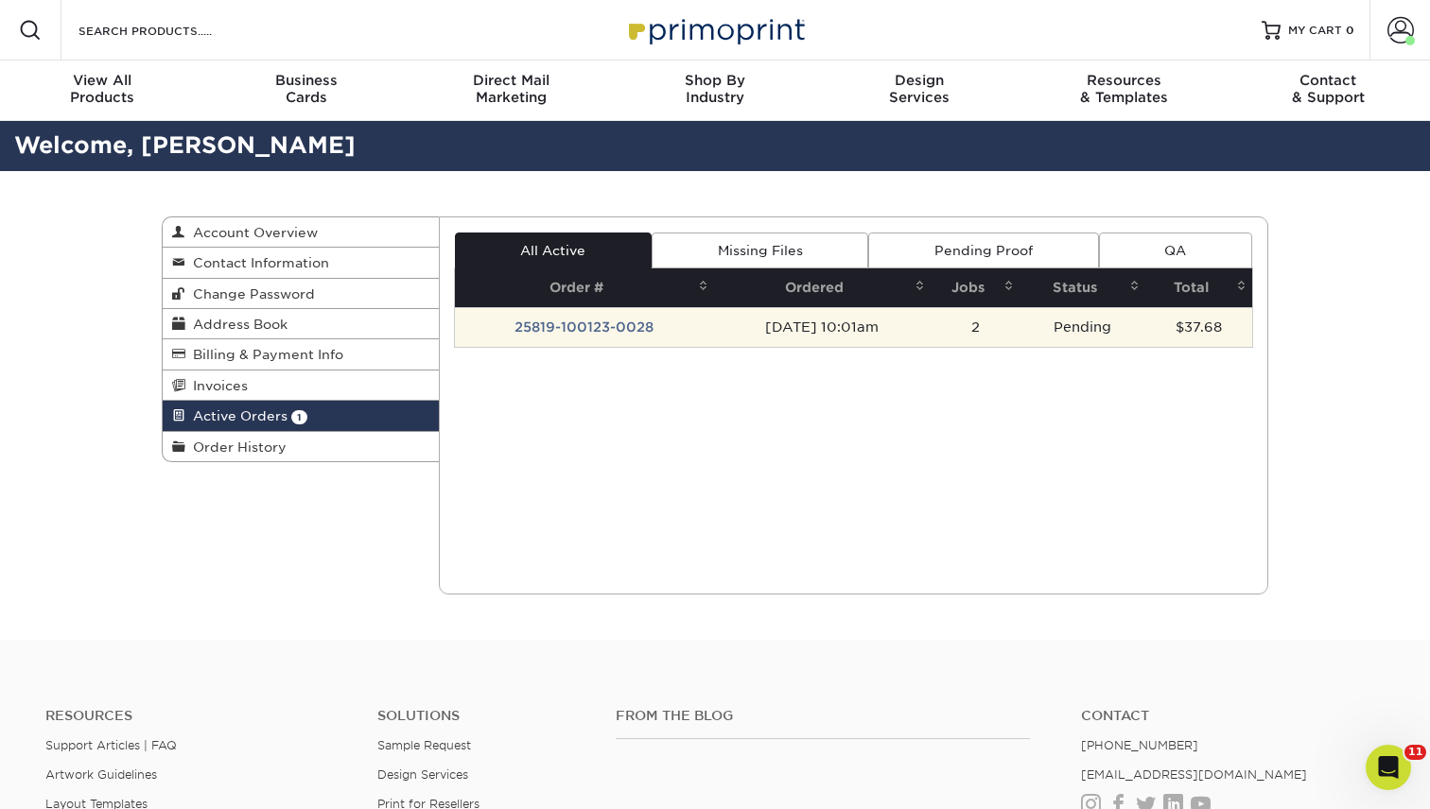
click at [1113, 330] on td "Pending" at bounding box center [1082, 327] width 126 height 40
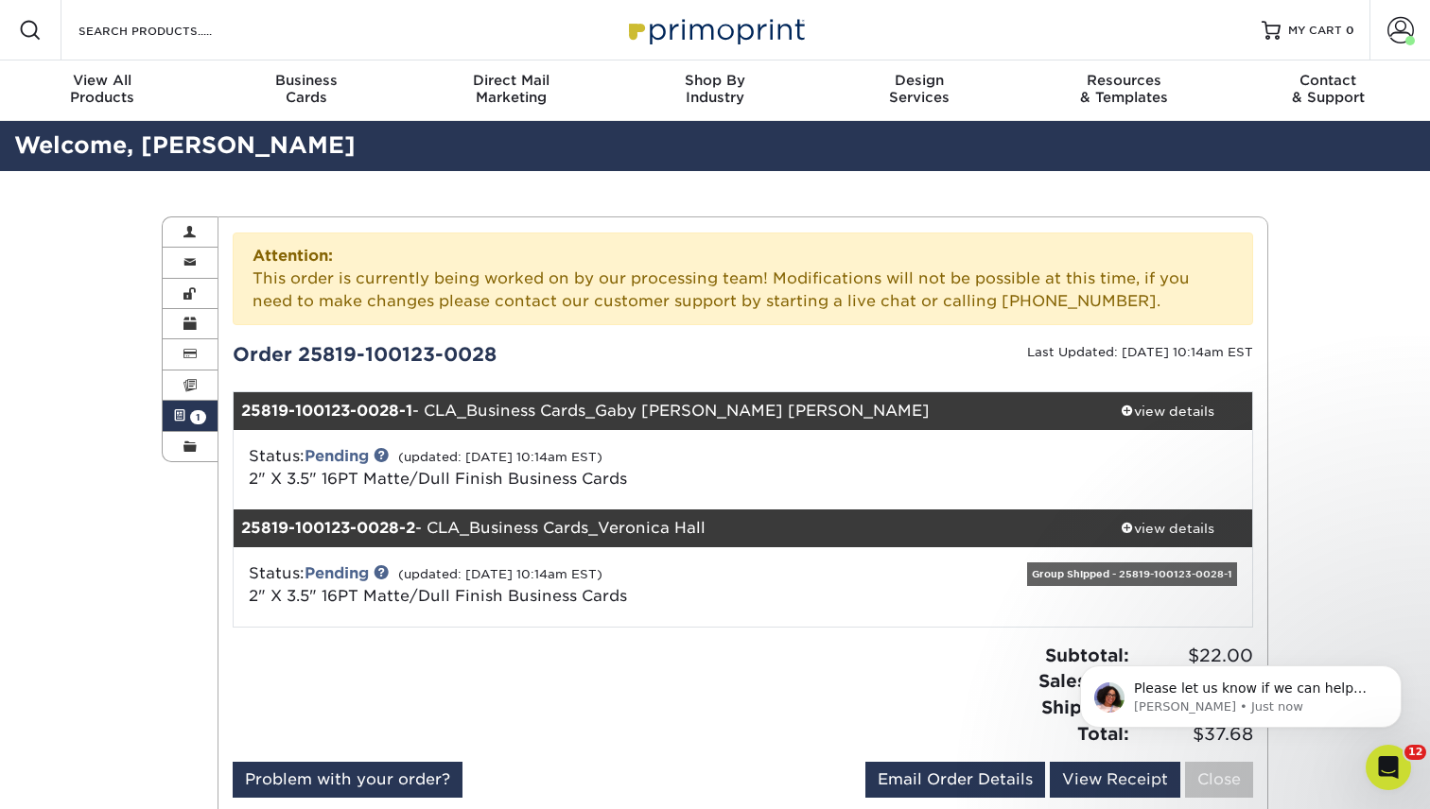
scroll to position [664, 0]
click at [1192, 694] on p "Please let us know if we can help you further or if you have any other question…" at bounding box center [1256, 689] width 244 height 19
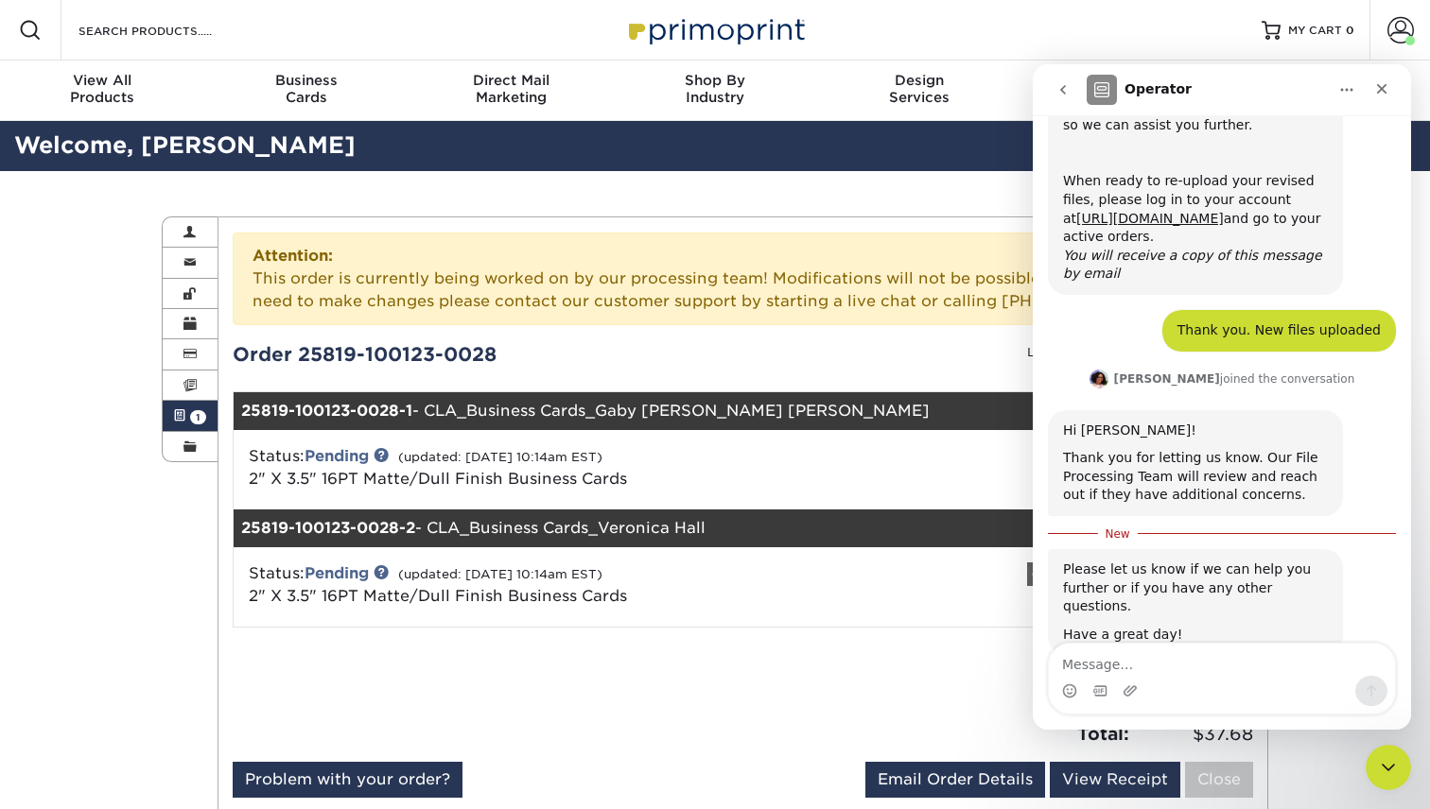
scroll to position [695, 0]
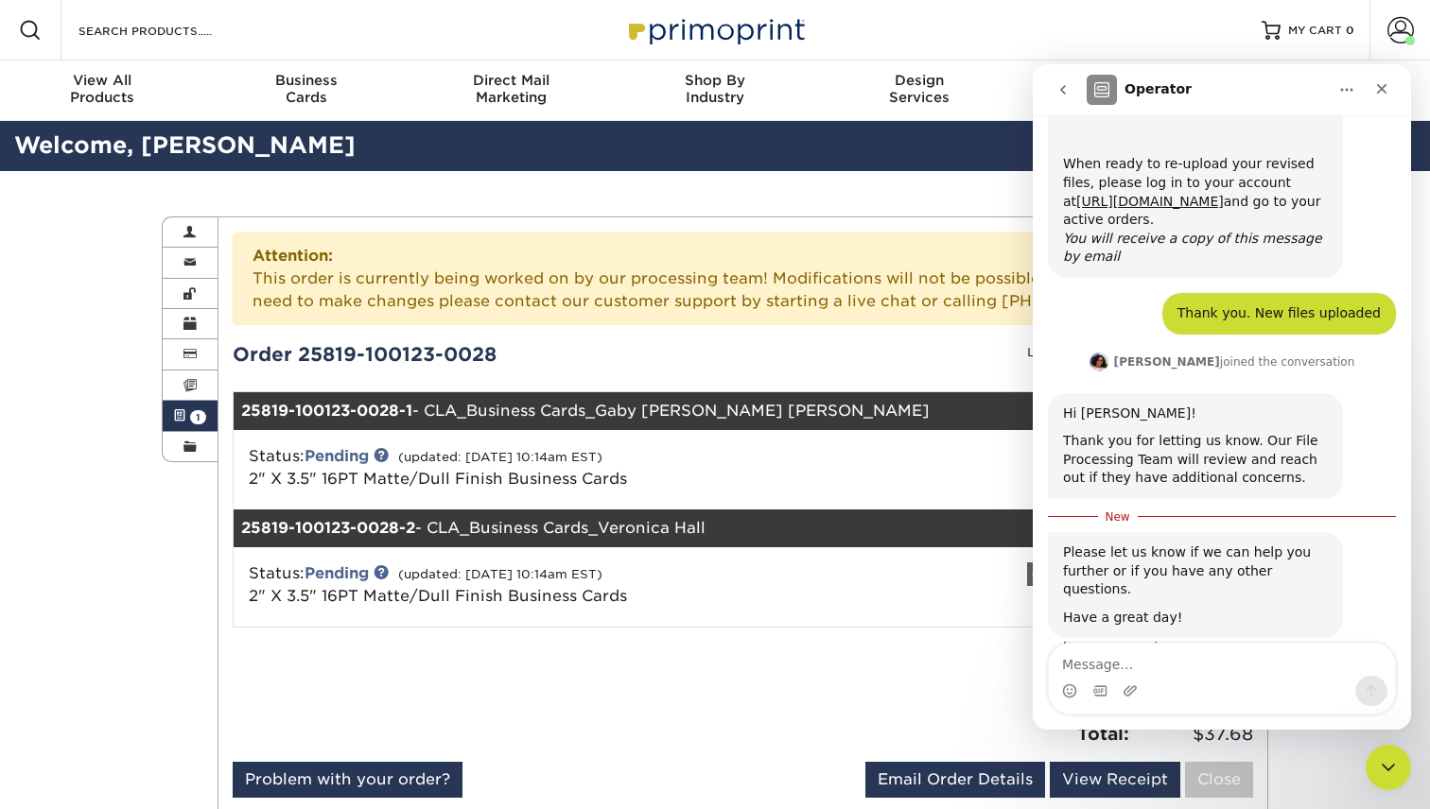
click at [1108, 353] on img "Avery says…" at bounding box center [1098, 362] width 19 height 19
click at [1378, 88] on icon "Close" at bounding box center [1381, 88] width 15 height 15
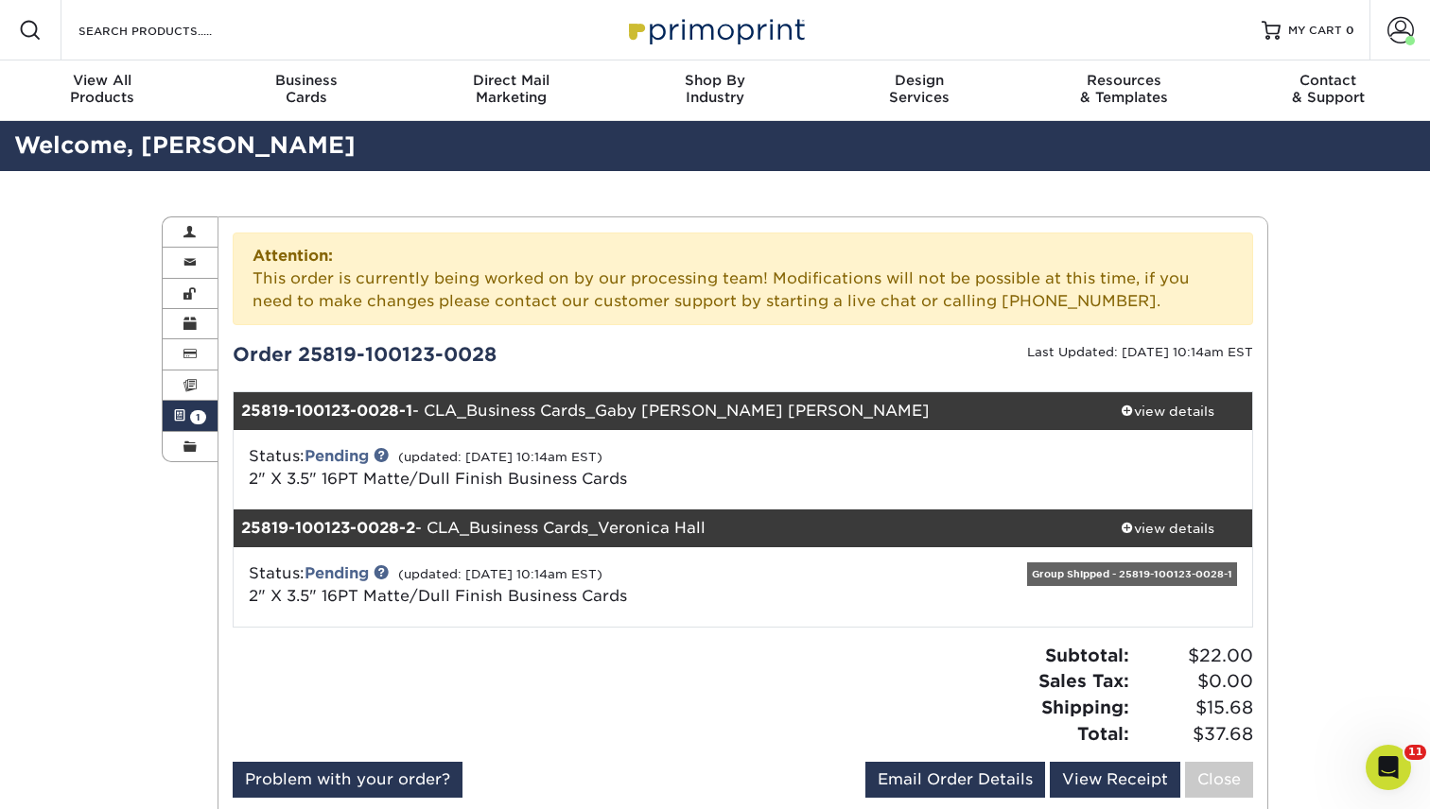
click at [179, 660] on div "Active Orders Account Overview Contact Information Change Password Address Book…" at bounding box center [714, 519] width 1135 height 696
